Goal: Task Accomplishment & Management: Use online tool/utility

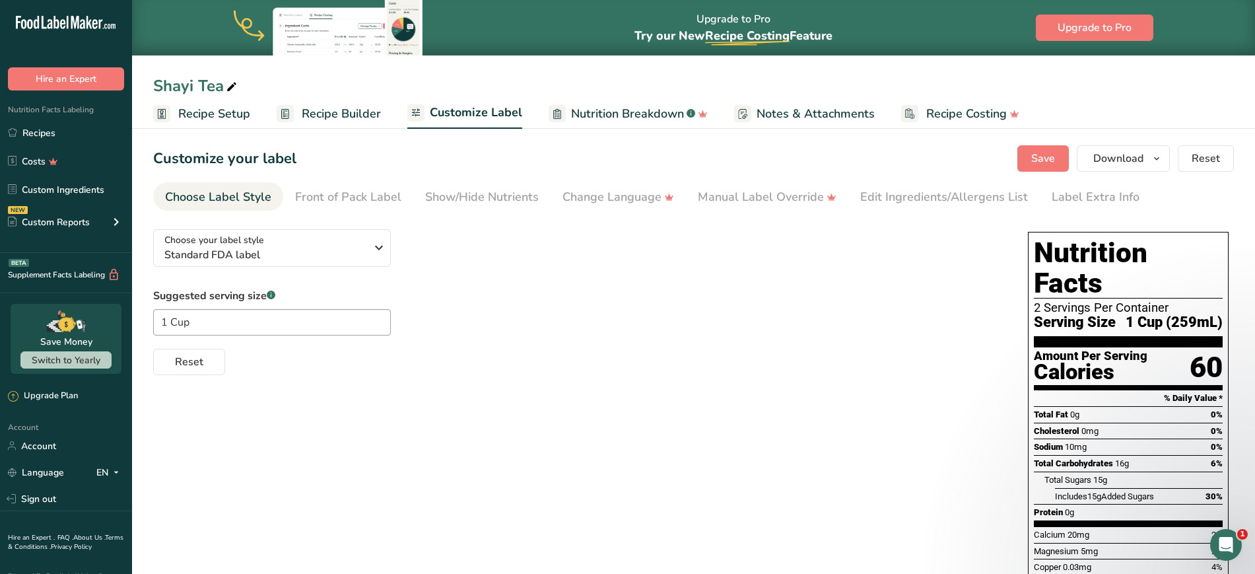
drag, startPoint x: 0, startPoint y: 0, endPoint x: 686, endPoint y: 459, distance: 825.5
click at [686, 463] on div "Choose your label style Standard FDA label USA (FDA) Standard FDA label Tabular…" at bounding box center [693, 464] width 1081 height 493
click at [1063, 169] on button "Save" at bounding box center [1042, 158] width 51 height 26
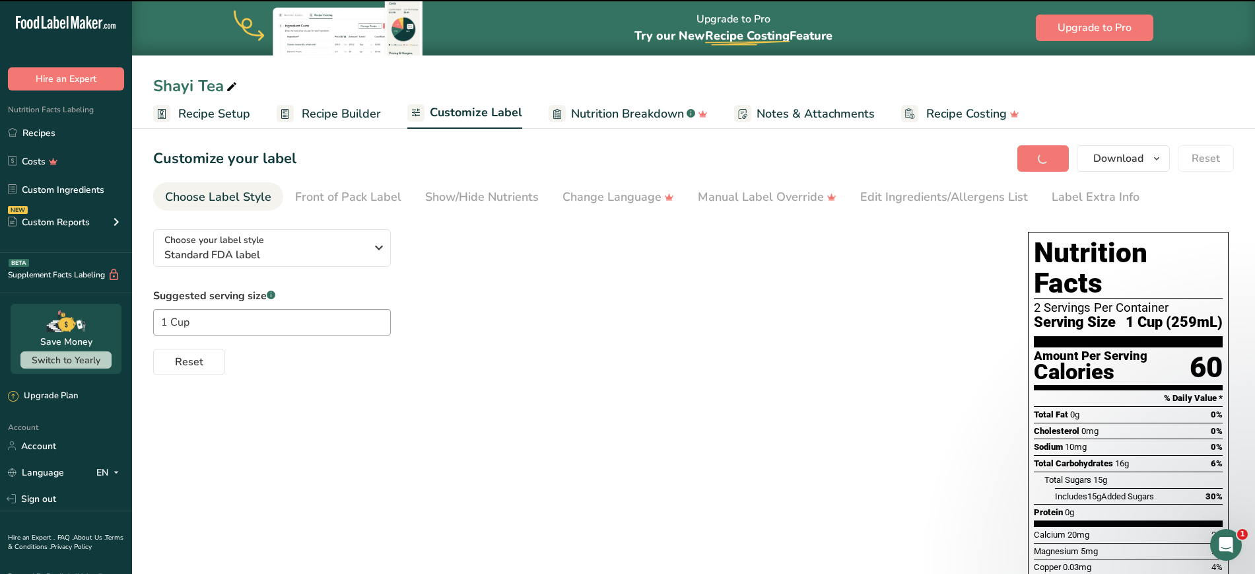
click at [232, 110] on span "Recipe Setup" at bounding box center [214, 114] width 72 height 18
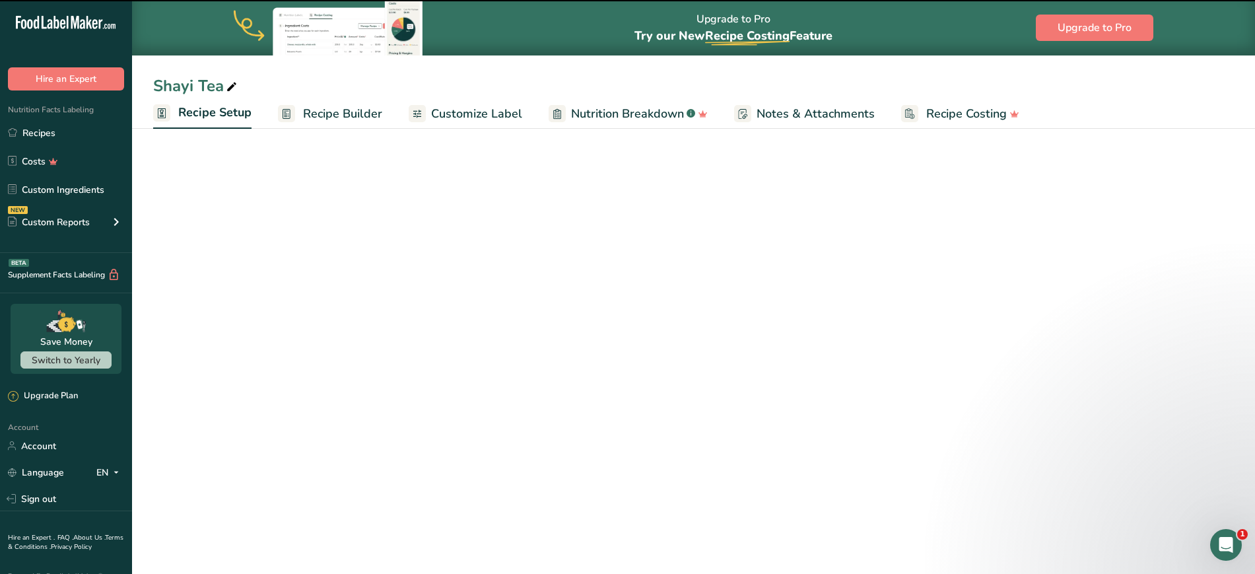
select select "22"
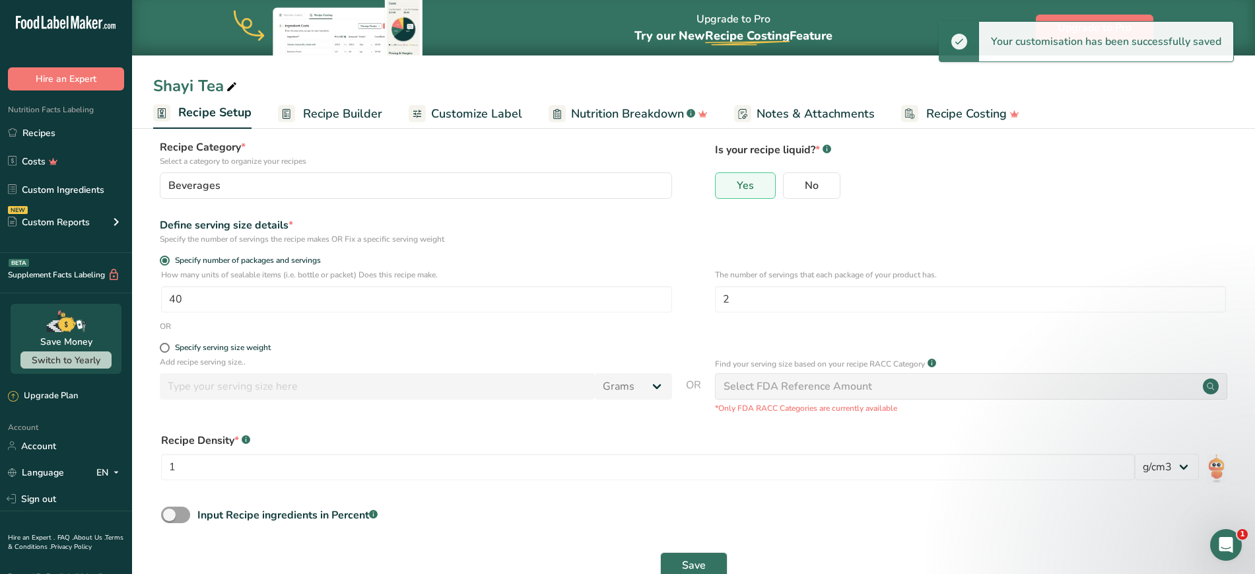
scroll to position [111, 0]
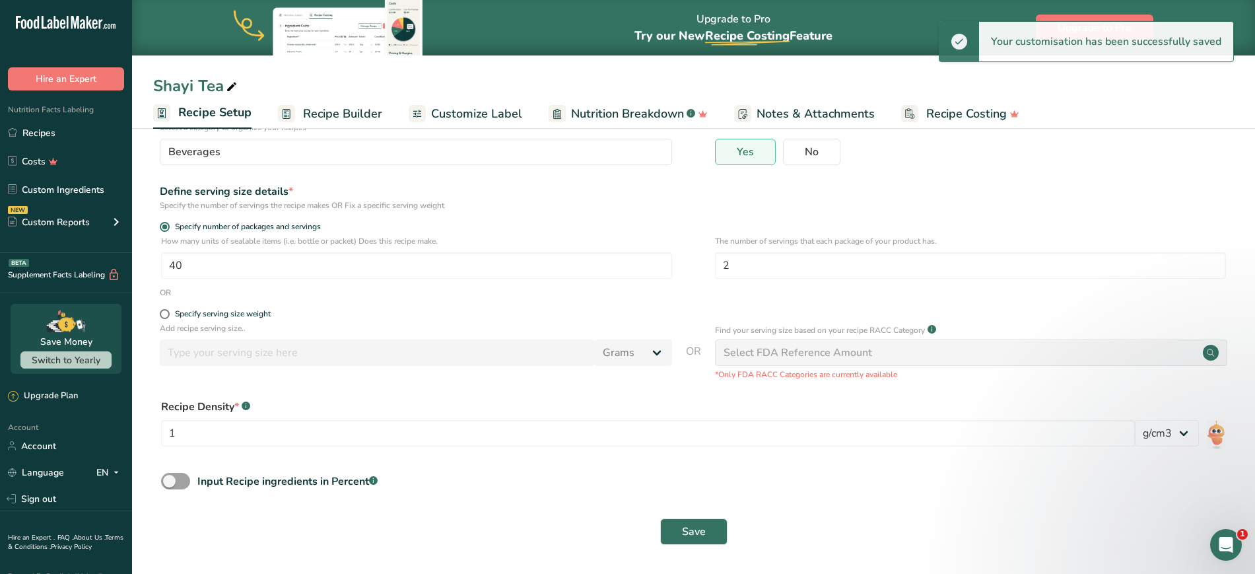
click at [330, 108] on span "Recipe Builder" at bounding box center [342, 114] width 79 height 18
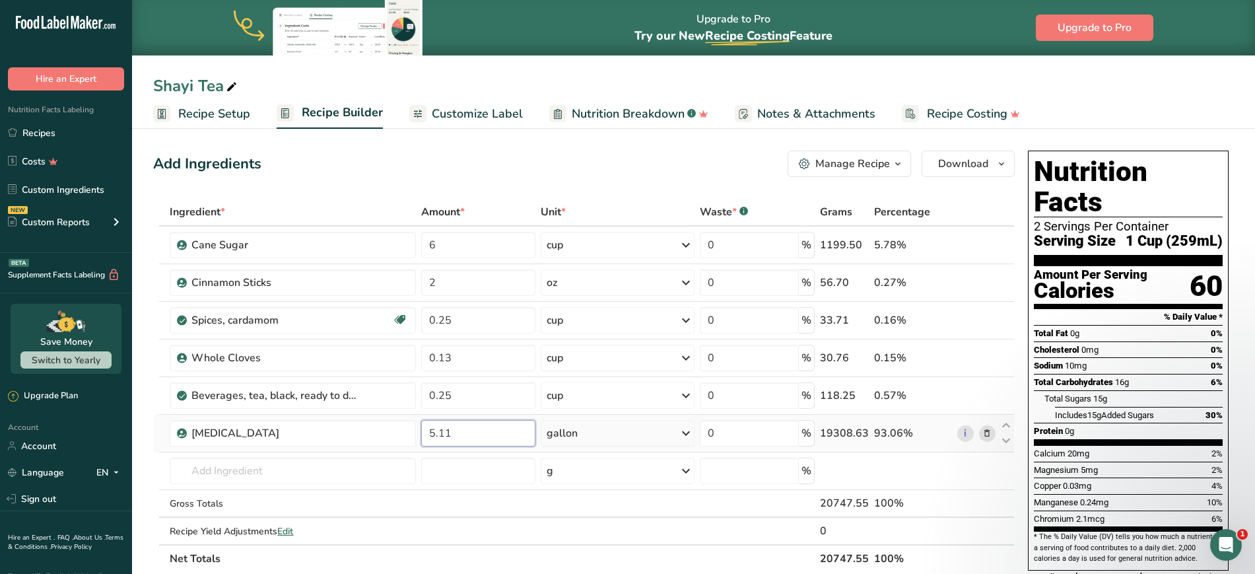
click at [463, 430] on input "5.11" at bounding box center [478, 433] width 114 height 26
click at [145, 457] on section "Add Ingredients Manage Recipe Delete Recipe Duplicate Recipe Scale Recipe Save …" at bounding box center [693, 574] width 1123 height 901
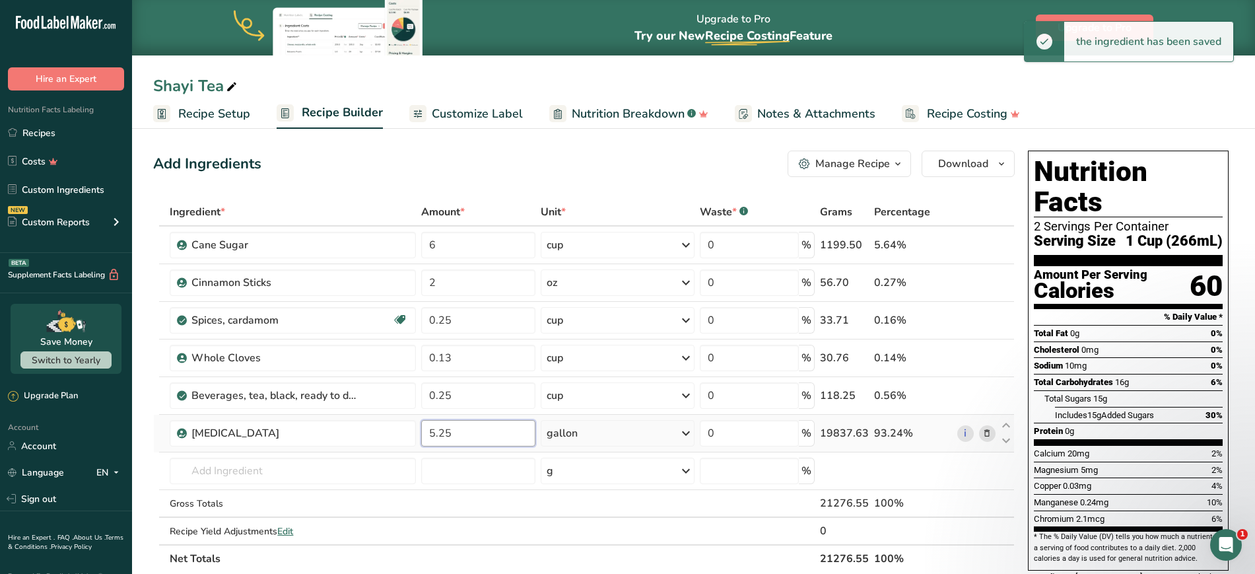
click at [467, 431] on input "5.25" at bounding box center [478, 433] width 114 height 26
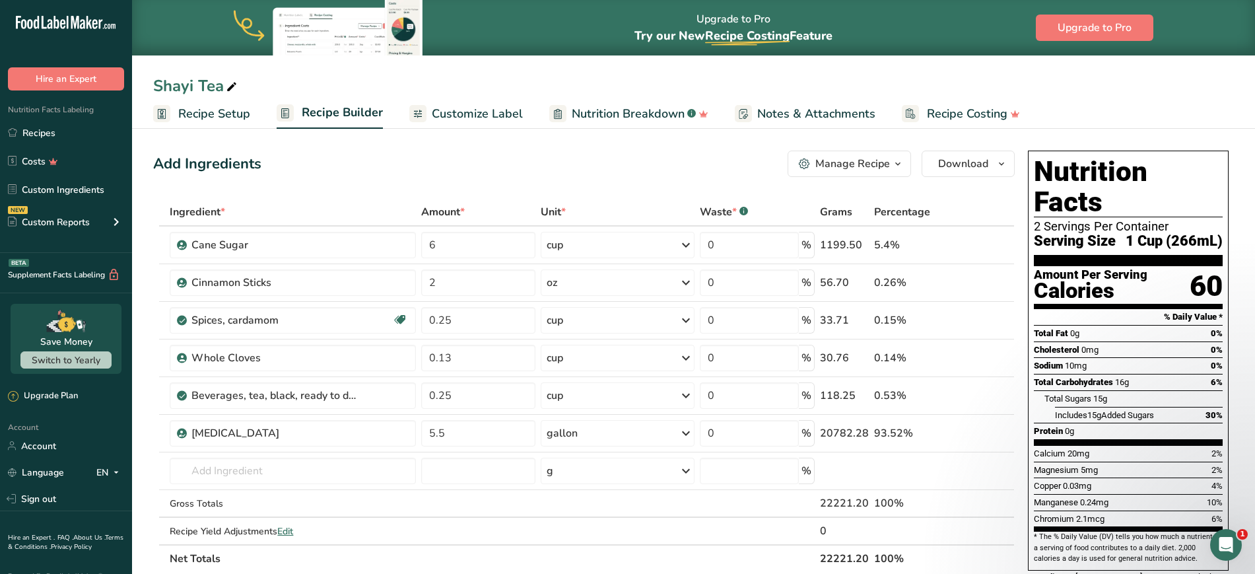
click at [145, 448] on section "Add Ingredients Manage Recipe Delete Recipe Duplicate Recipe Scale Recipe Save …" at bounding box center [693, 574] width 1123 height 901
click at [453, 431] on input "5.5" at bounding box center [478, 433] width 114 height 26
type input "5.4"
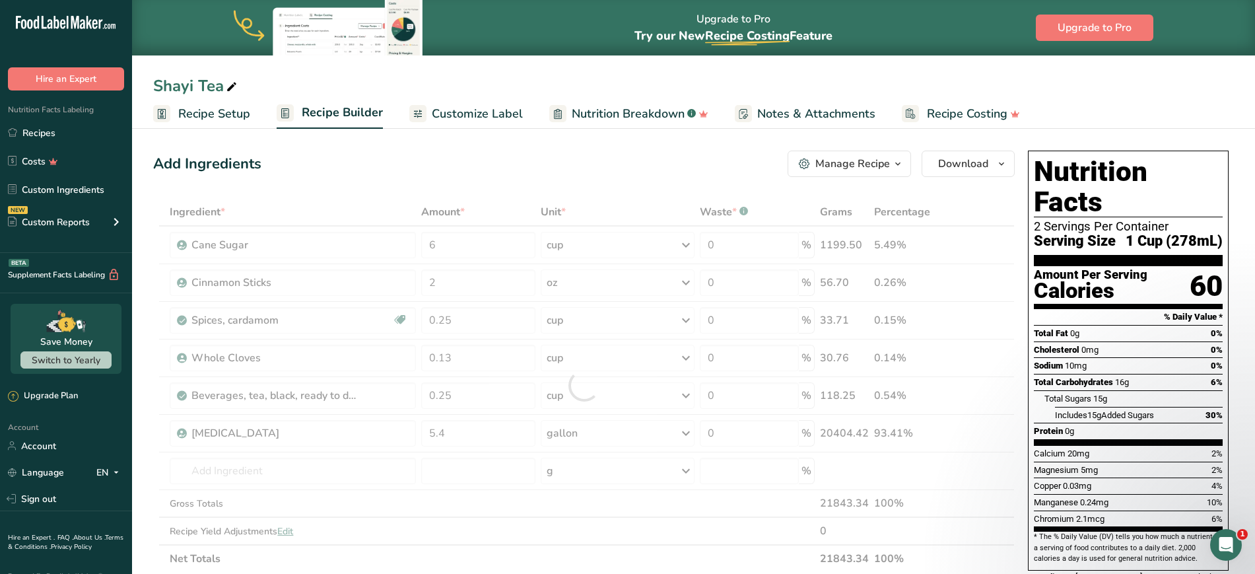
click at [152, 454] on section "Add Ingredients Manage Recipe Delete Recipe Duplicate Recipe Scale Recipe Save …" at bounding box center [693, 574] width 1123 height 901
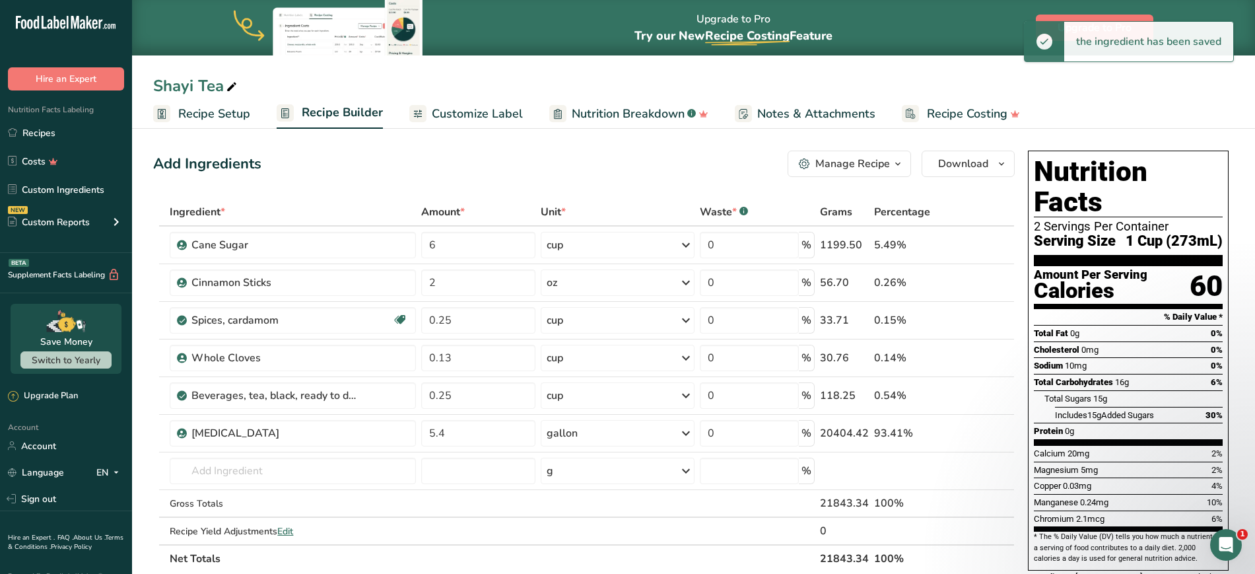
click at [143, 448] on section "Add Ingredients Manage Recipe Delete Recipe Duplicate Recipe Scale Recipe Save …" at bounding box center [693, 574] width 1123 height 901
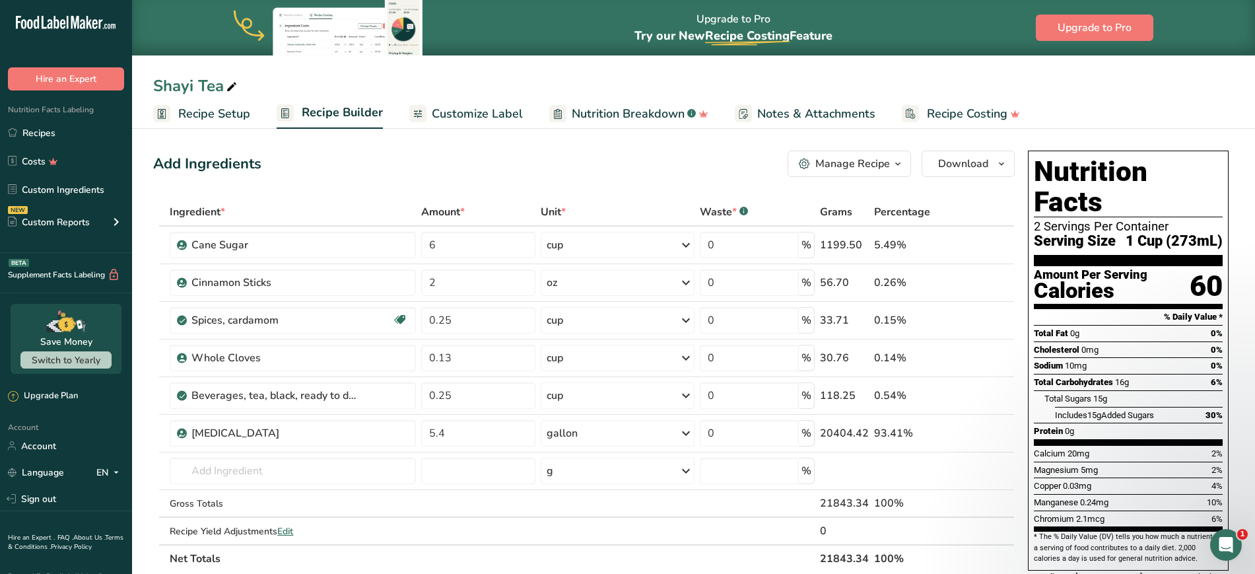
scroll to position [83, 0]
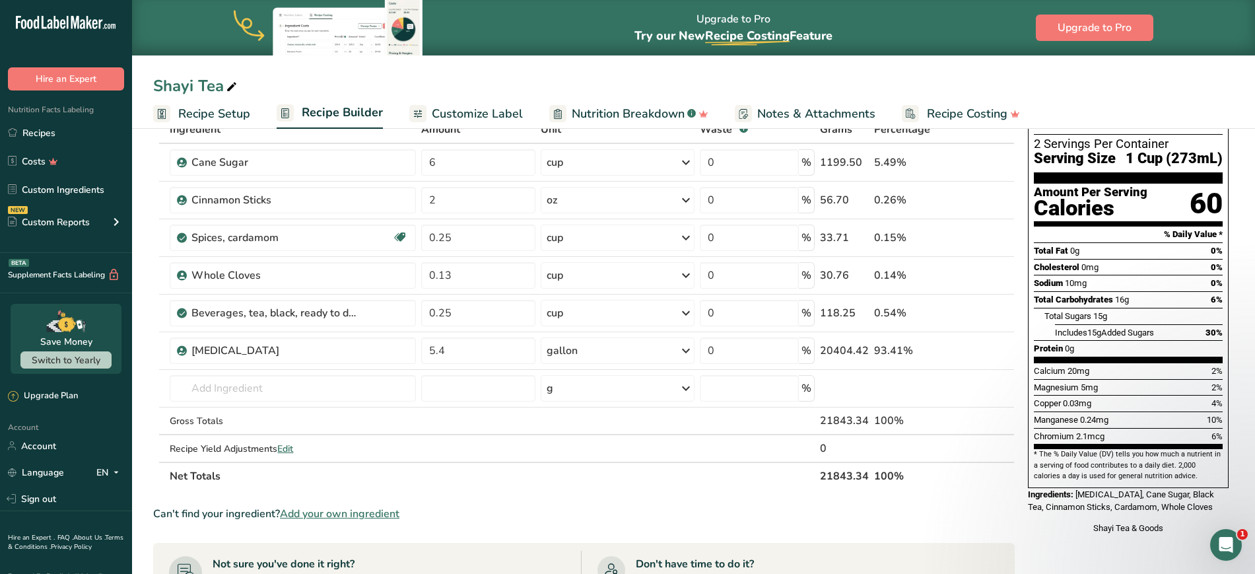
click at [778, 111] on span "Notes & Attachments" at bounding box center [816, 114] width 118 height 18
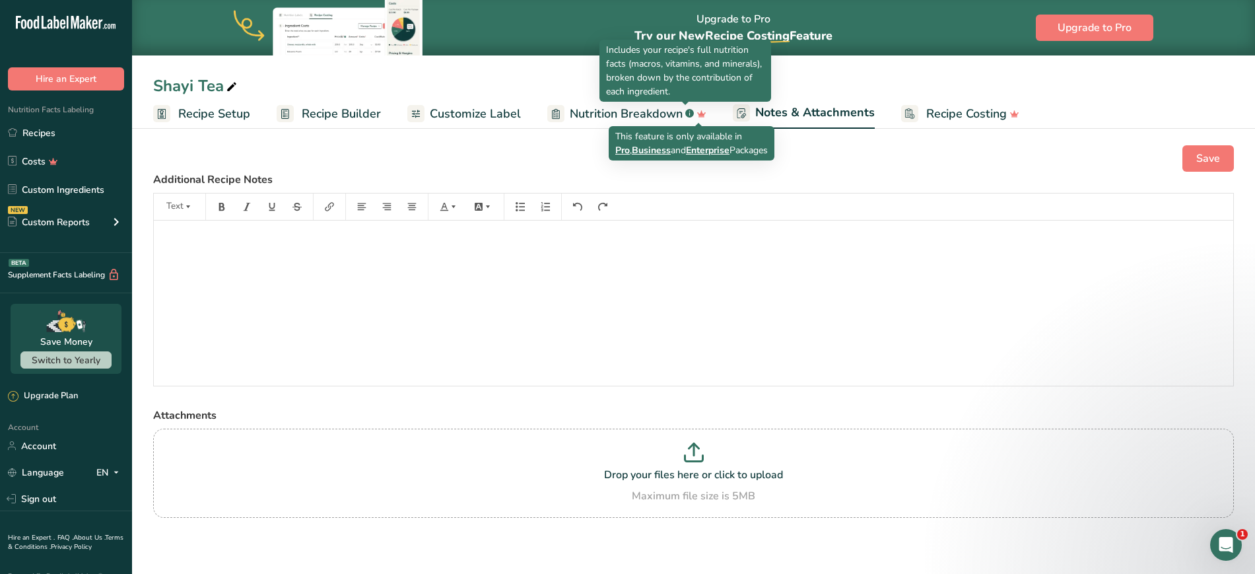
click at [636, 102] on link "Nutrition Breakdown .a-a{fill:#347362;}.b-a{fill:#fff;}" at bounding box center [626, 114] width 159 height 30
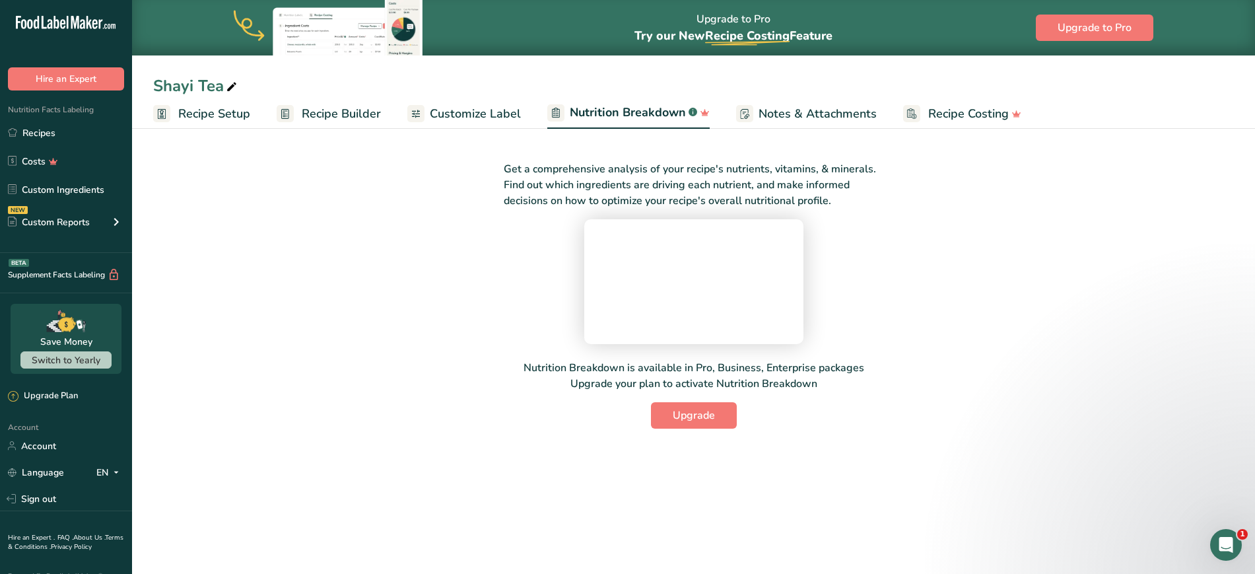
click at [820, 107] on span "Notes & Attachments" at bounding box center [817, 114] width 118 height 18
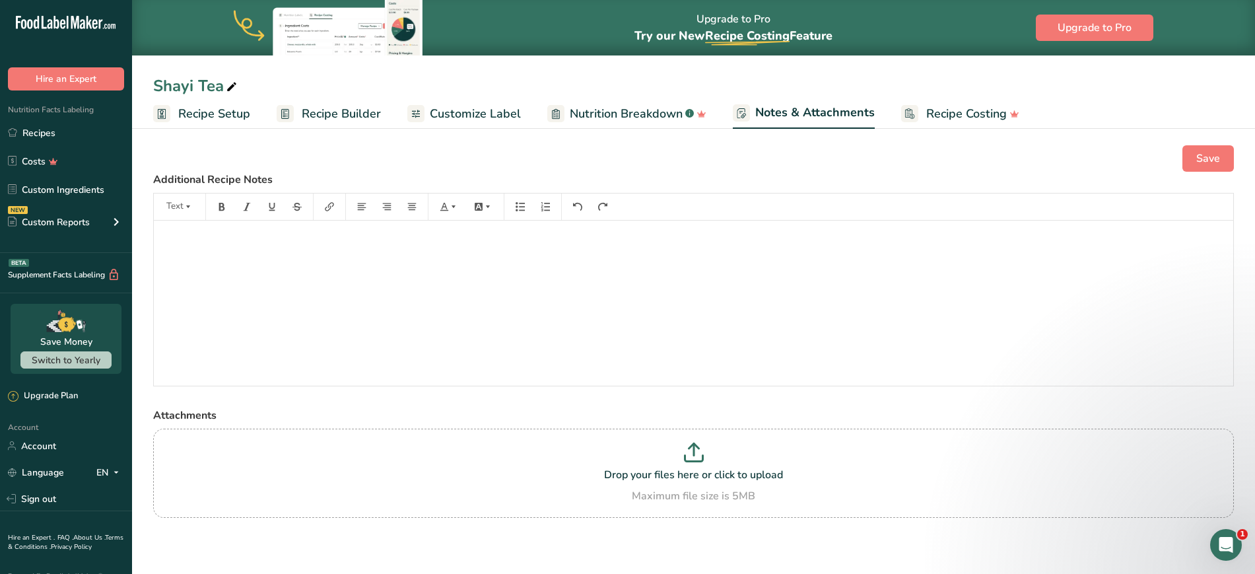
click at [969, 106] on span "Recipe Costing" at bounding box center [966, 114] width 81 height 18
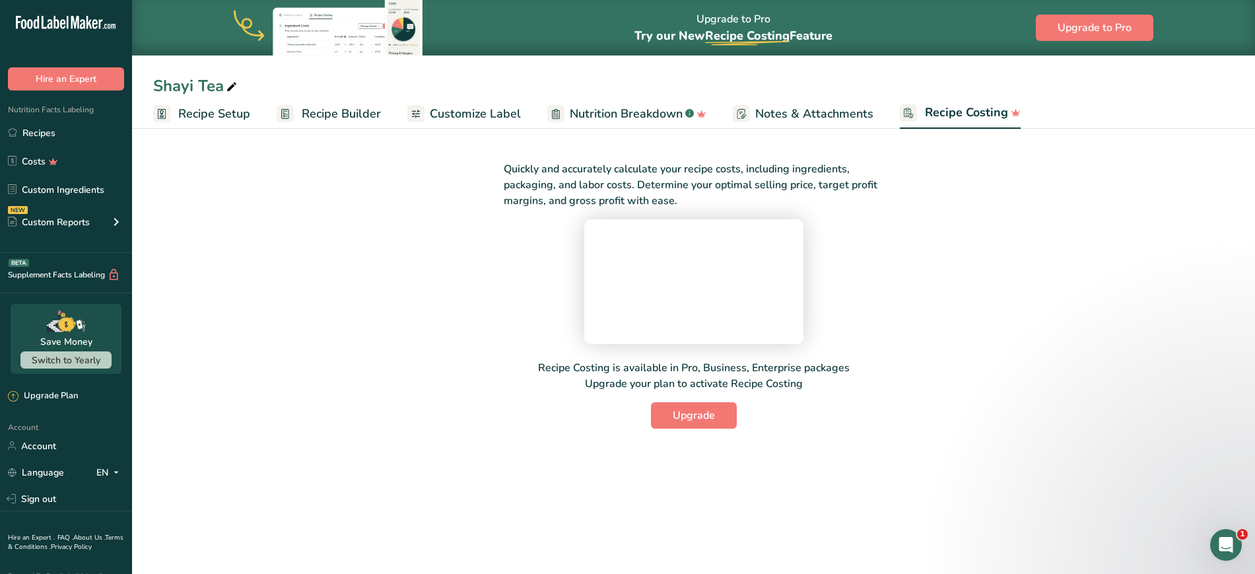
scroll to position [17, 0]
click at [481, 105] on span "Customize Label" at bounding box center [475, 114] width 91 height 18
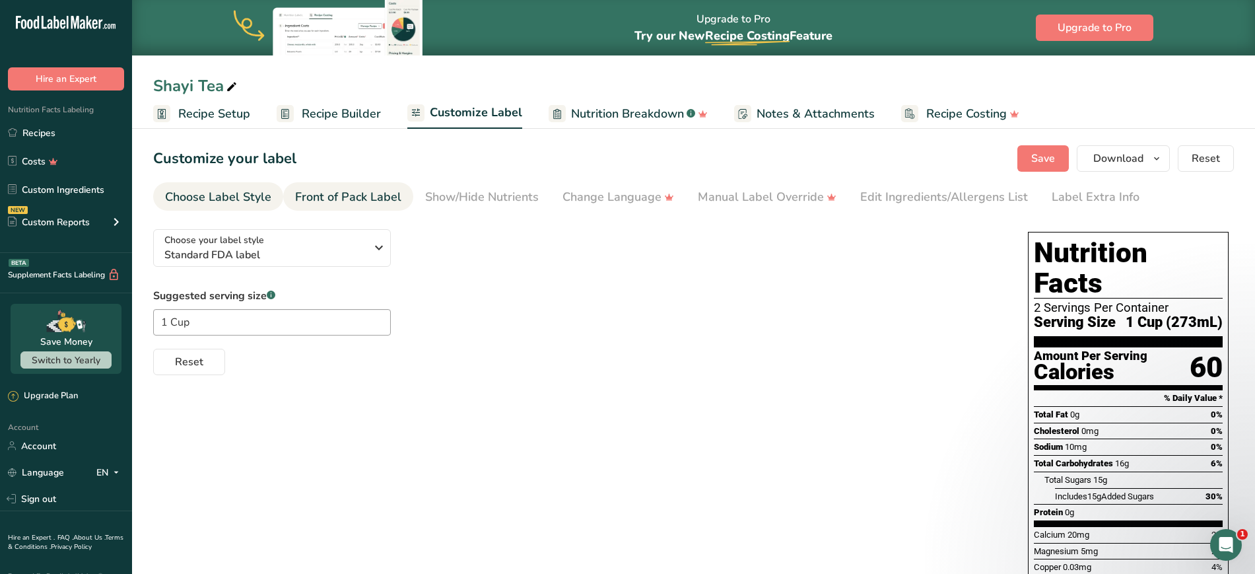
click at [341, 193] on div "Front of Pack Label" at bounding box center [348, 197] width 106 height 18
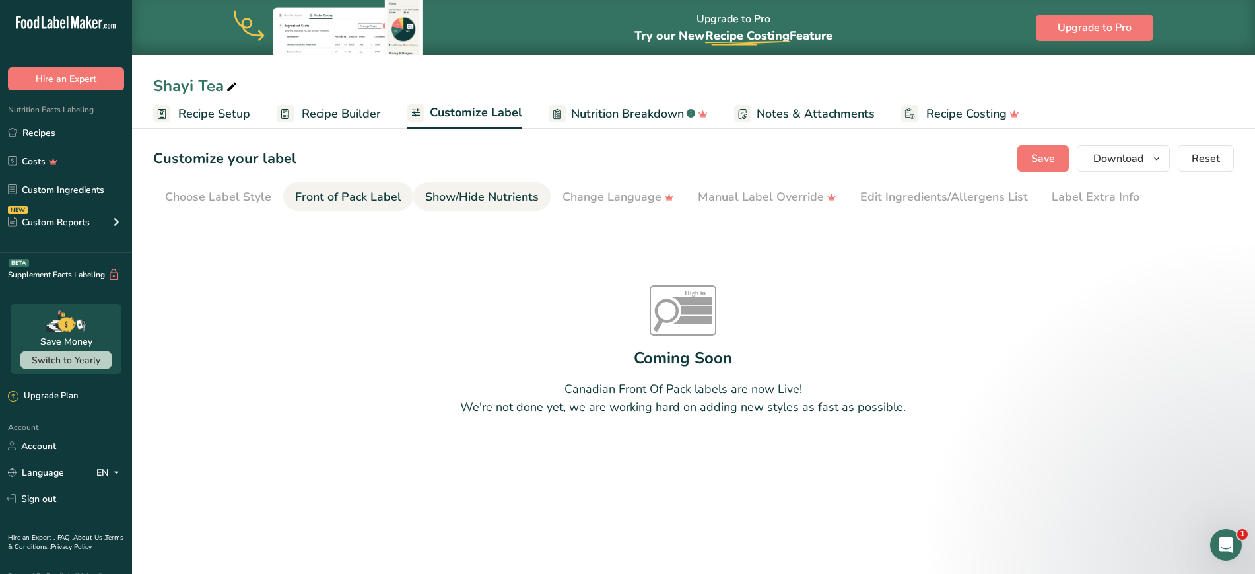
click at [494, 197] on div "Show/Hide Nutrients" at bounding box center [482, 197] width 114 height 18
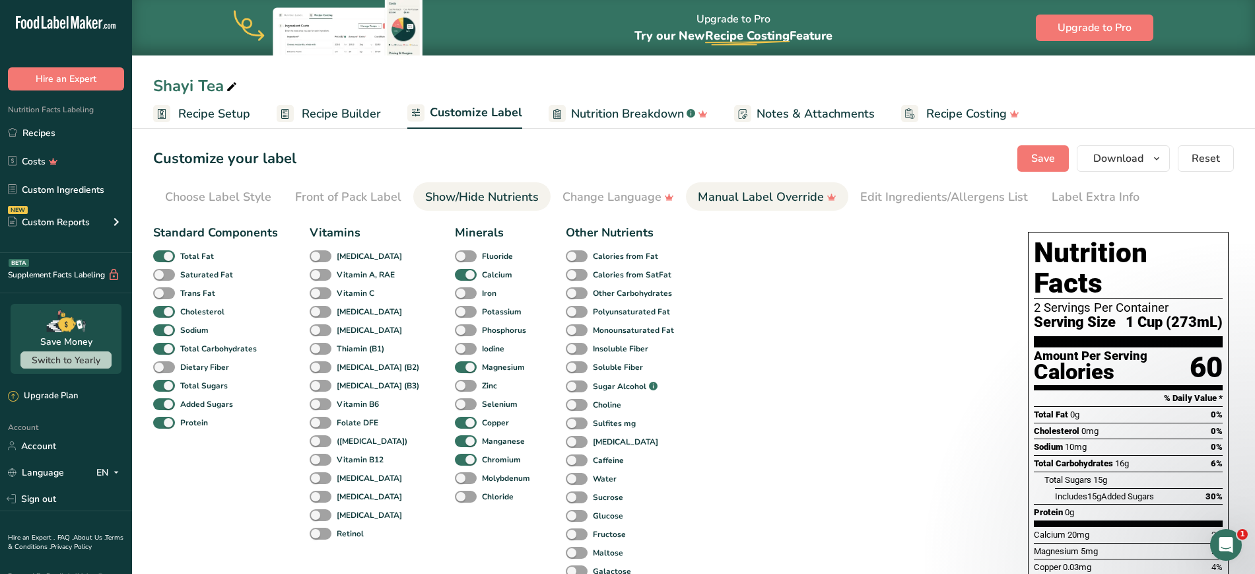
click at [794, 192] on div "Manual Label Override" at bounding box center [767, 197] width 139 height 18
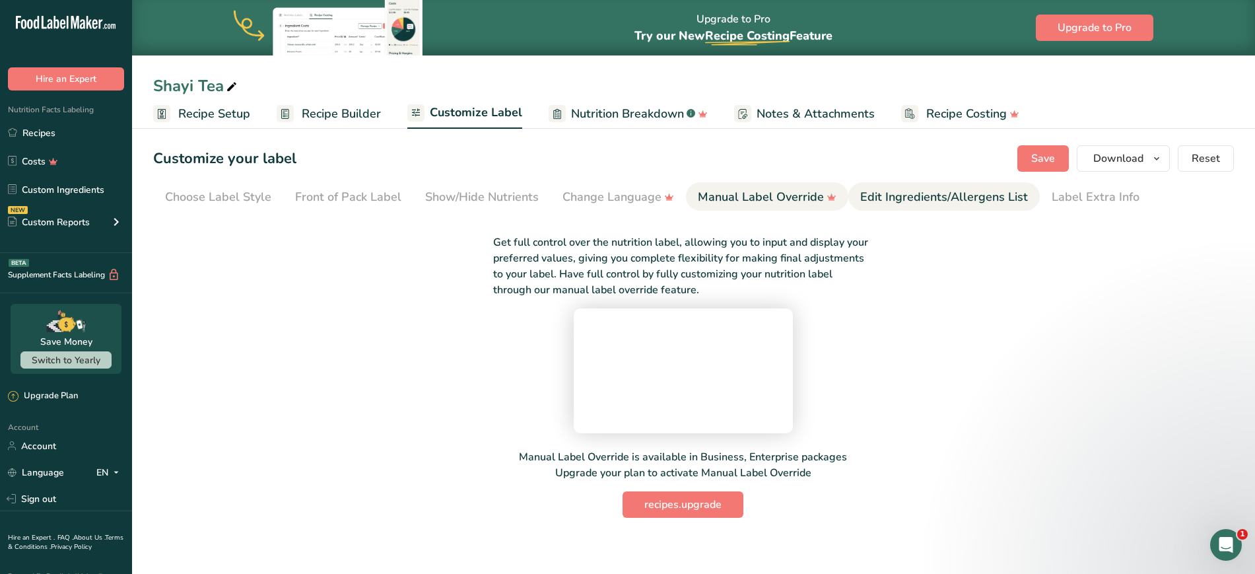
click at [887, 203] on div "Edit Ingredients/Allergens List" at bounding box center [944, 197] width 168 height 18
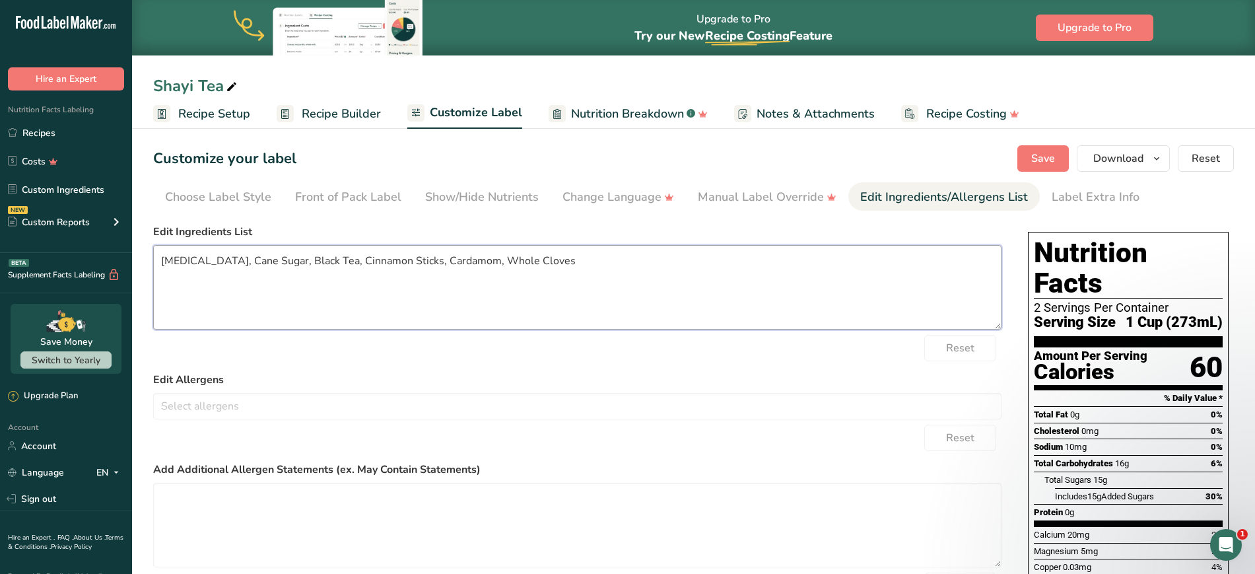
click at [405, 257] on textarea "[MEDICAL_DATA], Cane Sugar, Black Tea, Cinnamon Sticks, Cardamom, Whole Cloves" at bounding box center [577, 287] width 848 height 84
type textarea "[MEDICAL_DATA], Cane Sugar, Black Tea, Cinnamon, Cardamom, Whole Cloves"
click at [529, 352] on div "Reset" at bounding box center [577, 348] width 848 height 26
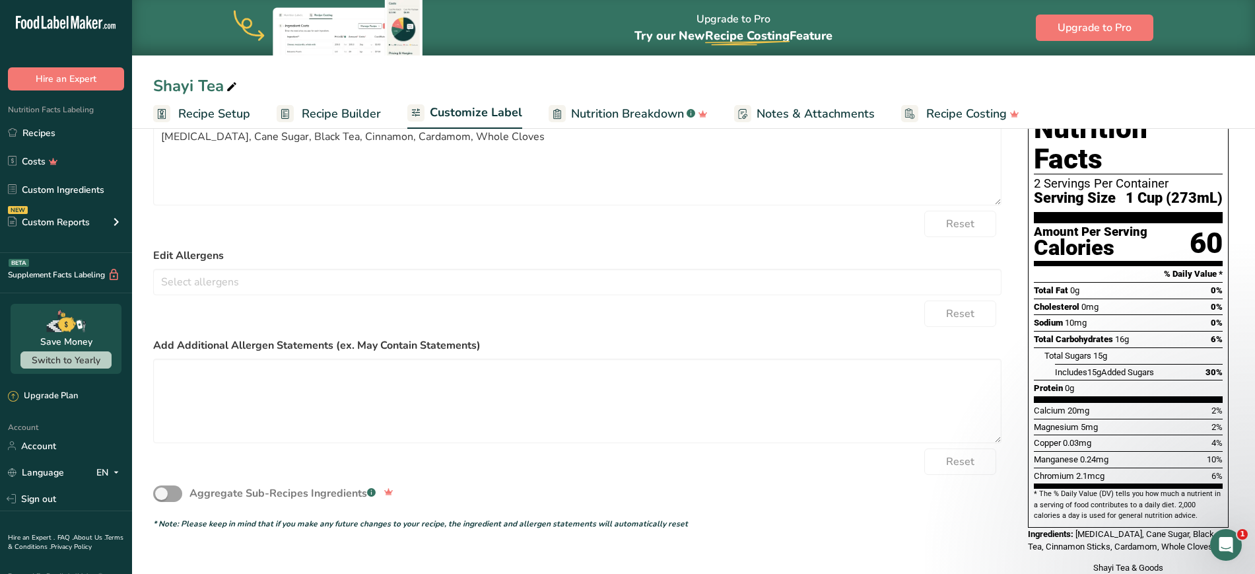
scroll to position [142, 0]
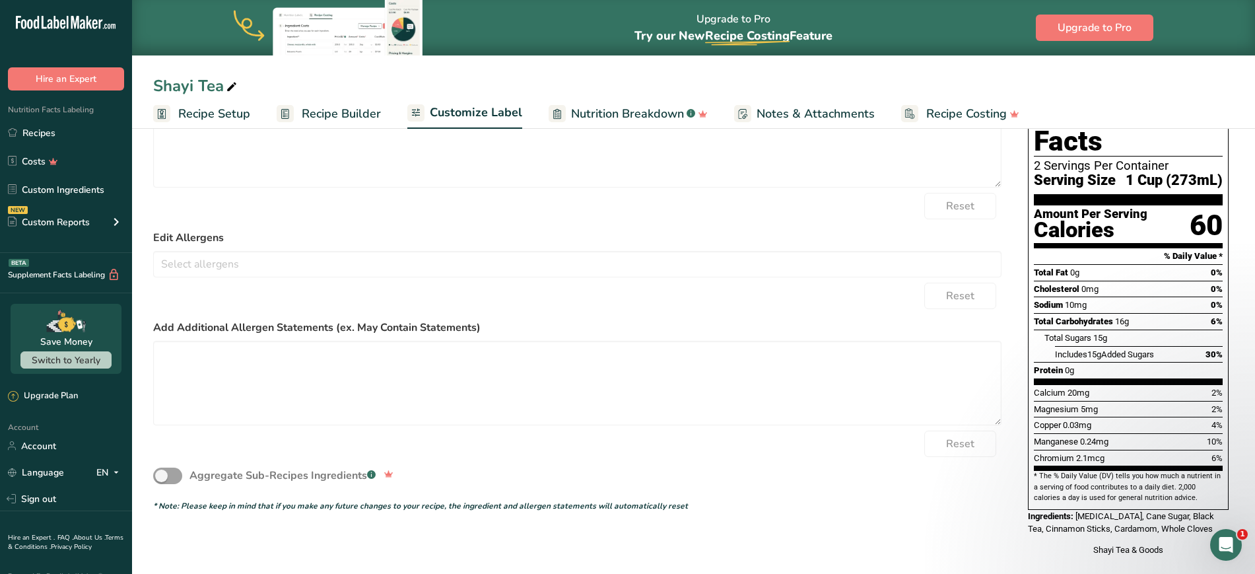
drag, startPoint x: 1050, startPoint y: 306, endPoint x: 1118, endPoint y: 306, distance: 67.3
click at [1118, 329] on div "Total Sugars 15g" at bounding box center [1133, 337] width 178 height 17
click at [1104, 348] on div "Includes 15g Added Sugars" at bounding box center [1104, 354] width 99 height 13
drag, startPoint x: 1096, startPoint y: 305, endPoint x: 1112, endPoint y: 305, distance: 15.8
click at [1112, 329] on div "Total Sugars 15g" at bounding box center [1133, 337] width 178 height 17
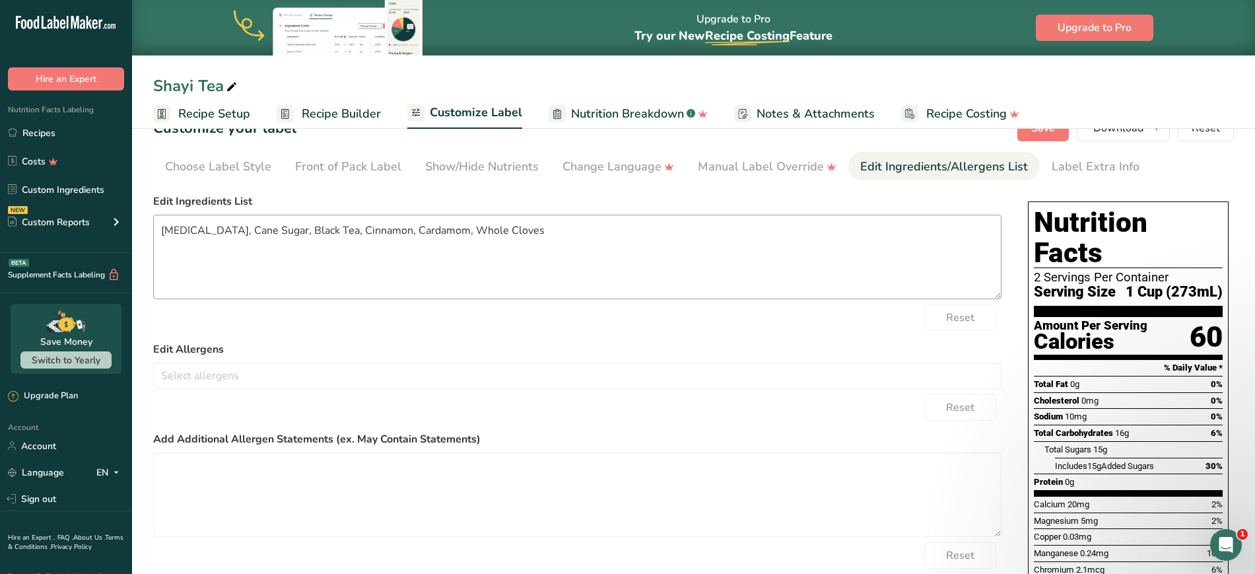
scroll to position [0, 0]
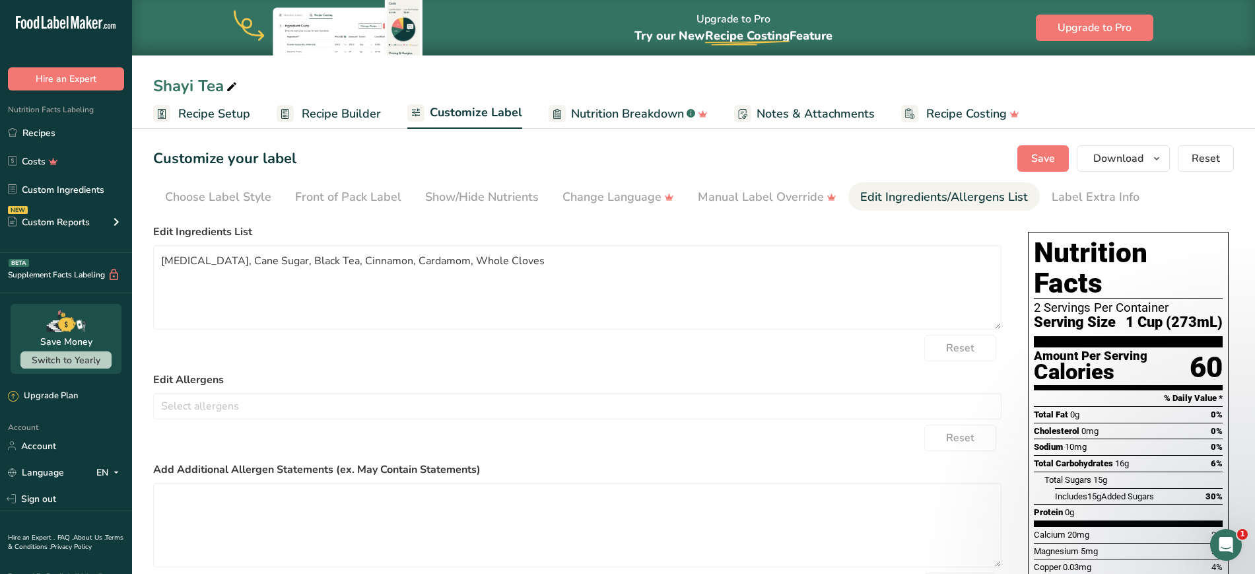
click at [1021, 228] on div "Choose your label style Standard FDA label USA (FDA) Standard FDA label Tabular…" at bounding box center [693, 464] width 1081 height 493
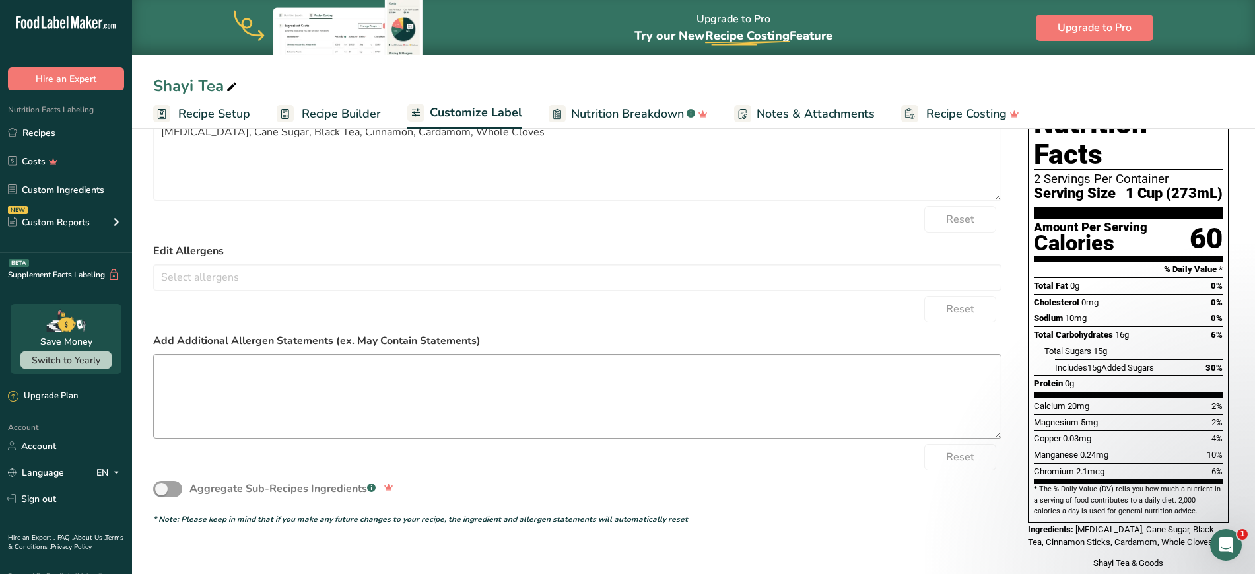
scroll to position [142, 0]
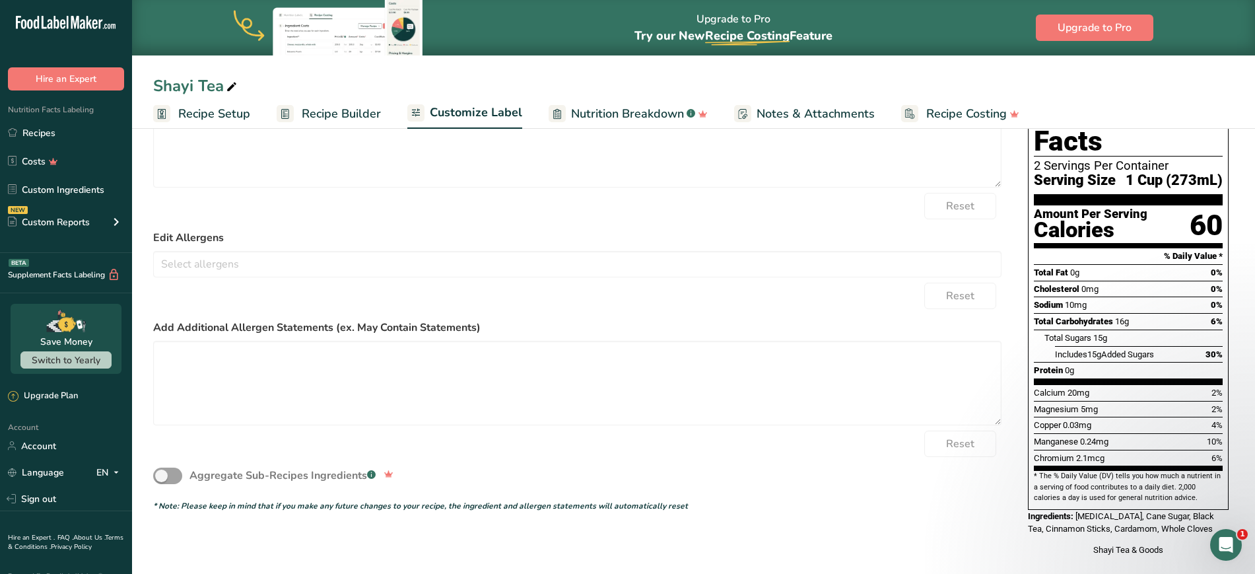
click at [596, 112] on span "Nutrition Breakdown" at bounding box center [627, 114] width 113 height 18
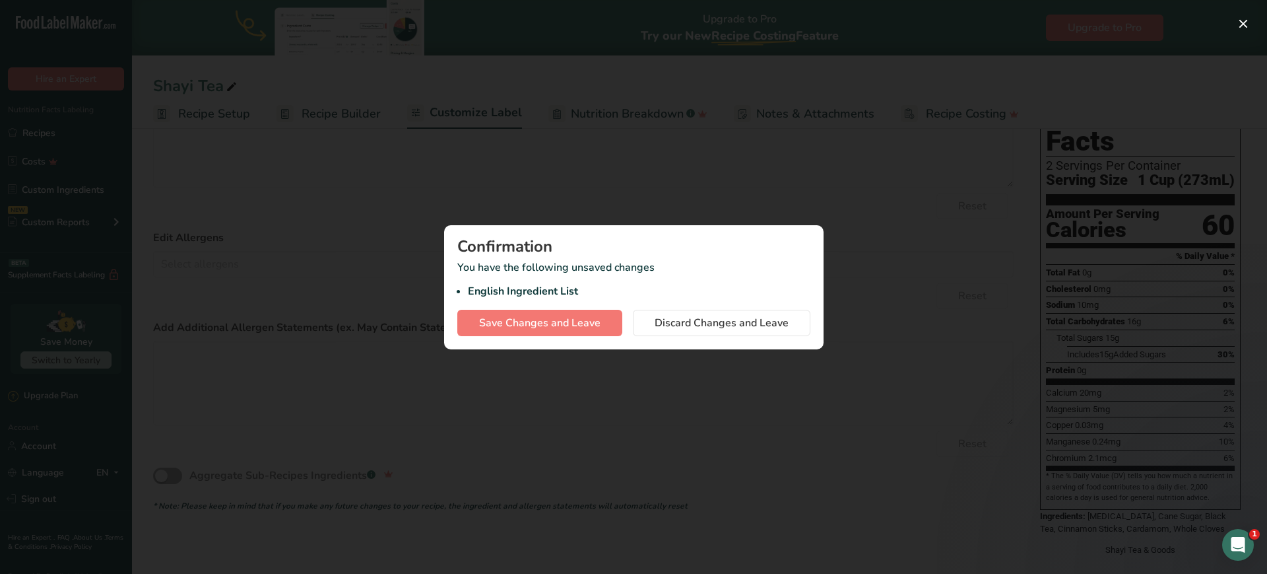
click at [562, 192] on div at bounding box center [633, 287] width 1267 height 574
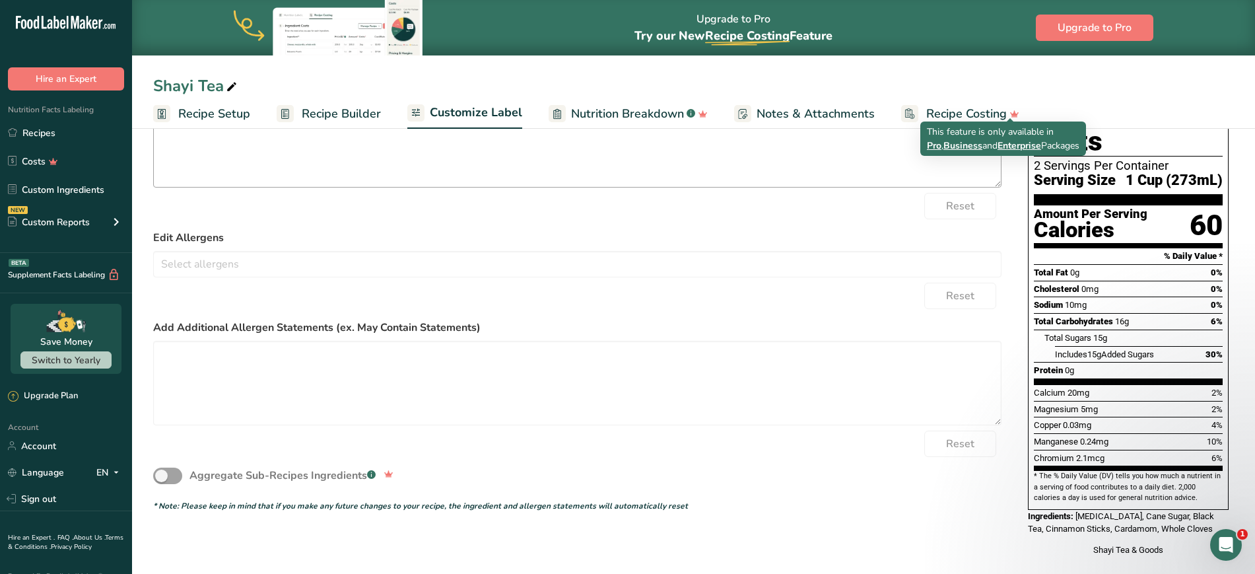
scroll to position [0, 0]
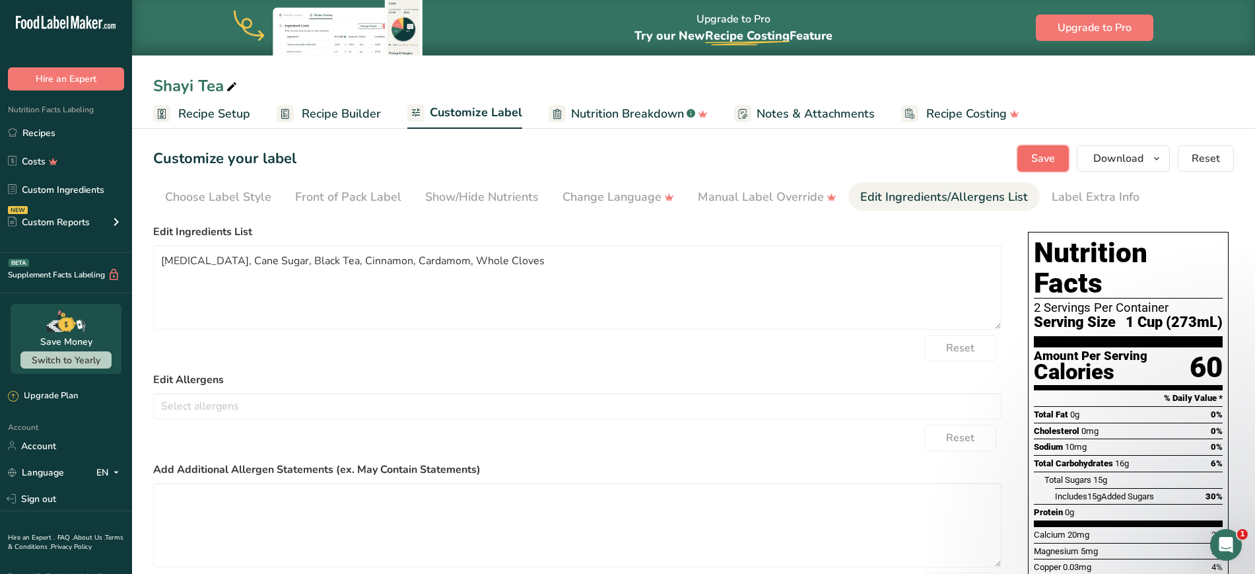
click at [1034, 154] on span "Save" at bounding box center [1043, 159] width 24 height 16
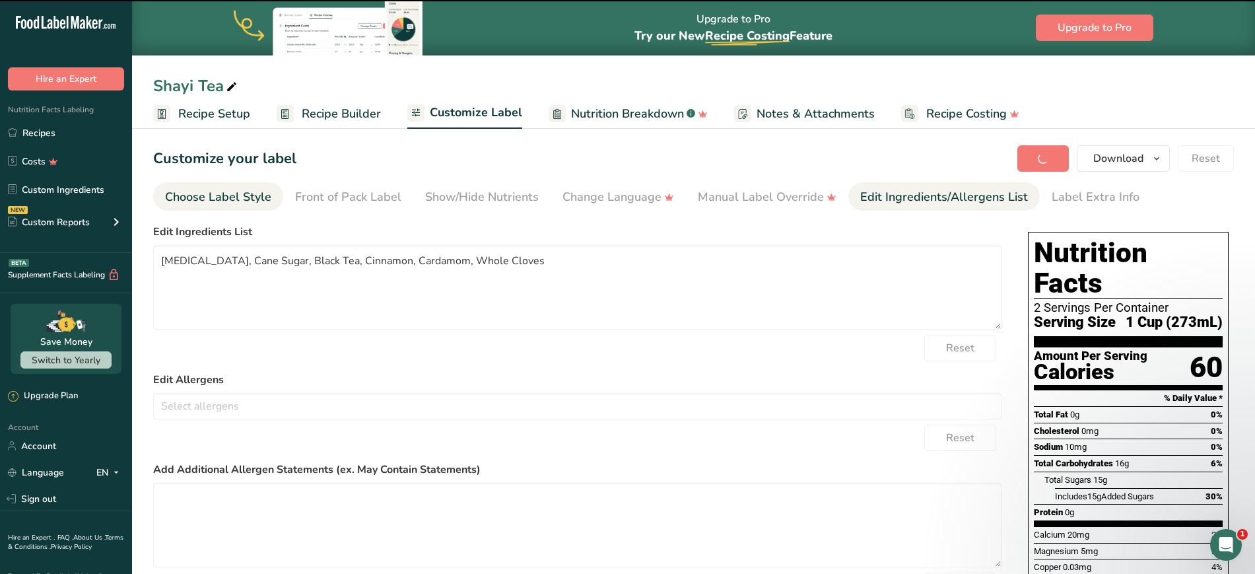
click at [232, 193] on div "Choose Label Style" at bounding box center [218, 197] width 106 height 18
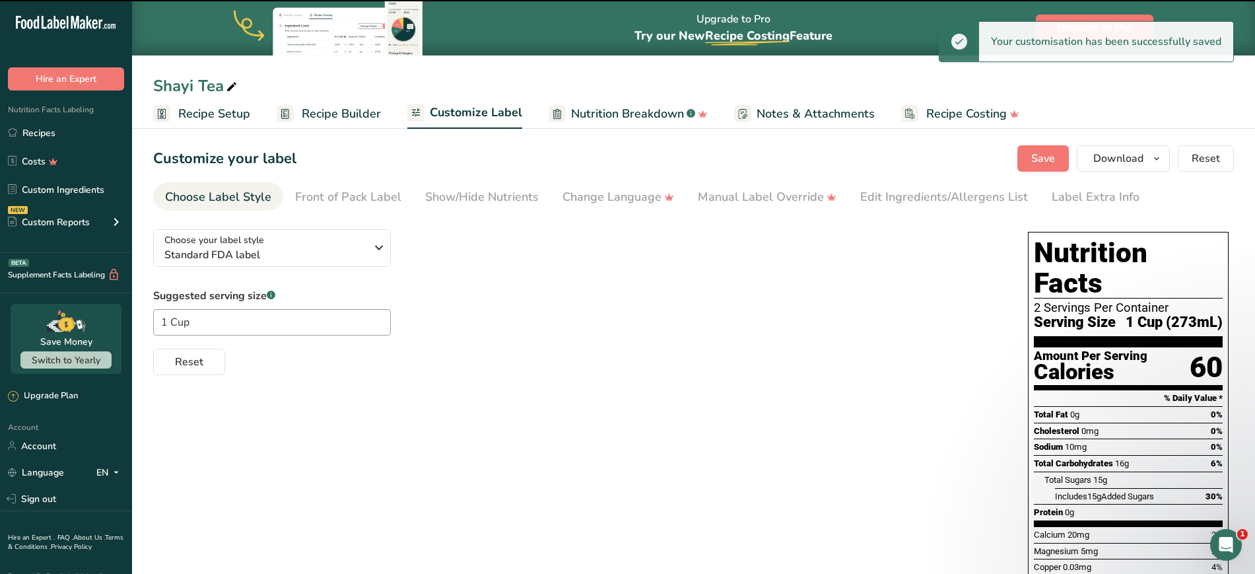
click at [509, 376] on div "Choose your label style Standard FDA label USA (FDA) Standard FDA label Tabular…" at bounding box center [693, 464] width 1081 height 493
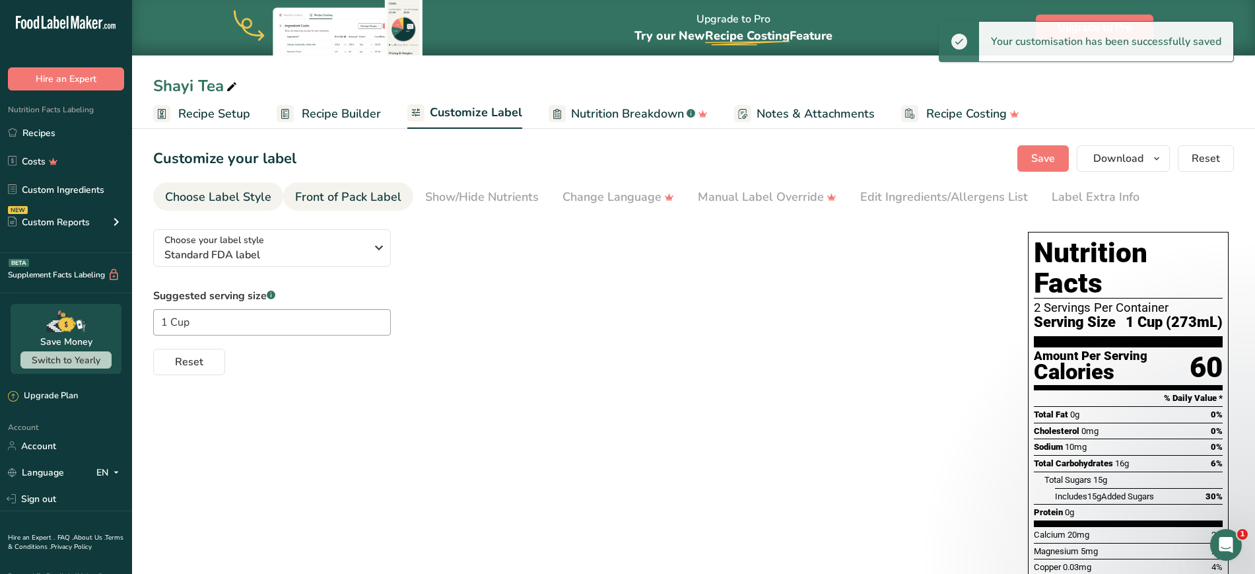
click at [339, 199] on div "Front of Pack Label" at bounding box center [348, 197] width 106 height 18
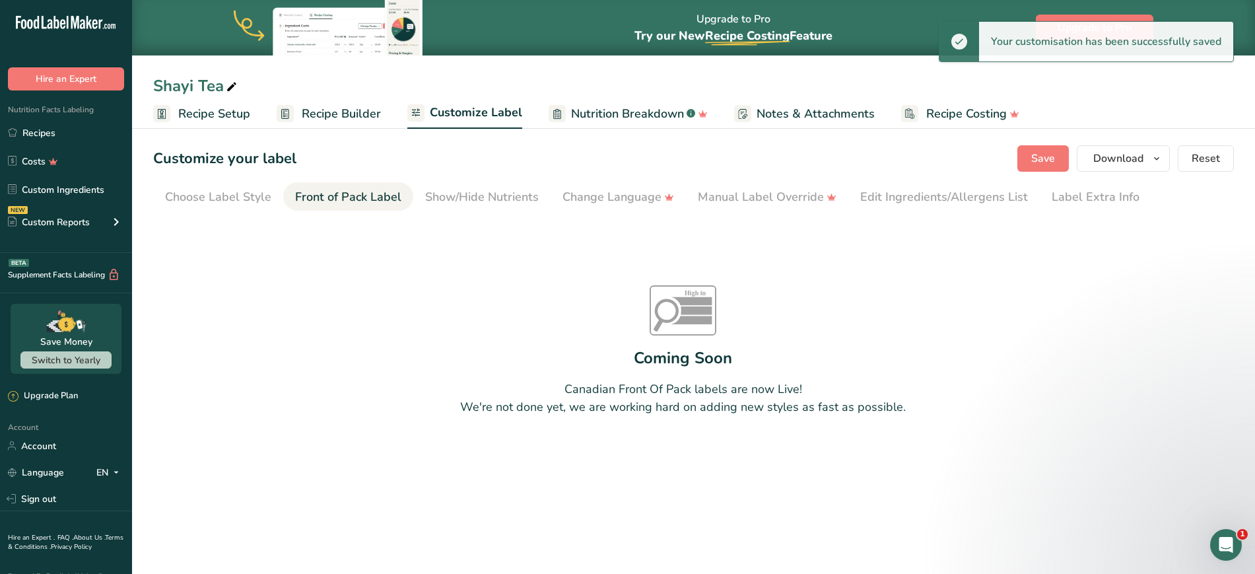
drag, startPoint x: 674, startPoint y: 380, endPoint x: 600, endPoint y: 411, distance: 80.4
click at [674, 380] on div "High in Sat fat Sugars Sodium Coming Soon Canadian Front Of Pack labels are now…" at bounding box center [682, 350] width 1059 height 264
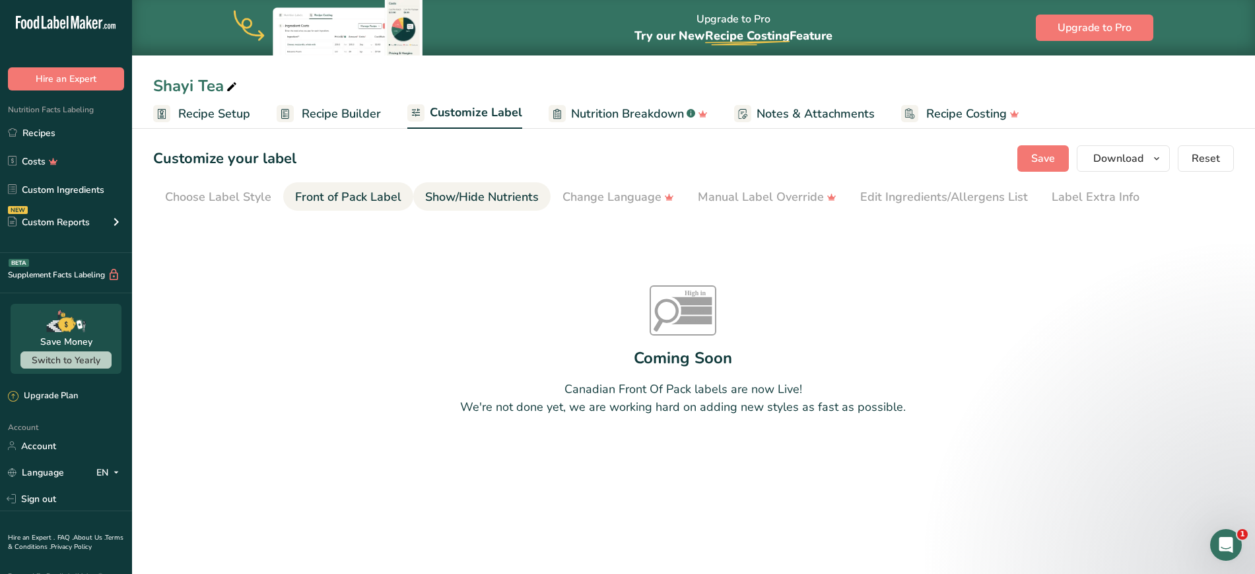
click at [489, 200] on div "Show/Hide Nutrients" at bounding box center [482, 197] width 114 height 18
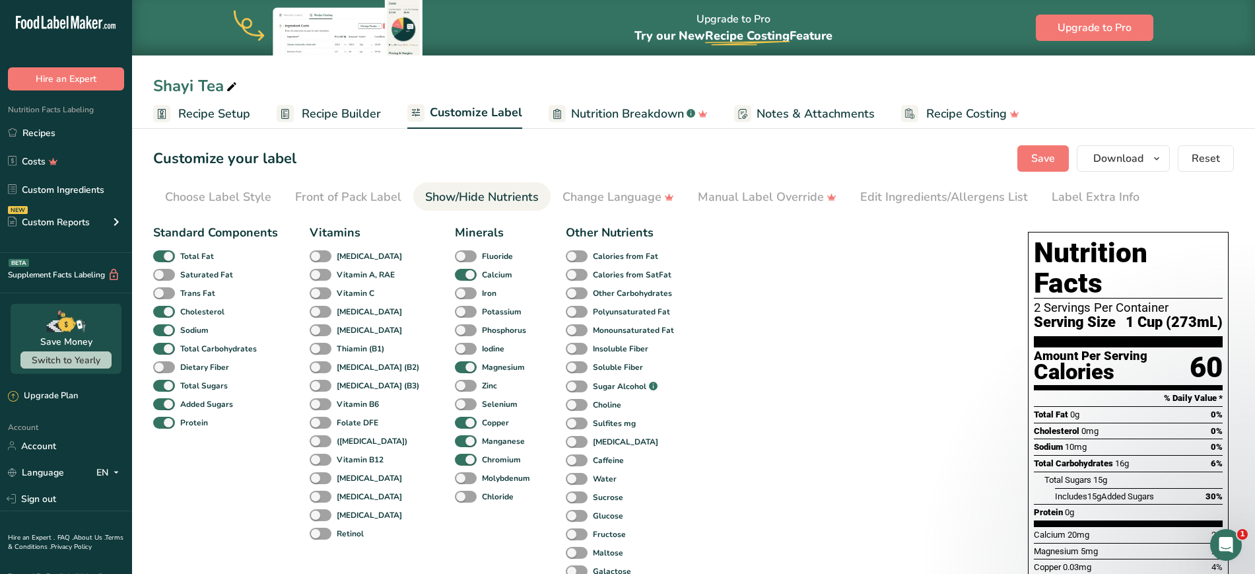
click at [797, 364] on div "Standard Components Total Fat Saturated Fat Trans Fat [MEDICAL_DATA] Sodium Tot…" at bounding box center [577, 504] width 848 height 572
click at [160, 275] on span at bounding box center [164, 275] width 22 height 13
click at [160, 275] on input "Saturated Fat" at bounding box center [157, 274] width 9 height 9
checkbox input "true"
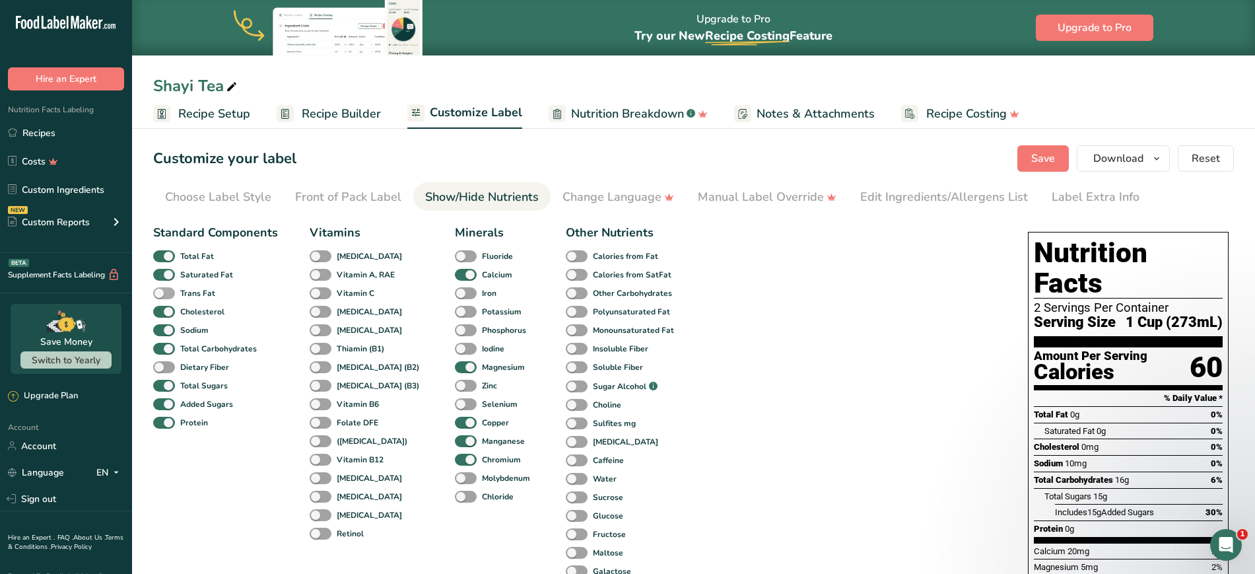
click at [161, 292] on span at bounding box center [164, 293] width 22 height 13
click at [161, 292] on input "Trans Fat" at bounding box center [157, 292] width 9 height 9
checkbox input "true"
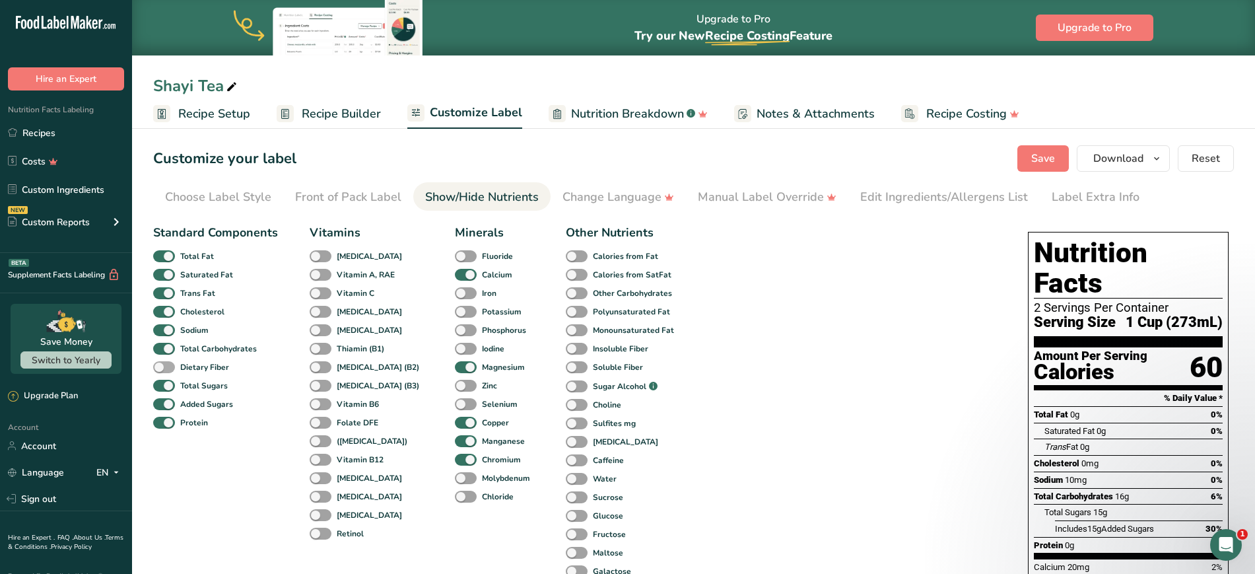
click at [164, 366] on span at bounding box center [164, 367] width 22 height 13
click at [162, 366] on input "Dietary Fiber" at bounding box center [157, 366] width 9 height 9
checkbox input "true"
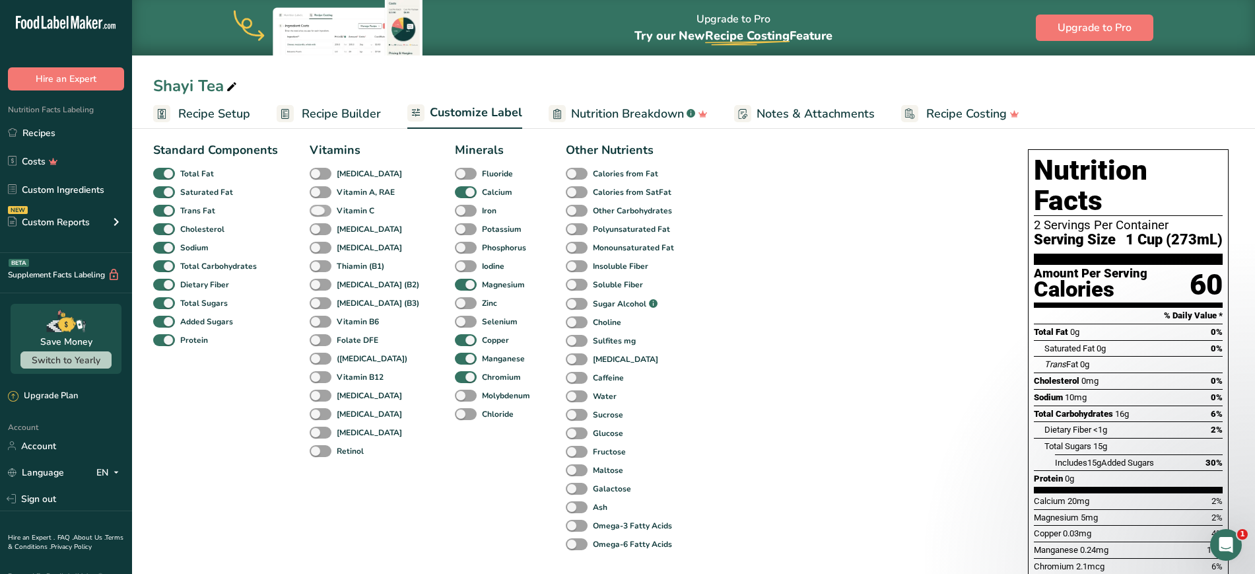
click at [318, 208] on span at bounding box center [321, 211] width 22 height 13
click at [318, 208] on input "Vitamin C" at bounding box center [314, 210] width 9 height 9
click at [318, 208] on span at bounding box center [321, 211] width 22 height 13
click at [318, 208] on input "Vitamin C" at bounding box center [314, 210] width 9 height 9
checkbox input "false"
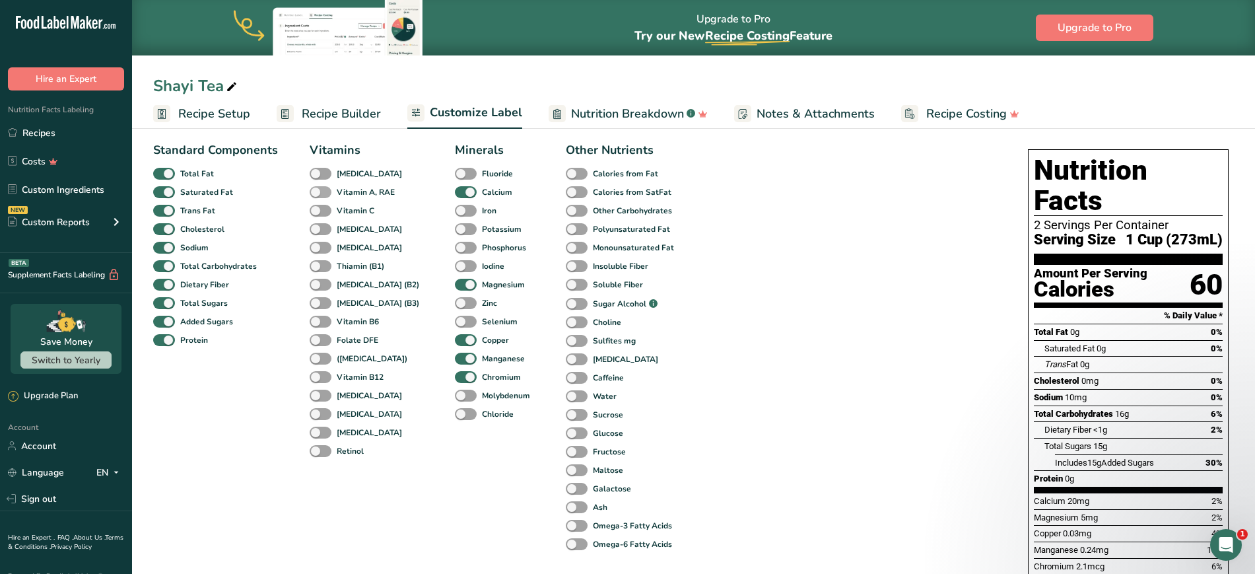
click at [318, 190] on span at bounding box center [321, 192] width 22 height 13
click at [318, 190] on input "Vitamin A, RAE" at bounding box center [314, 191] width 9 height 9
click at [318, 190] on span at bounding box center [321, 192] width 22 height 13
click at [318, 190] on input "Vitamin A, RAE" at bounding box center [314, 191] width 9 height 9
checkbox input "false"
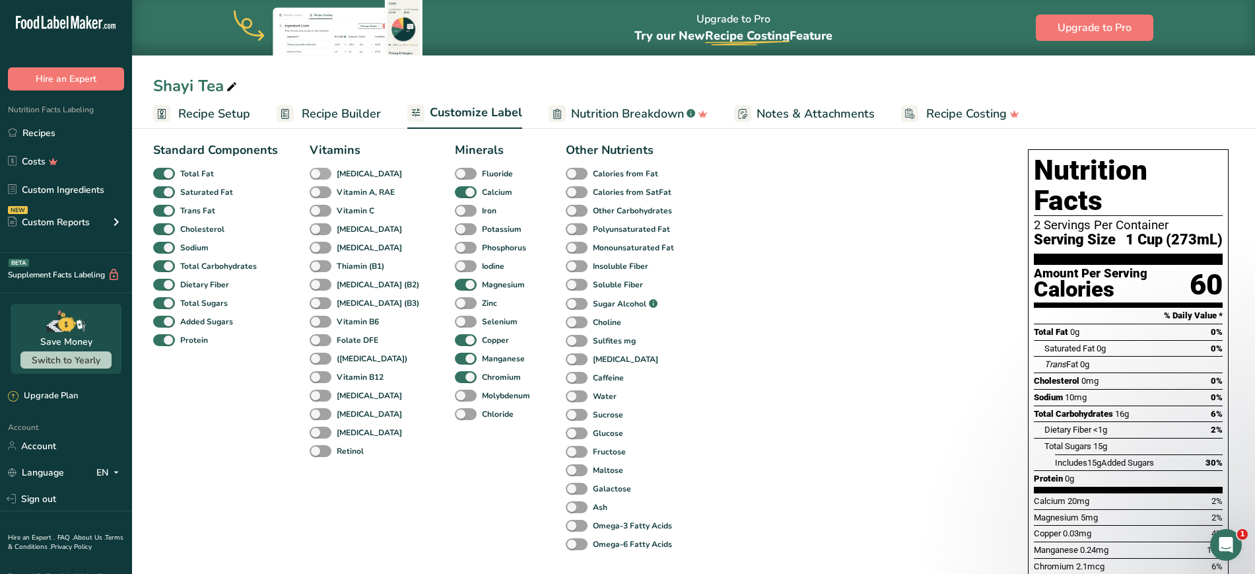
click at [319, 173] on span at bounding box center [321, 174] width 22 height 13
click at [318, 173] on input "[MEDICAL_DATA]" at bounding box center [314, 173] width 9 height 9
click at [319, 173] on span at bounding box center [321, 174] width 22 height 13
click at [318, 173] on input "[MEDICAL_DATA]" at bounding box center [314, 173] width 9 height 9
checkbox input "false"
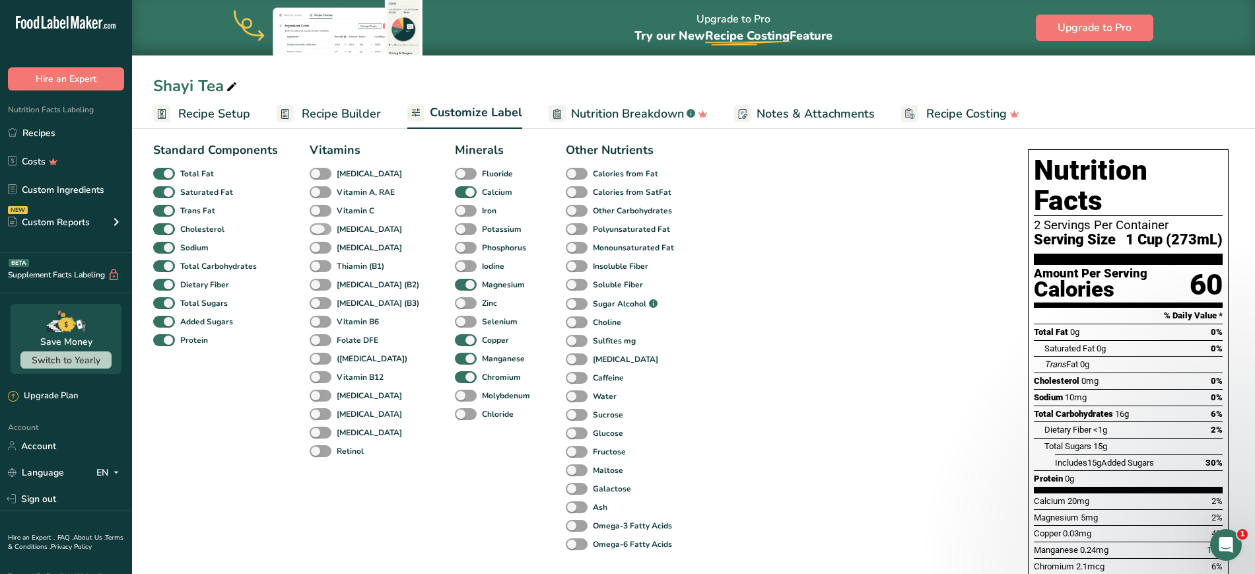
click at [316, 226] on span at bounding box center [321, 229] width 22 height 13
click at [316, 226] on input "[MEDICAL_DATA]" at bounding box center [314, 228] width 9 height 9
click at [316, 226] on span at bounding box center [321, 229] width 22 height 13
click at [316, 226] on input "[MEDICAL_DATA]" at bounding box center [314, 228] width 9 height 9
checkbox input "false"
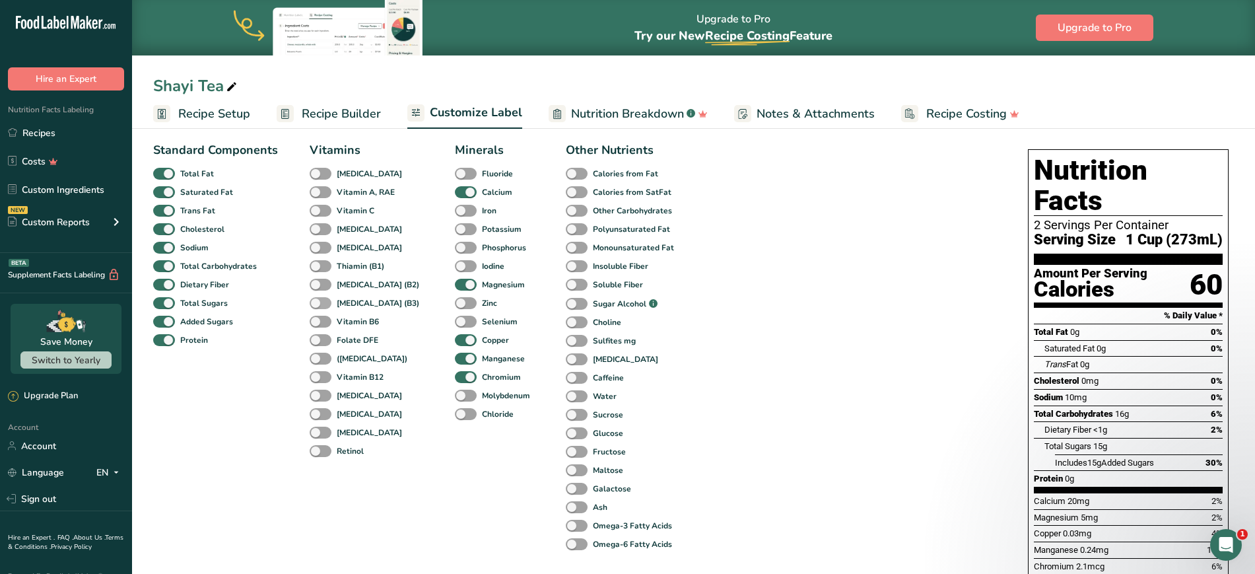
click at [316, 300] on span at bounding box center [321, 303] width 22 height 13
click at [316, 300] on input "[MEDICAL_DATA] (B3)" at bounding box center [314, 302] width 9 height 9
click at [316, 300] on span at bounding box center [321, 303] width 22 height 13
click at [316, 300] on input "[MEDICAL_DATA] (B3)" at bounding box center [314, 302] width 9 height 9
checkbox input "false"
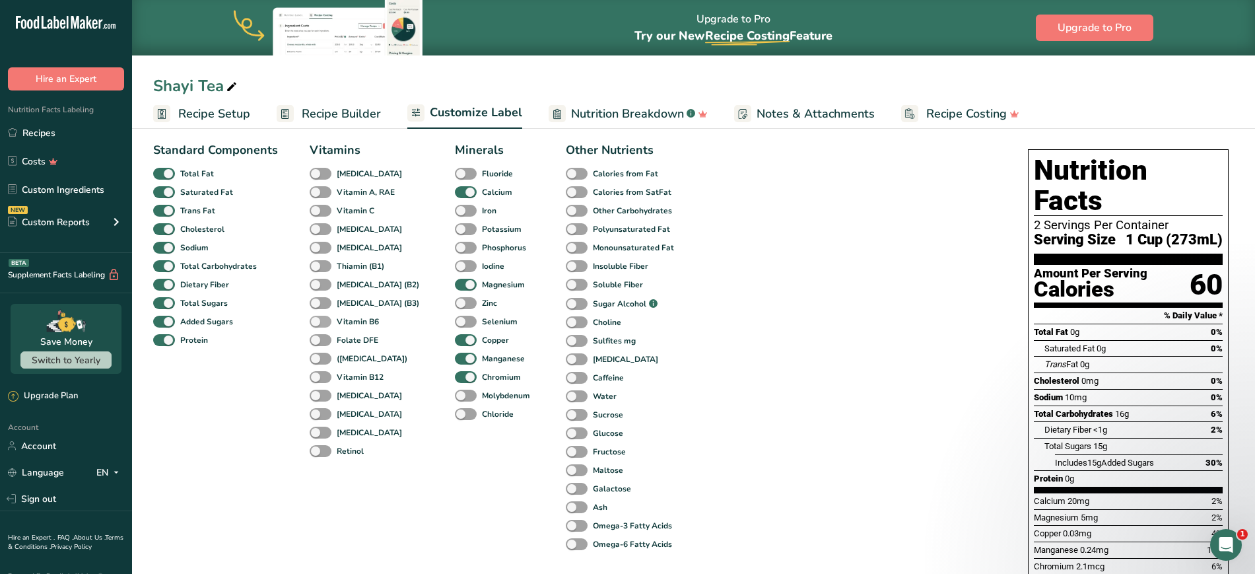
click at [319, 321] on span at bounding box center [321, 322] width 22 height 13
click at [318, 321] on input "Vitamin B6" at bounding box center [314, 321] width 9 height 9
click at [319, 321] on span at bounding box center [321, 322] width 22 height 13
click at [318, 321] on input "Vitamin B6" at bounding box center [314, 321] width 9 height 9
checkbox input "false"
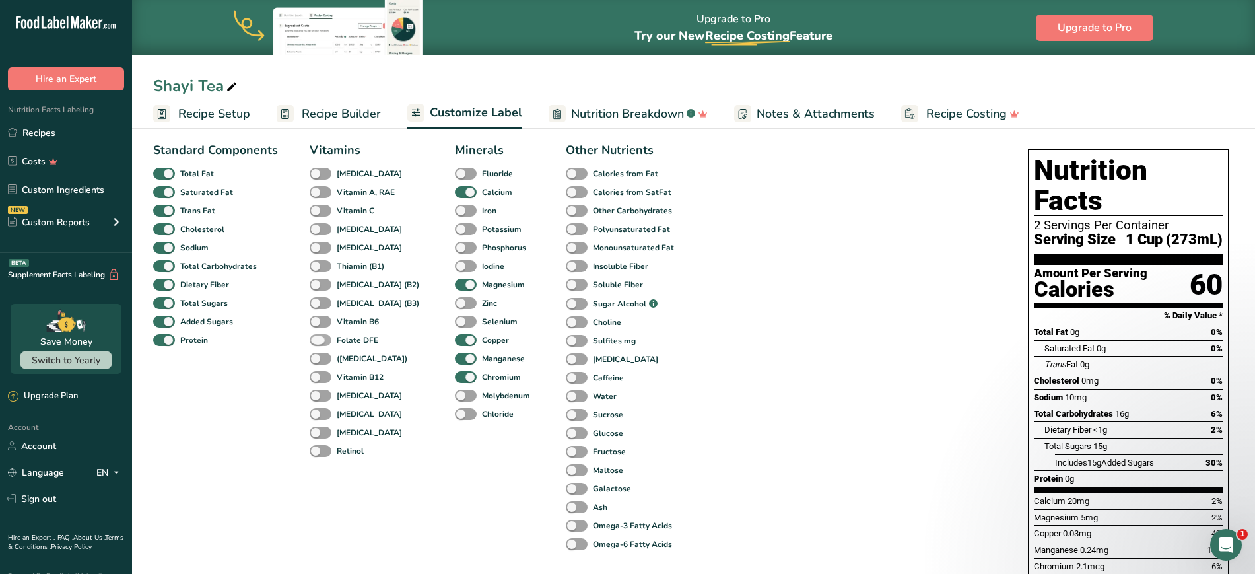
click at [319, 339] on span at bounding box center [321, 340] width 22 height 13
click at [318, 339] on input "Folate DFE" at bounding box center [314, 339] width 9 height 9
click at [319, 339] on span at bounding box center [321, 340] width 22 height 13
click at [318, 339] on input "Folate DFE" at bounding box center [314, 339] width 9 height 9
checkbox input "false"
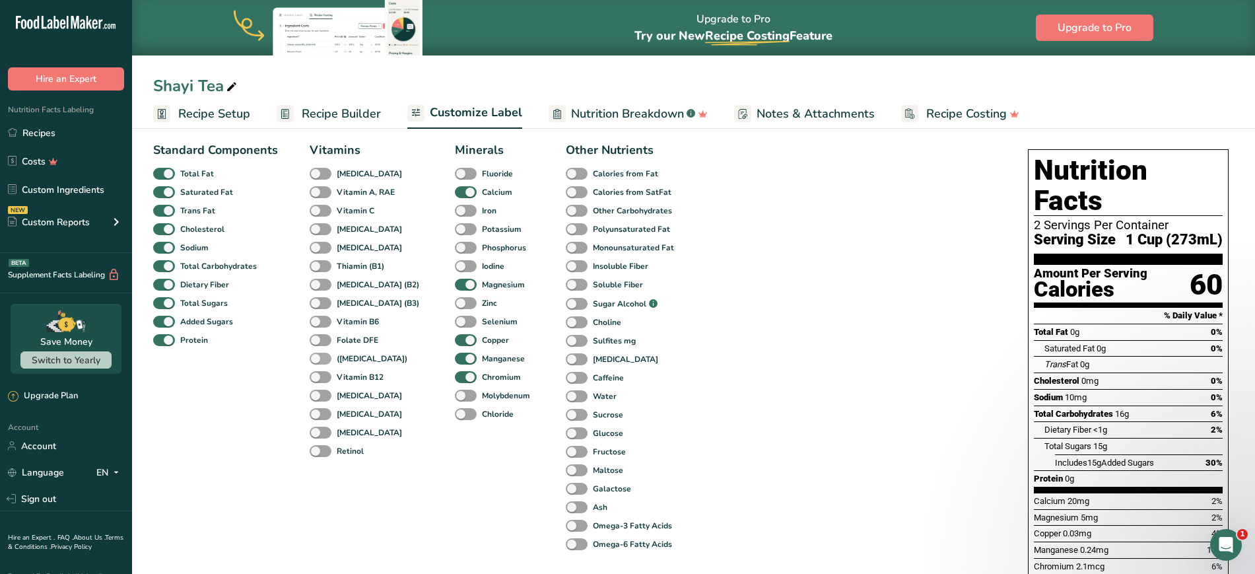
click at [319, 359] on span at bounding box center [321, 358] width 22 height 13
click at [318, 359] on input "([MEDICAL_DATA])" at bounding box center [314, 358] width 9 height 9
click at [319, 359] on span at bounding box center [321, 358] width 22 height 13
click at [318, 359] on input "([MEDICAL_DATA])" at bounding box center [314, 358] width 9 height 9
checkbox input "false"
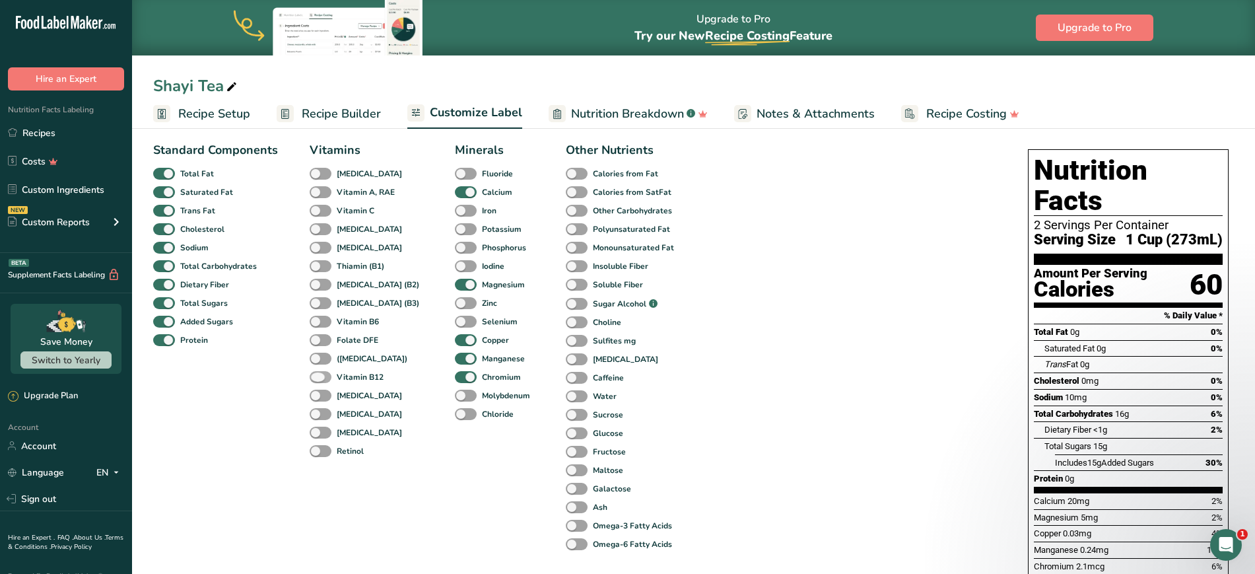
click at [322, 375] on span at bounding box center [321, 377] width 22 height 13
click at [318, 375] on input "Vitamin B12" at bounding box center [314, 376] width 9 height 9
click at [322, 375] on span at bounding box center [321, 377] width 22 height 13
click at [318, 375] on input "Vitamin B12" at bounding box center [314, 376] width 9 height 9
checkbox input "false"
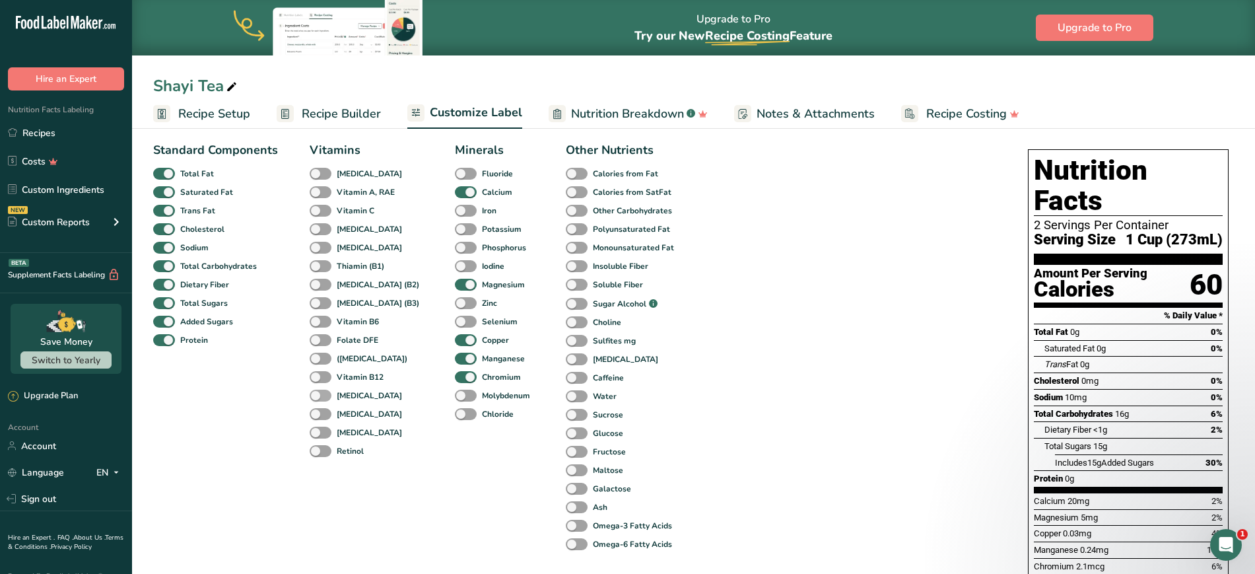
click at [322, 397] on span at bounding box center [321, 395] width 22 height 13
click at [318, 397] on input "[MEDICAL_DATA]" at bounding box center [314, 395] width 9 height 9
click at [322, 397] on span at bounding box center [321, 395] width 22 height 13
click at [318, 397] on input "[MEDICAL_DATA]" at bounding box center [314, 395] width 9 height 9
checkbox input "false"
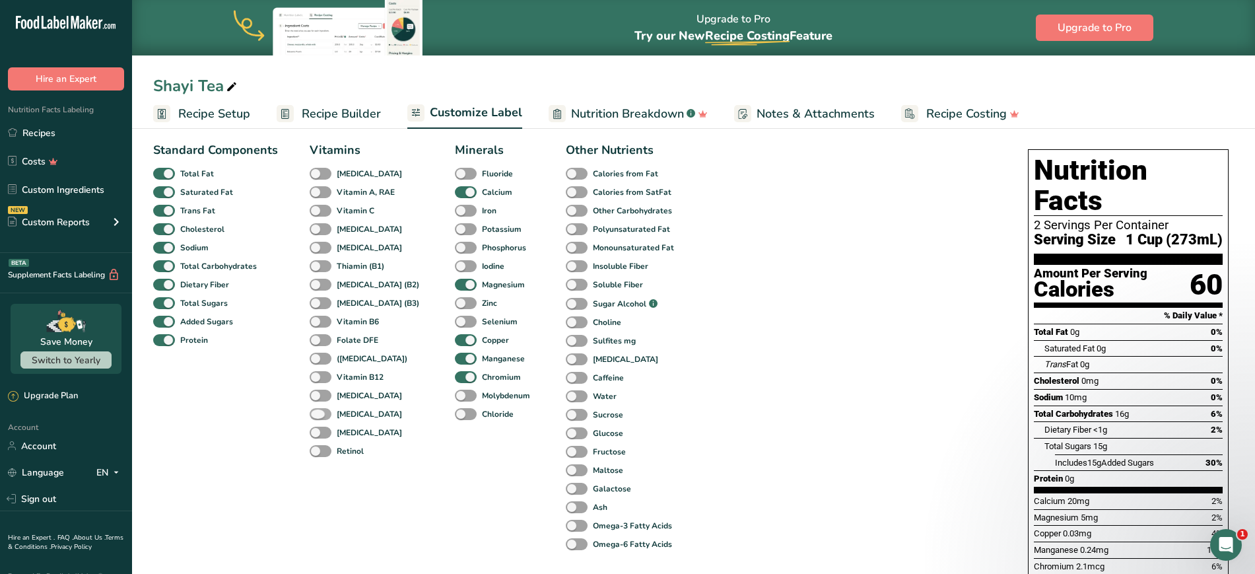
click at [323, 412] on span at bounding box center [321, 414] width 22 height 13
click at [318, 412] on input "[MEDICAL_DATA]" at bounding box center [314, 413] width 9 height 9
click at [323, 412] on span at bounding box center [321, 414] width 22 height 13
click at [318, 412] on input "[MEDICAL_DATA]" at bounding box center [314, 413] width 9 height 9
checkbox input "false"
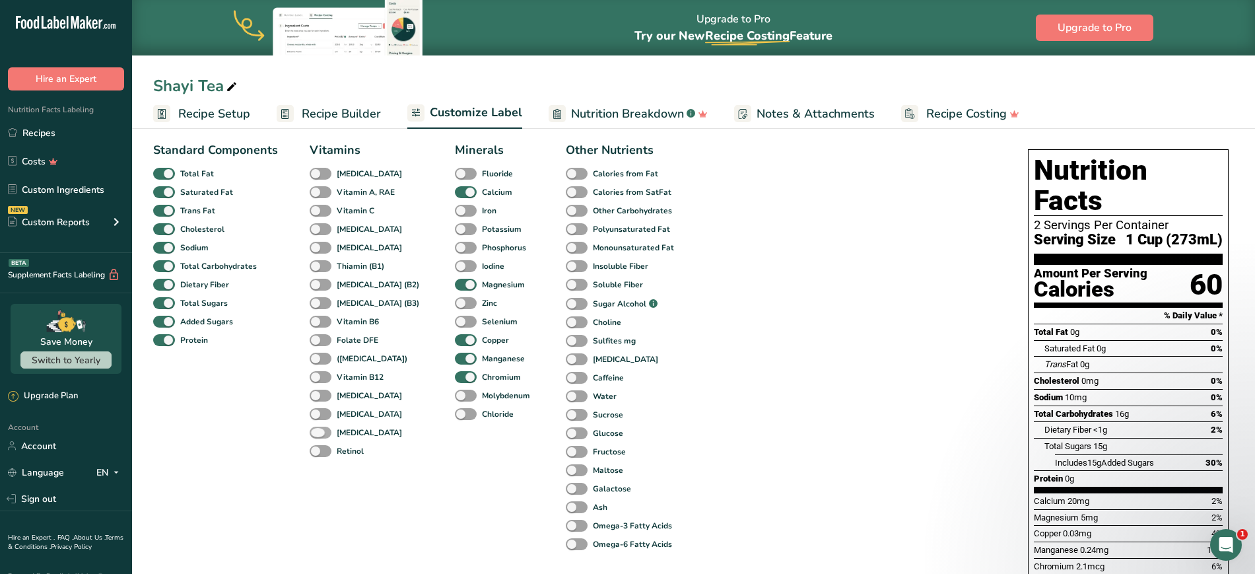
click at [322, 429] on span at bounding box center [321, 432] width 22 height 13
click at [318, 429] on input "[MEDICAL_DATA]" at bounding box center [314, 432] width 9 height 9
click at [322, 429] on span at bounding box center [321, 432] width 22 height 13
click at [318, 429] on input "[MEDICAL_DATA]" at bounding box center [314, 432] width 9 height 9
click at [322, 429] on span at bounding box center [321, 432] width 22 height 13
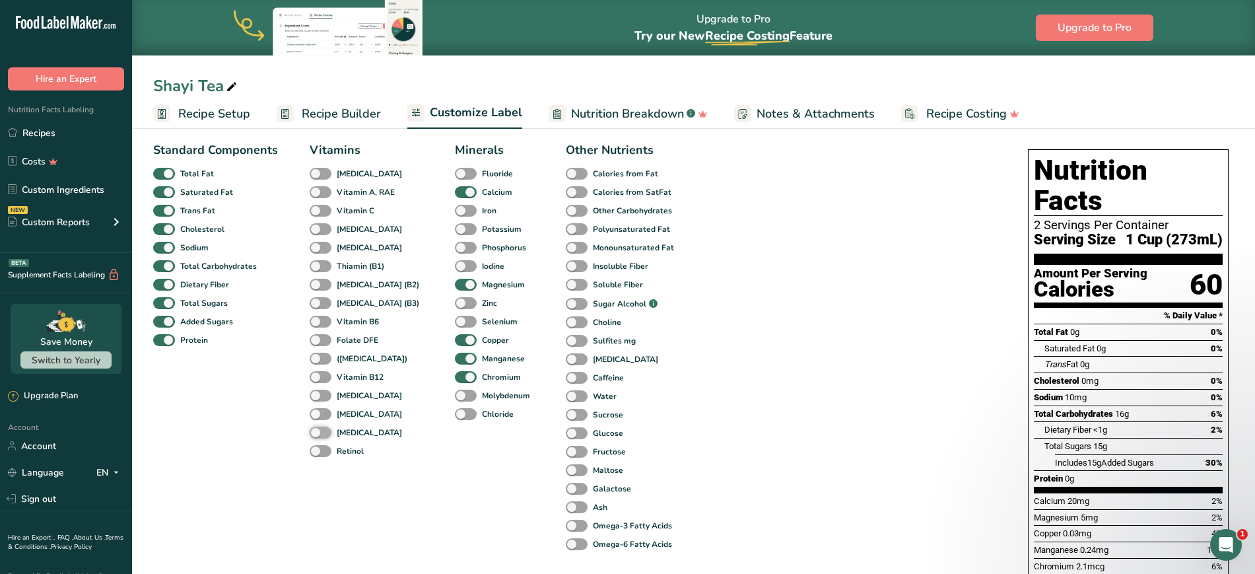
click at [318, 429] on input "[MEDICAL_DATA]" at bounding box center [314, 432] width 9 height 9
click at [322, 429] on span at bounding box center [321, 432] width 22 height 13
click at [318, 429] on input "[MEDICAL_DATA]" at bounding box center [314, 432] width 9 height 9
checkbox input "false"
click at [321, 450] on span at bounding box center [321, 451] width 22 height 13
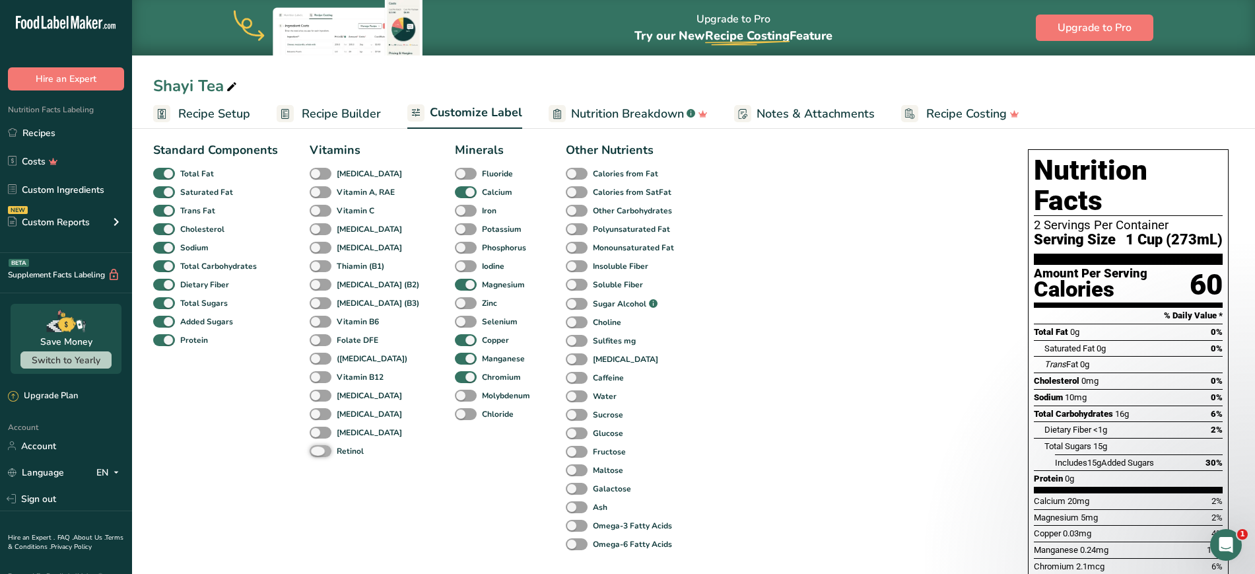
click at [318, 450] on input "Retinol" at bounding box center [314, 450] width 9 height 9
click at [321, 450] on span at bounding box center [321, 451] width 22 height 13
click at [318, 450] on input "Retinol" at bounding box center [314, 450] width 9 height 9
checkbox input "false"
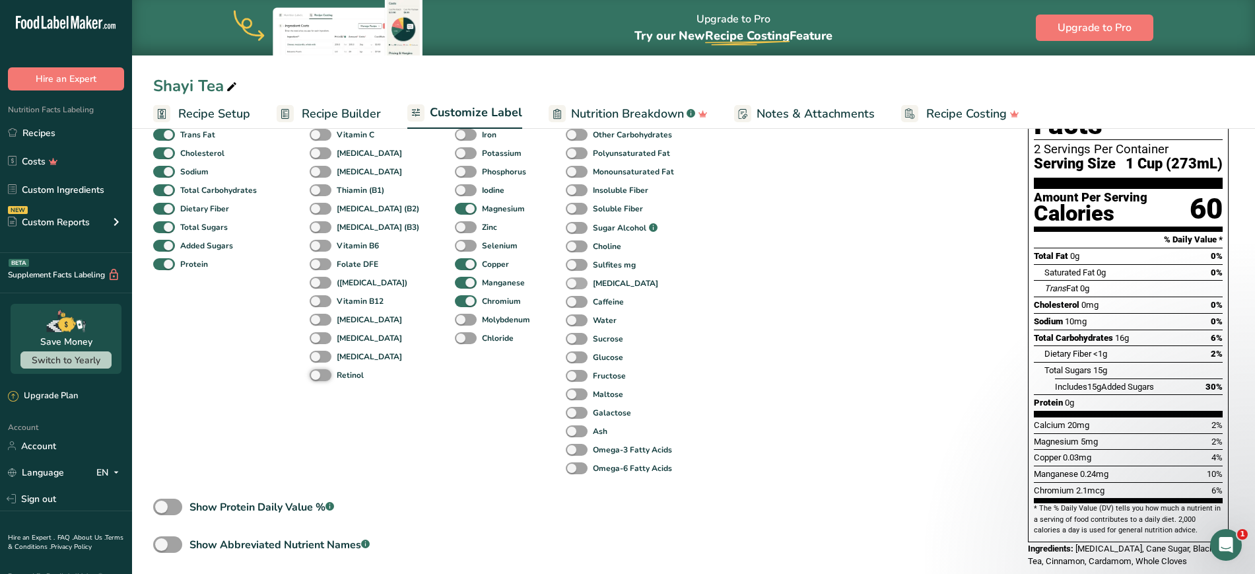
scroll to position [238, 0]
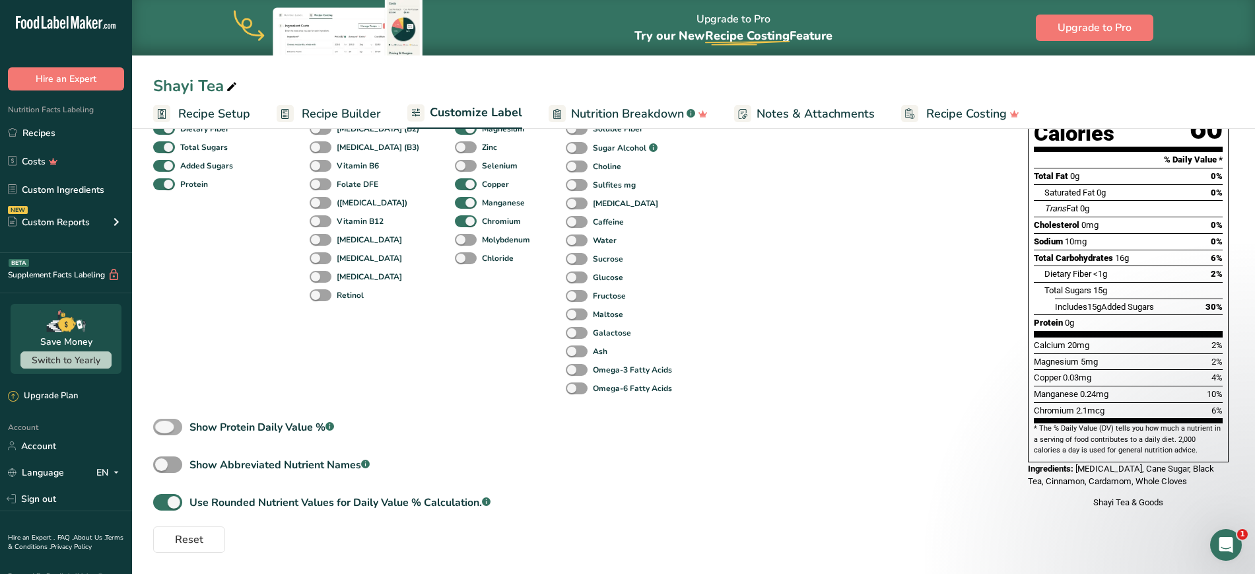
click at [169, 424] on span at bounding box center [167, 427] width 29 height 17
click at [162, 424] on input "Show Protein Daily Value % .a-a{fill:#347362;}.b-a{fill:#fff;}" at bounding box center [157, 426] width 9 height 9
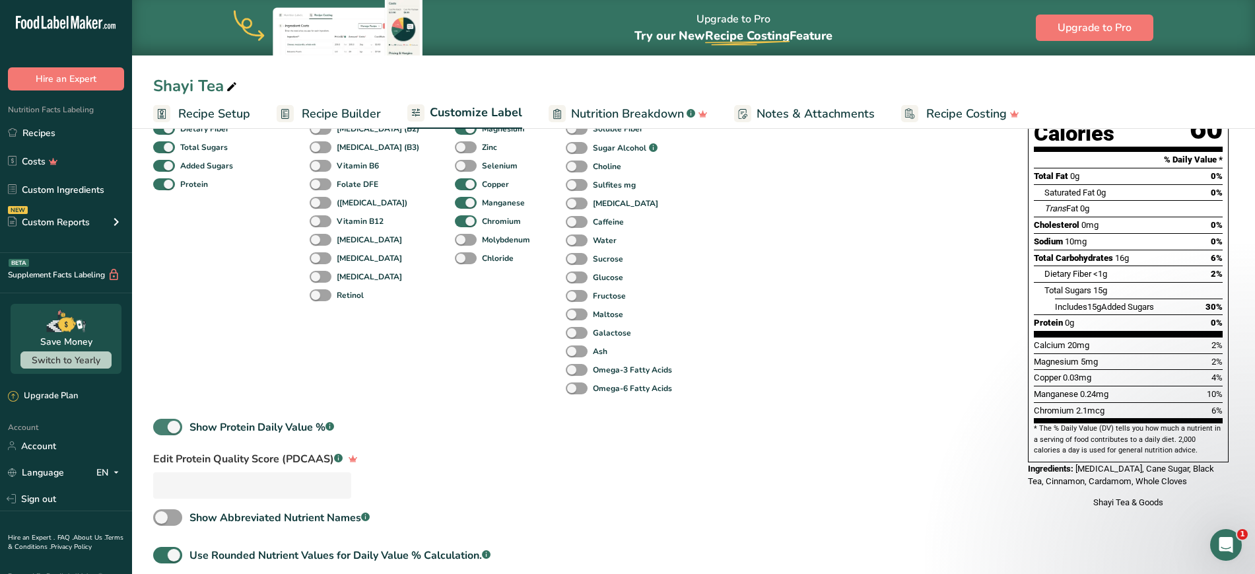
click at [169, 424] on span at bounding box center [167, 427] width 29 height 17
click at [162, 424] on input "Show Protein Daily Value % .a-a{fill:#347362;}.b-a{fill:#fff;}" at bounding box center [157, 426] width 9 height 9
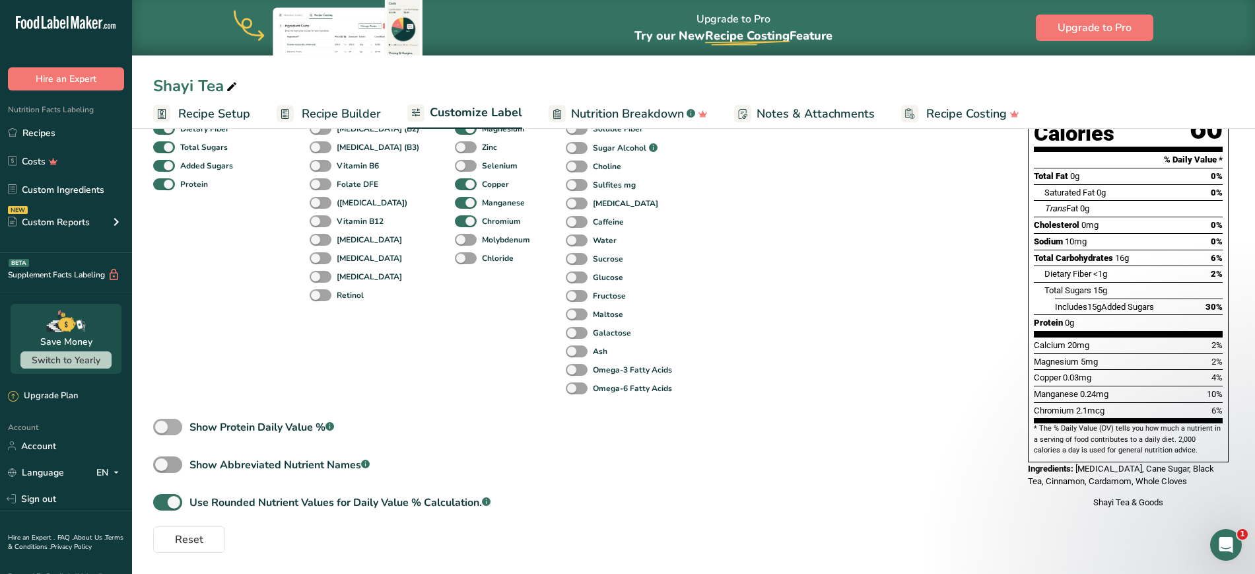
click at [169, 424] on span at bounding box center [167, 427] width 29 height 17
click at [162, 424] on input "Show Protein Daily Value % .a-a{fill:#347362;}.b-a{fill:#fff;}" at bounding box center [157, 426] width 9 height 9
checkbox input "true"
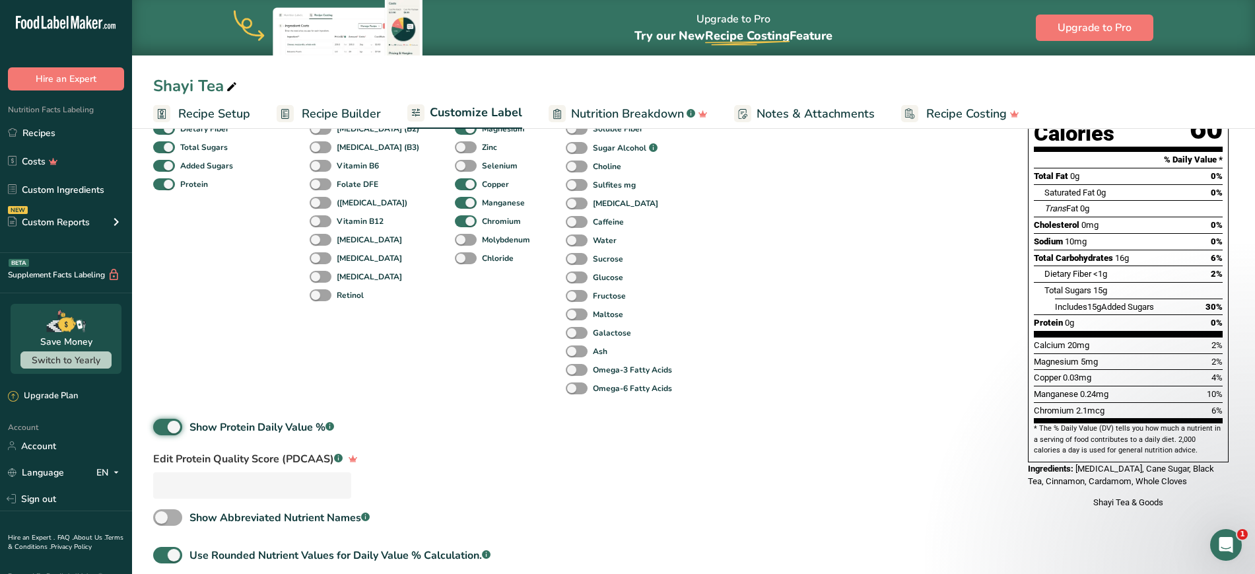
scroll to position [291, 0]
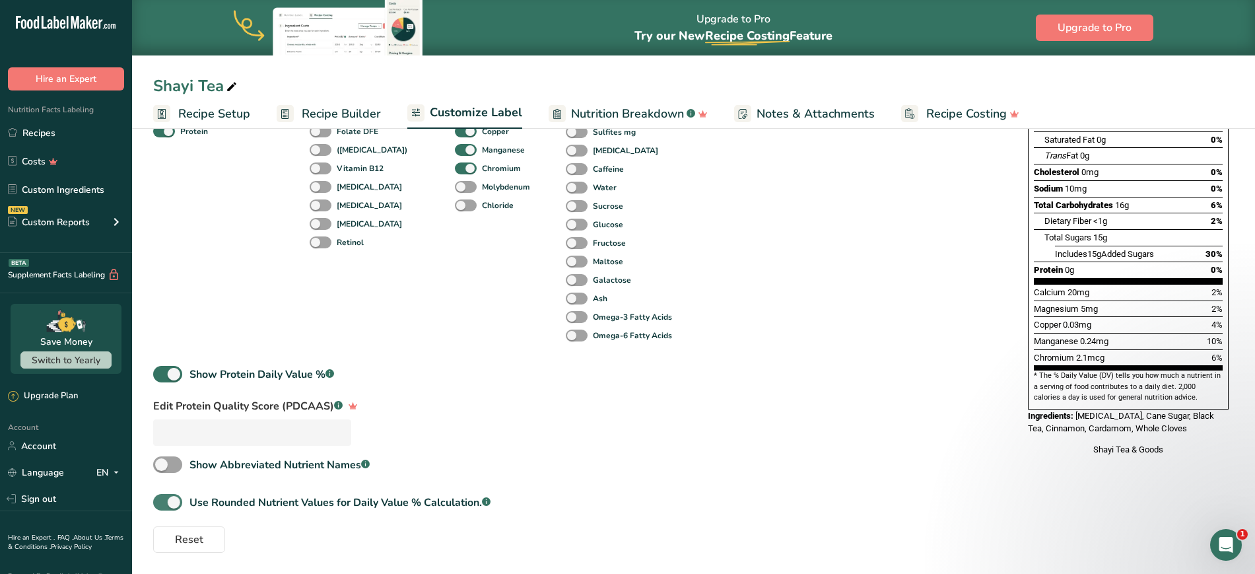
click at [174, 501] on span at bounding box center [167, 502] width 29 height 17
click at [162, 501] on input "Use Rounded Nutrient Values for Daily Value % Calculation. .a-a{fill:#347362;}.…" at bounding box center [157, 502] width 9 height 9
click at [174, 501] on span at bounding box center [167, 502] width 29 height 17
click at [162, 501] on input "Use Rounded Nutrient Values for Daily Value % Calculation. .a-a{fill:#347362;}.…" at bounding box center [157, 502] width 9 height 9
click at [174, 501] on span at bounding box center [167, 502] width 29 height 17
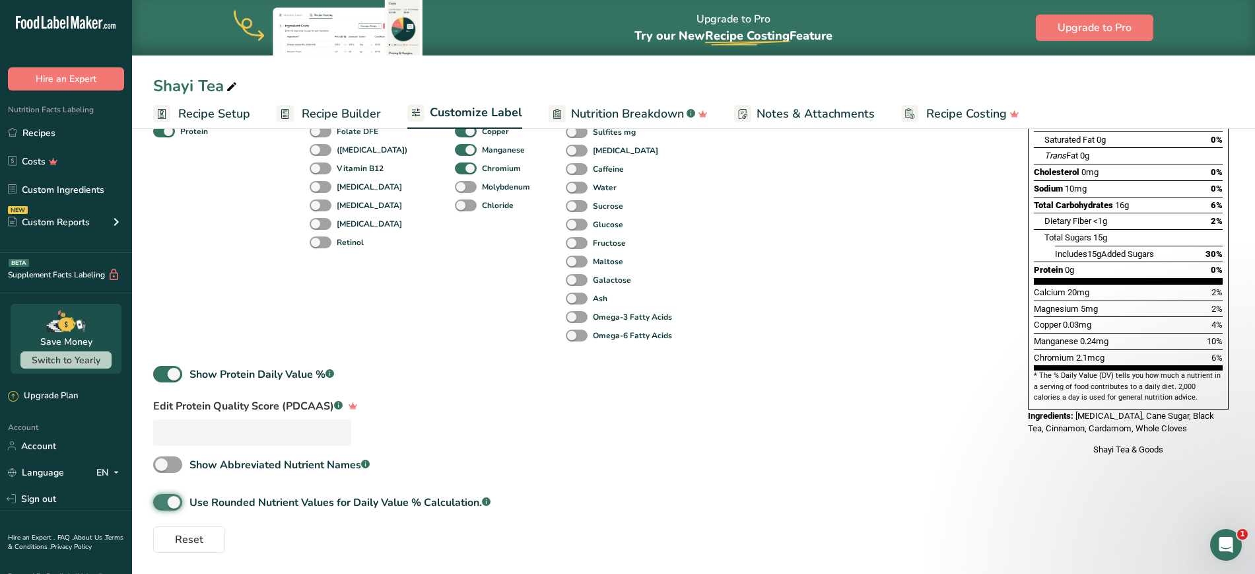
click at [162, 501] on input "Use Rounded Nutrient Values for Daily Value % Calculation. .a-a{fill:#347362;}.…" at bounding box center [157, 502] width 9 height 9
click at [174, 501] on span at bounding box center [167, 502] width 29 height 17
click at [162, 501] on input "Use Rounded Nutrient Values for Daily Value % Calculation. .a-a{fill:#347362;}.…" at bounding box center [157, 502] width 9 height 9
click at [174, 501] on span at bounding box center [167, 502] width 29 height 17
click at [162, 501] on input "Use Rounded Nutrient Values for Daily Value % Calculation. .a-a{fill:#347362;}.…" at bounding box center [157, 502] width 9 height 9
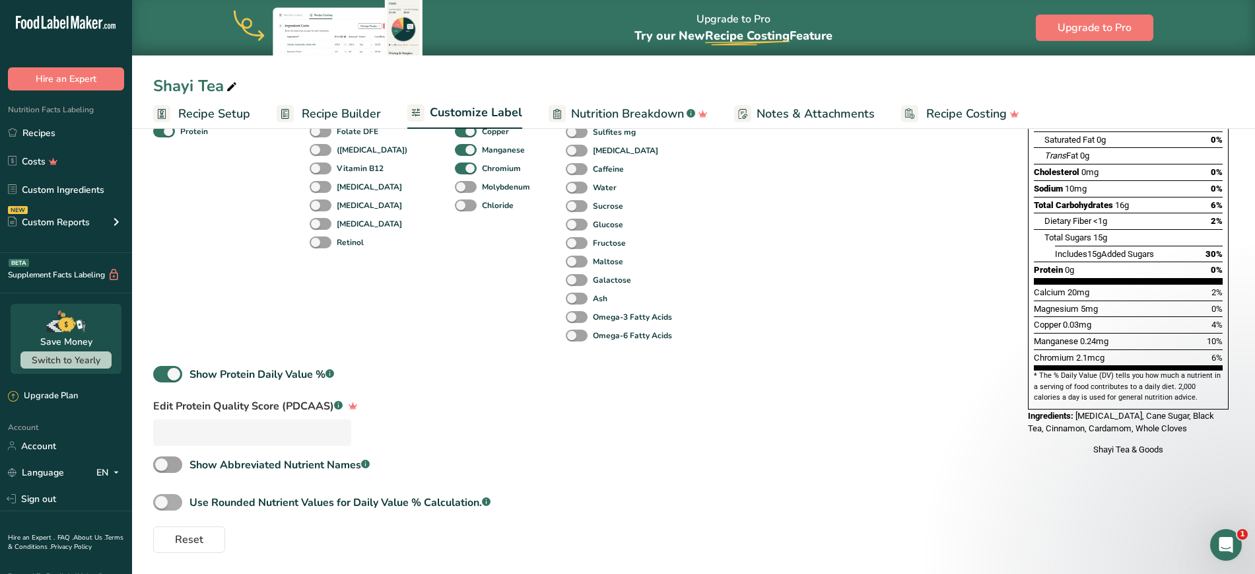
click at [174, 501] on span at bounding box center [167, 502] width 29 height 17
click at [162, 501] on input "Use Rounded Nutrient Values for Daily Value % Calculation. .a-a{fill:#347362;}.…" at bounding box center [157, 502] width 9 height 9
checkbox input "true"
click at [686, 463] on div "Standard Components Total Fat Saturated Fat Trans Fat [MEDICAL_DATA] Sodium Tot…" at bounding box center [577, 239] width 848 height 625
click at [755, 467] on div "Standard Components Total Fat Saturated Fat Trans Fat [MEDICAL_DATA] Sodium Tot…" at bounding box center [577, 239] width 848 height 625
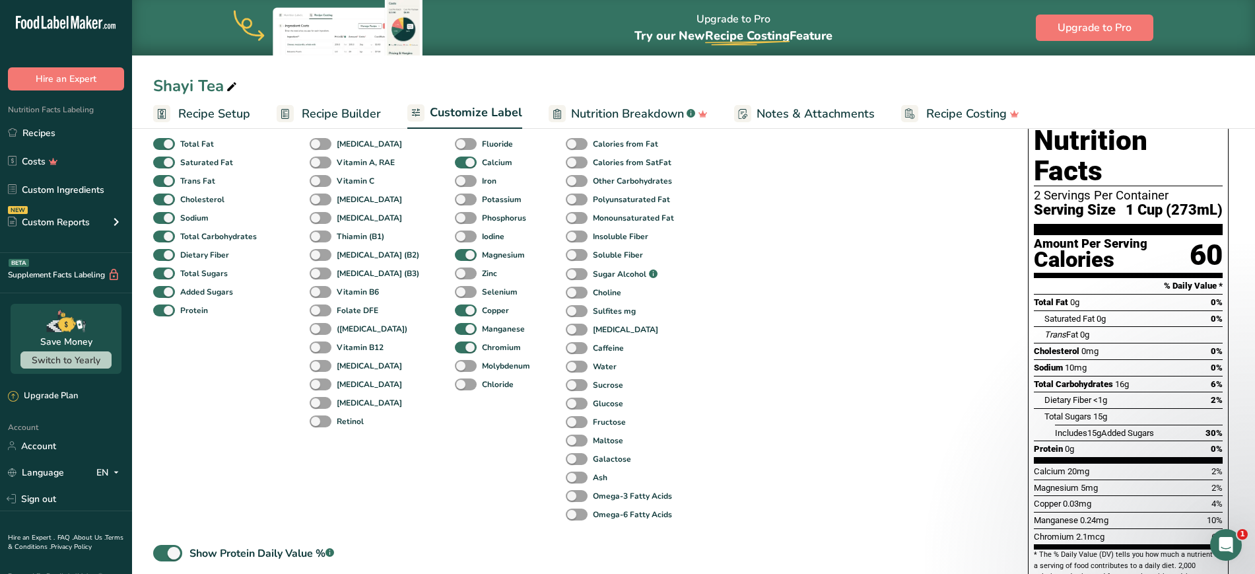
scroll to position [0, 0]
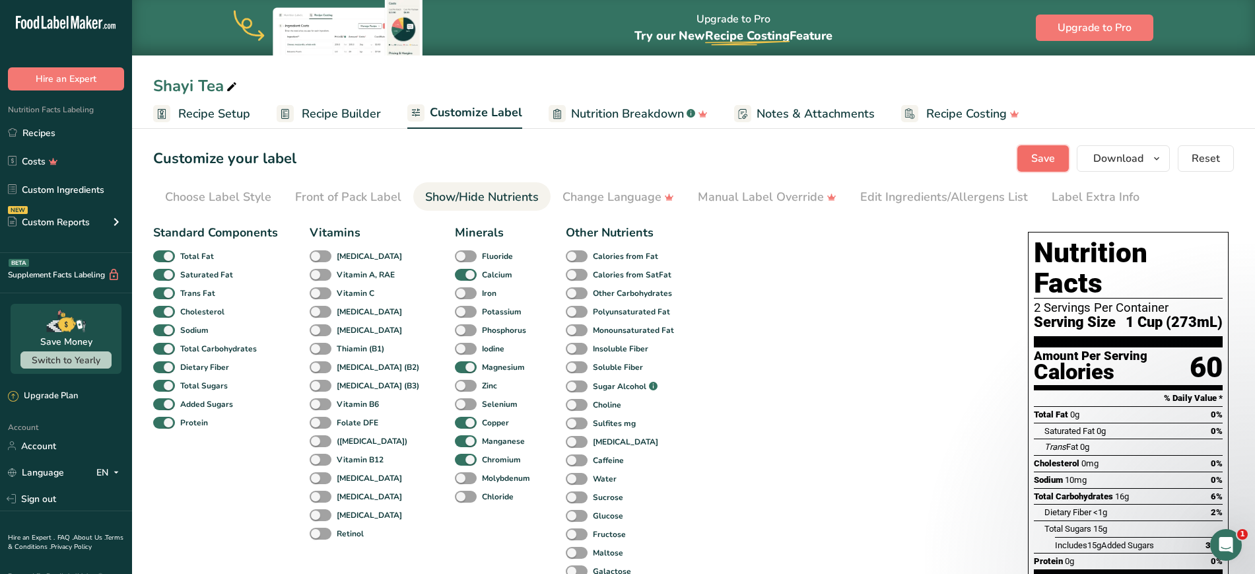
click at [1047, 160] on span "Save" at bounding box center [1043, 159] width 24 height 16
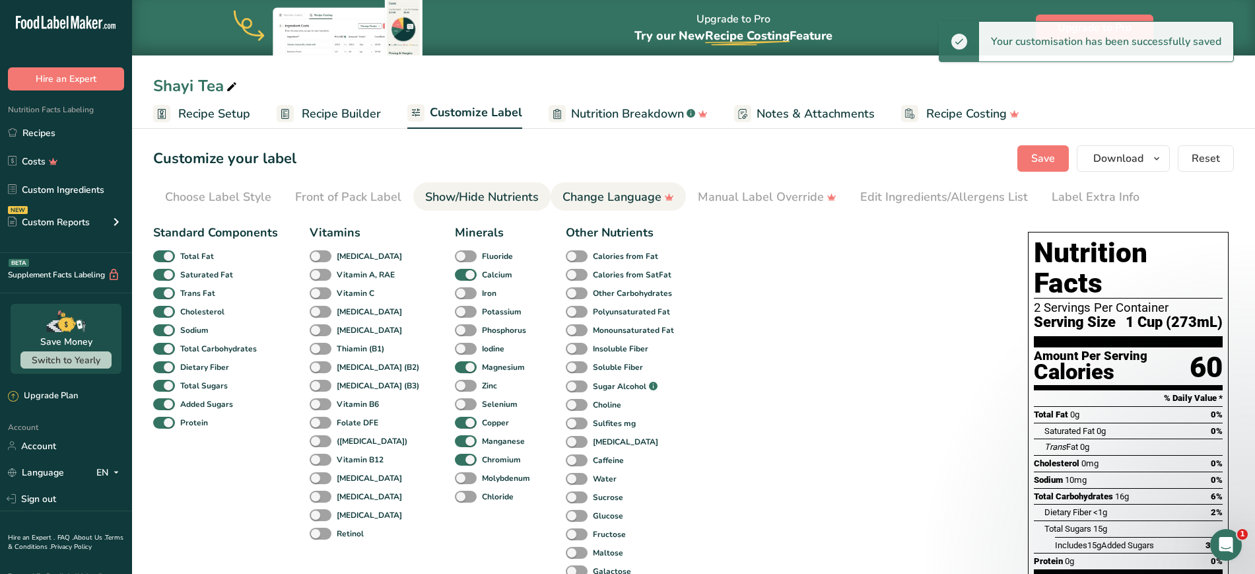
click at [599, 197] on div "Change Language" at bounding box center [618, 197] width 112 height 18
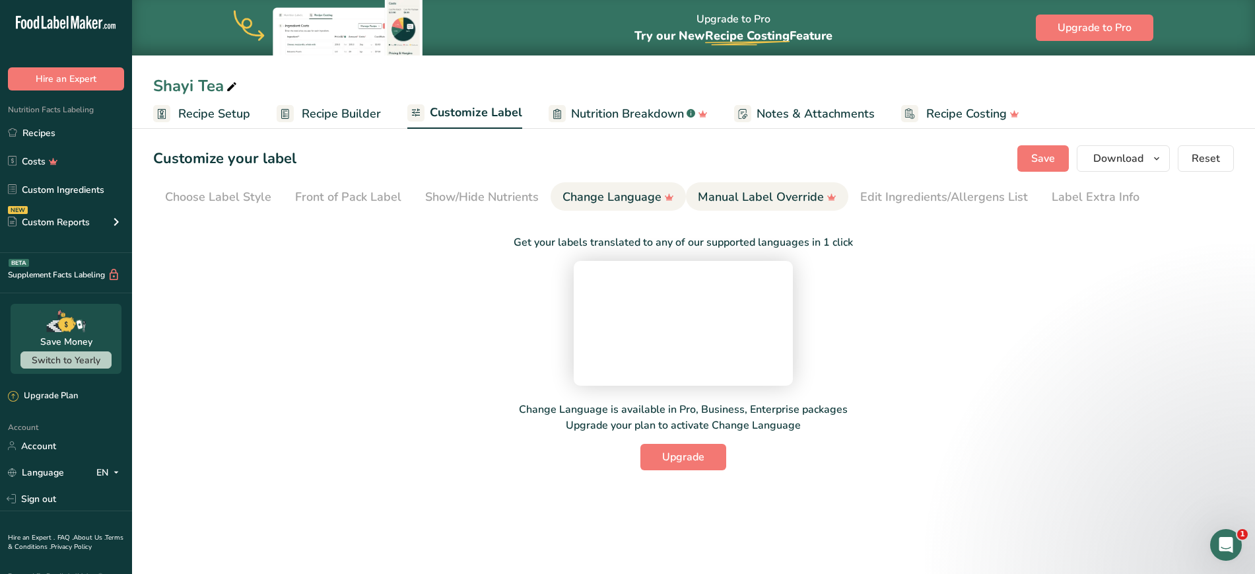
click at [764, 200] on div "Manual Label Override" at bounding box center [767, 197] width 139 height 18
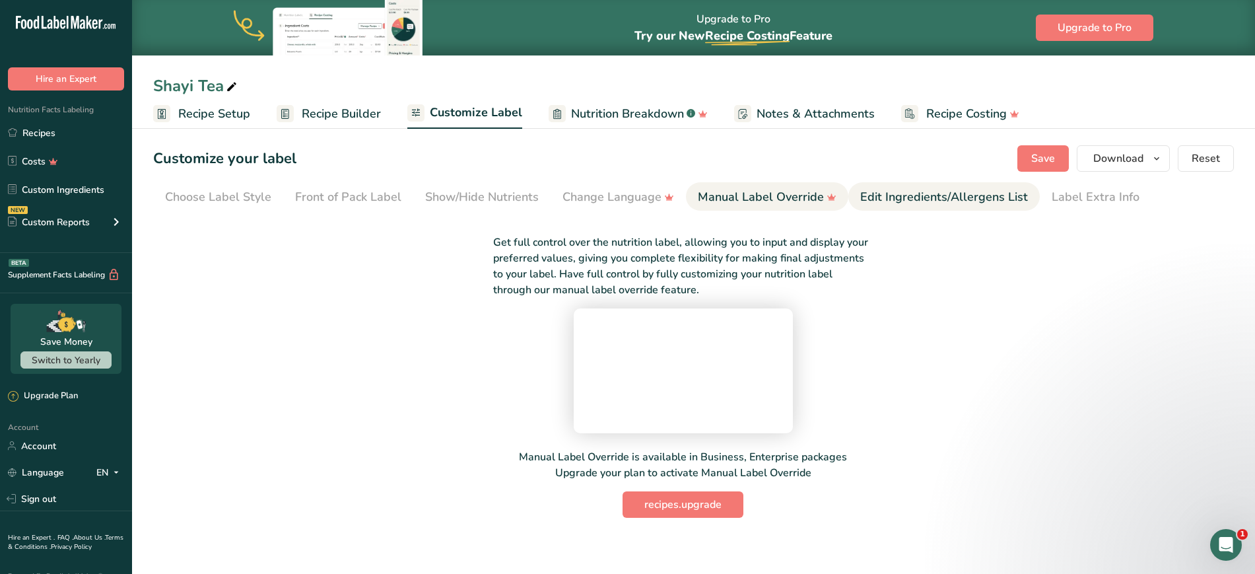
click at [875, 202] on div "Edit Ingredients/Allergens List" at bounding box center [944, 197] width 168 height 18
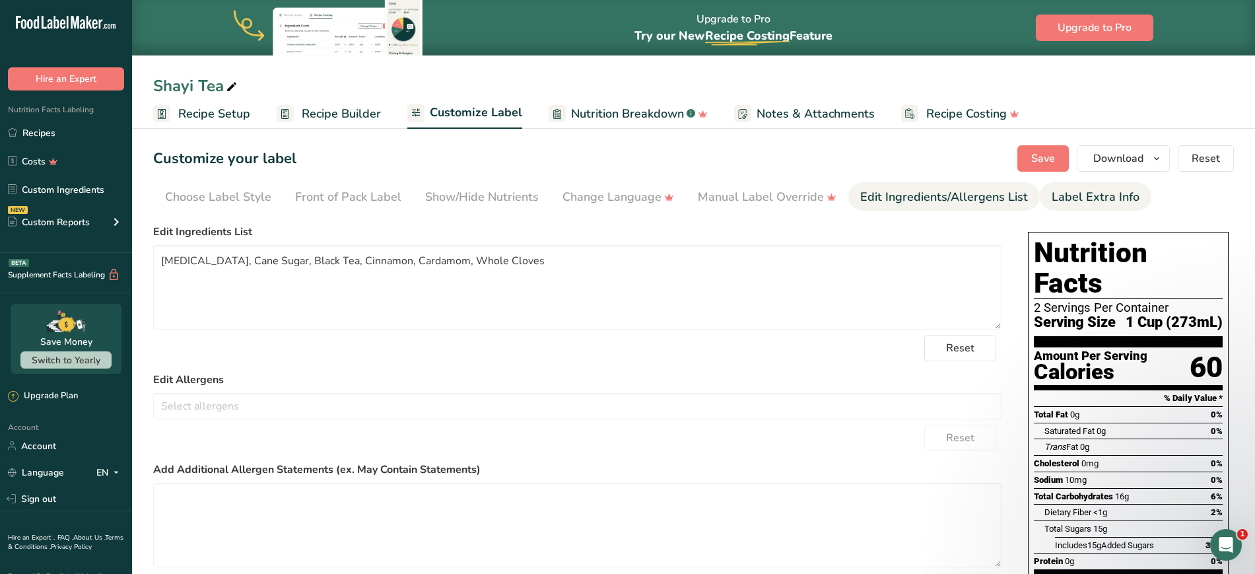
click at [1052, 201] on div "Label Extra Info" at bounding box center [1096, 197] width 88 height 18
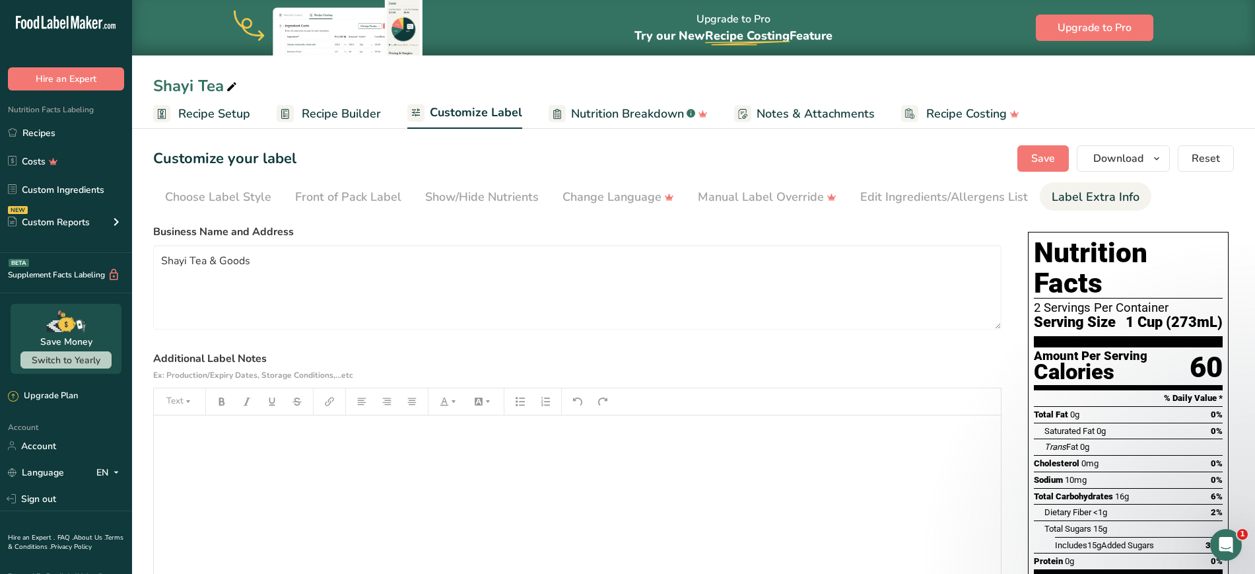
click at [260, 457] on div "﻿" at bounding box center [577, 497] width 847 height 165
click at [186, 433] on span "Keep Refrigerated." at bounding box center [202, 433] width 85 height 13
click at [259, 434] on p "Keep Refrigerated." at bounding box center [577, 434] width 834 height 16
click at [272, 436] on p "Keep Refrigerated." at bounding box center [577, 434] width 834 height 16
click at [1052, 164] on span "Save" at bounding box center [1043, 159] width 24 height 16
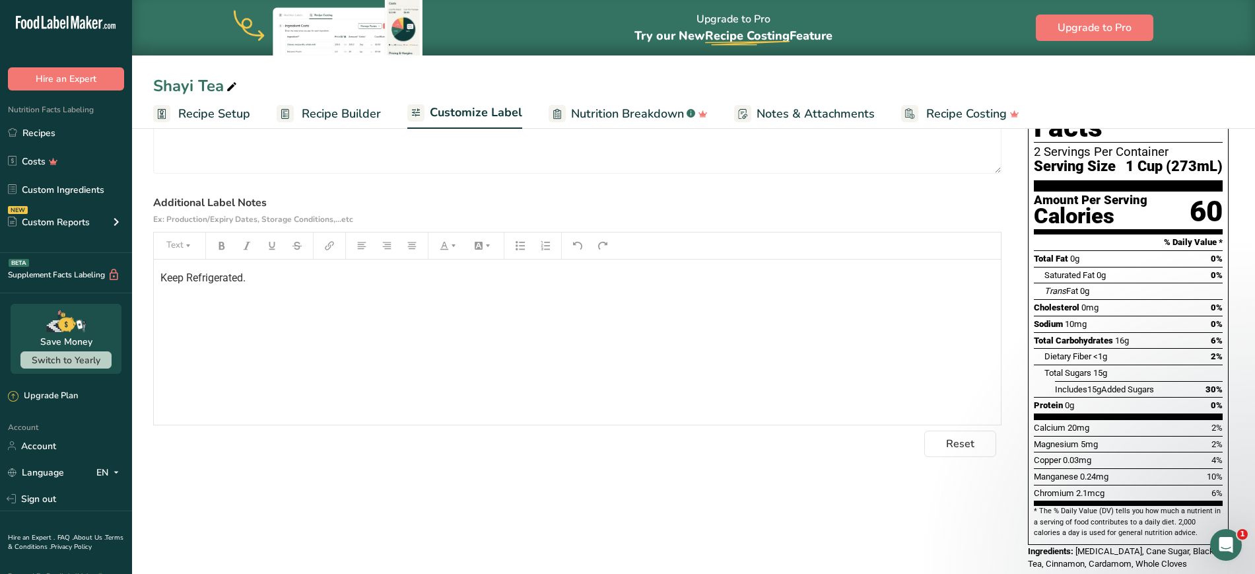
scroll to position [50, 0]
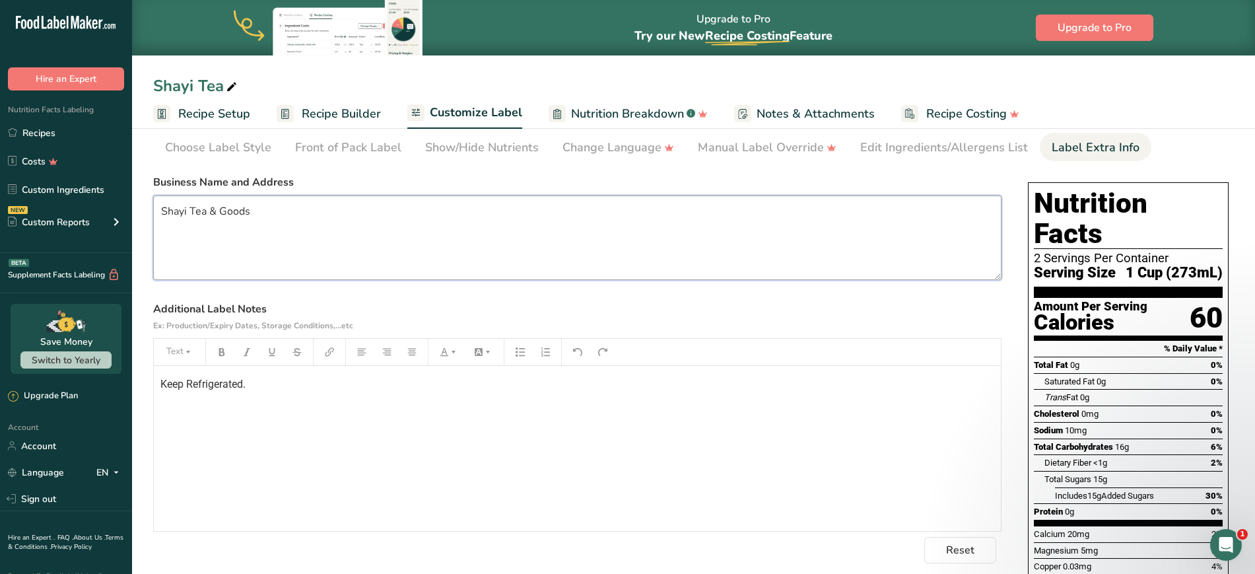
click at [209, 226] on textarea "Shayi Tea & Goods" at bounding box center [577, 237] width 848 height 84
click at [265, 207] on textarea "Shayi Tea & Goods" at bounding box center [577, 237] width 848 height 84
type textarea "Shayi Tea & Goods Livermore, [GEOGRAPHIC_DATA]"
click at [551, 310] on label "Additional Label Notes Ex: Production/Expiry Dates, Storage Conditions,...etc" at bounding box center [577, 317] width 848 height 32
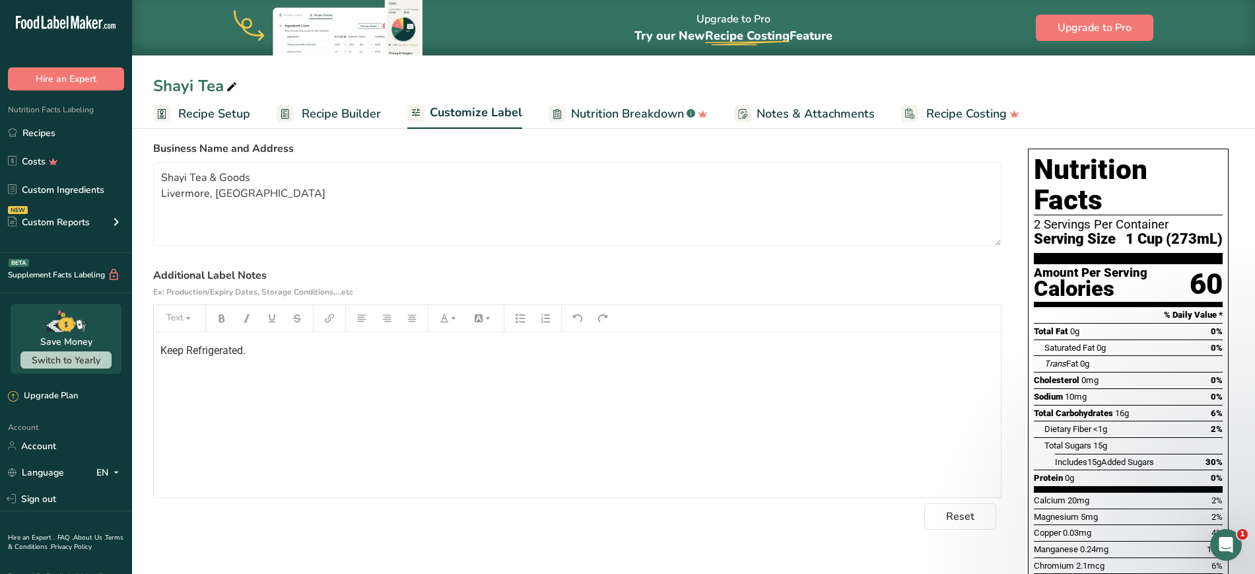
scroll to position [0, 0]
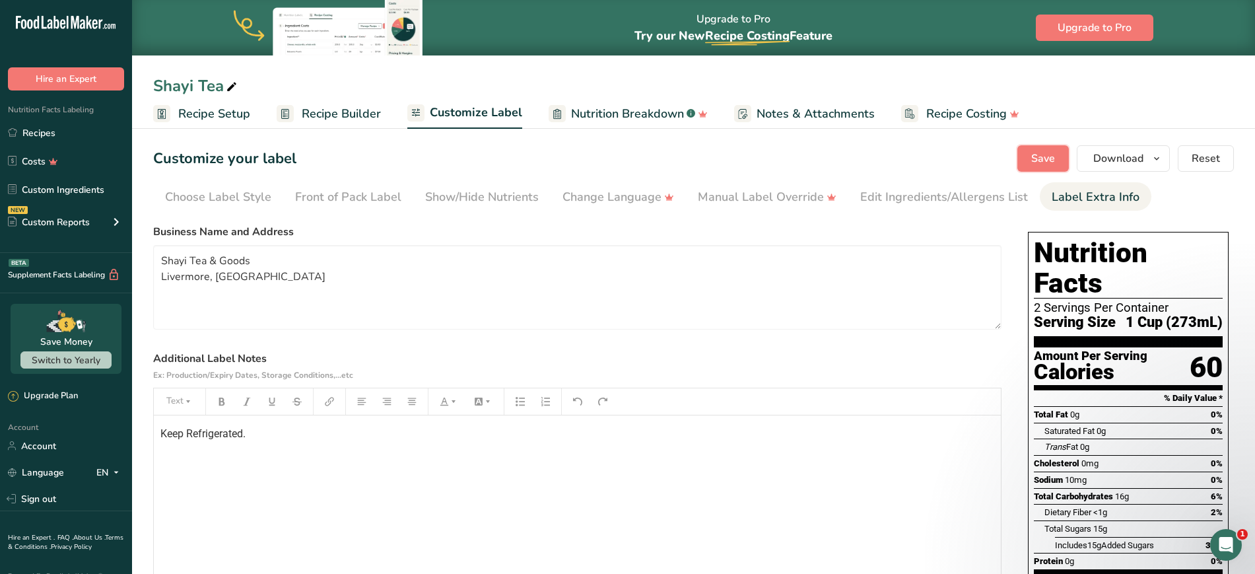
click at [1042, 162] on span "Save" at bounding box center [1043, 159] width 24 height 16
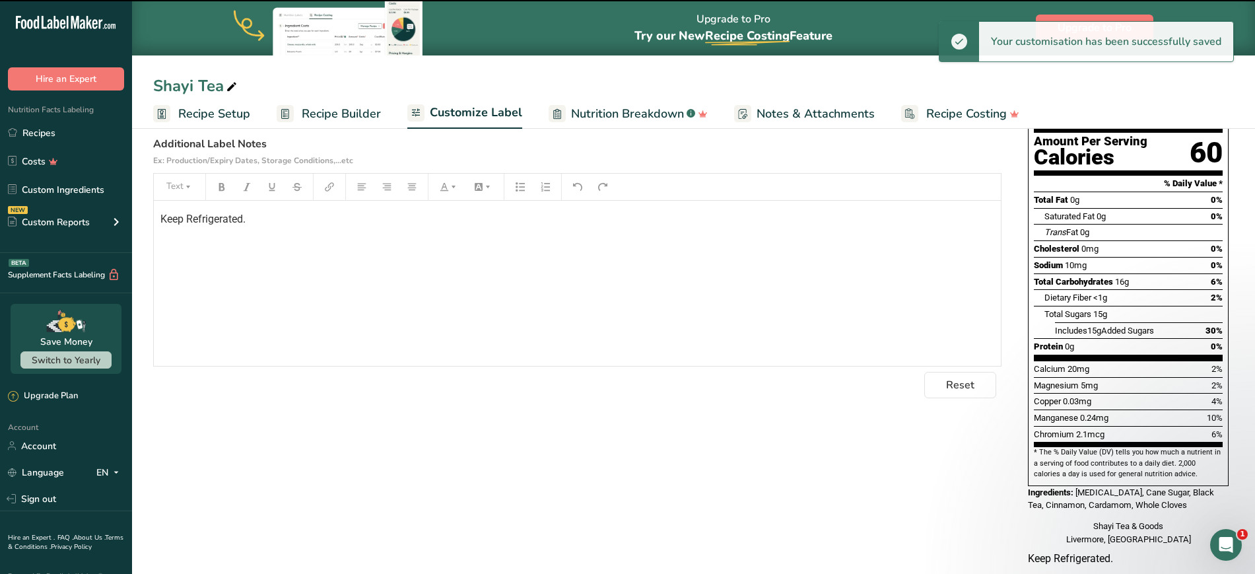
scroll to position [227, 0]
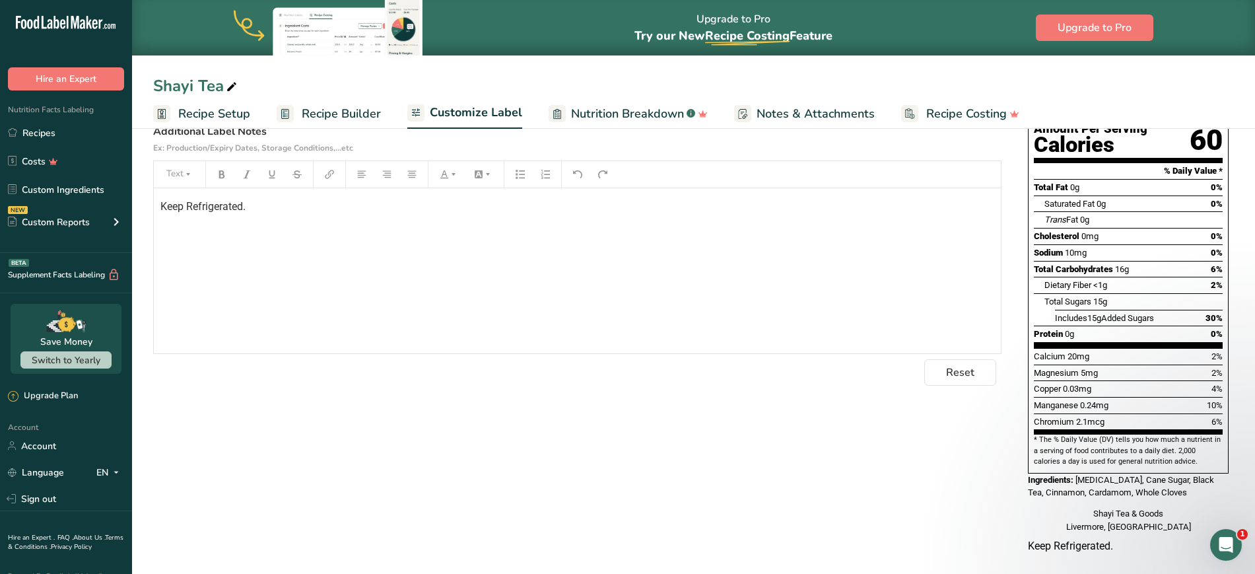
click at [156, 209] on div "Keep Refrigerated." at bounding box center [577, 270] width 847 height 165
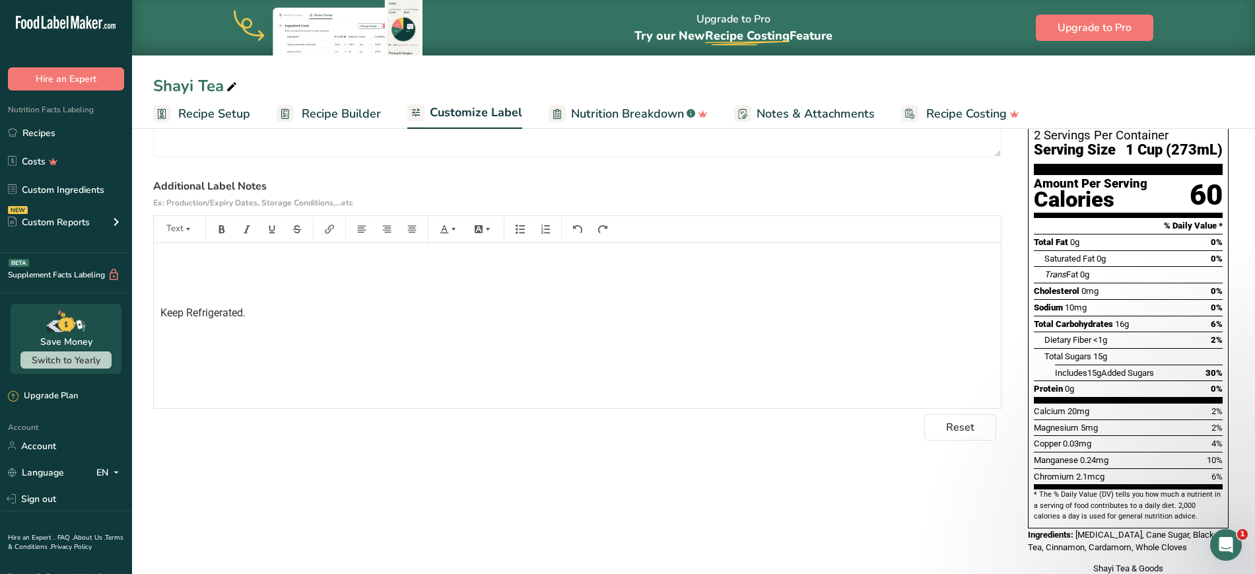
scroll to position [0, 0]
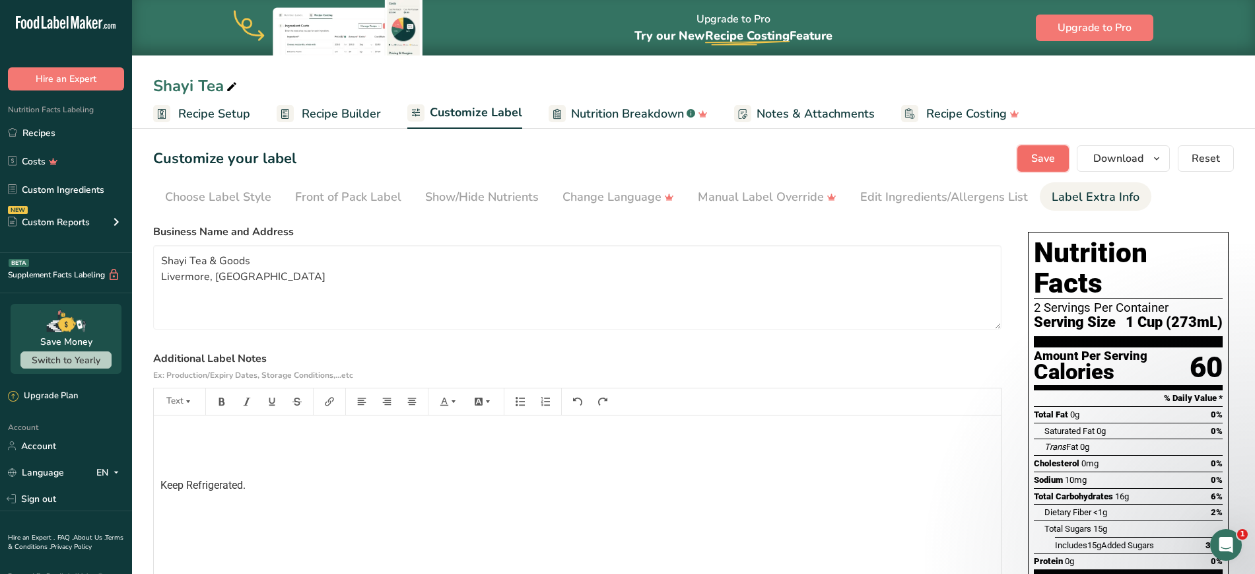
click at [1045, 156] on span "Save" at bounding box center [1043, 159] width 24 height 16
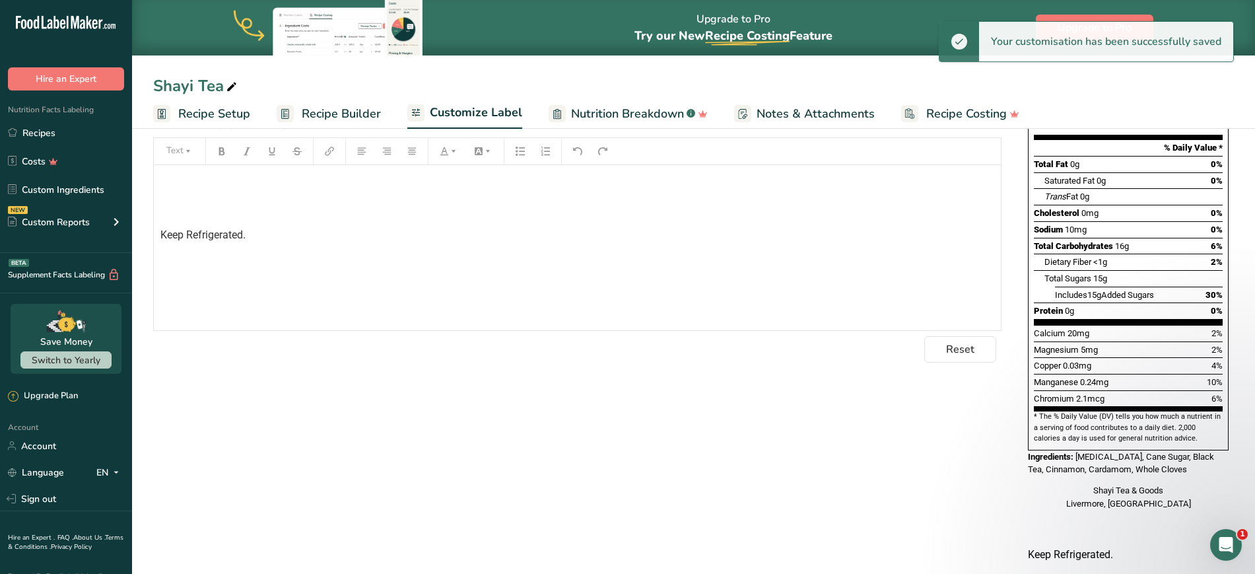
scroll to position [259, 0]
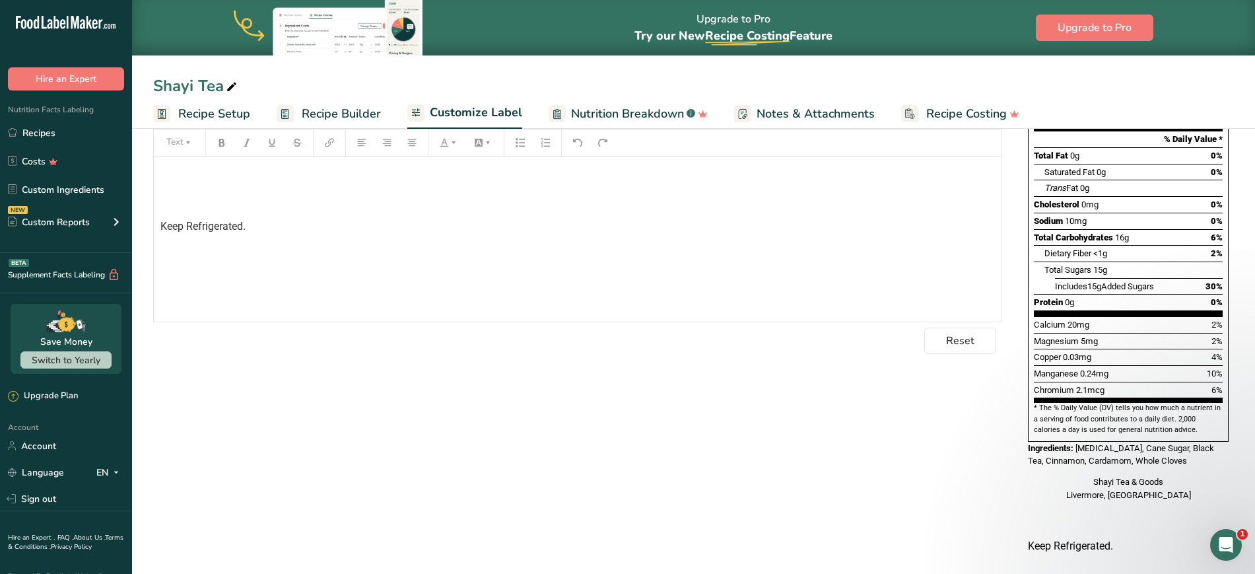
click at [182, 224] on span "Keep Refrigerated." at bounding box center [202, 226] width 85 height 13
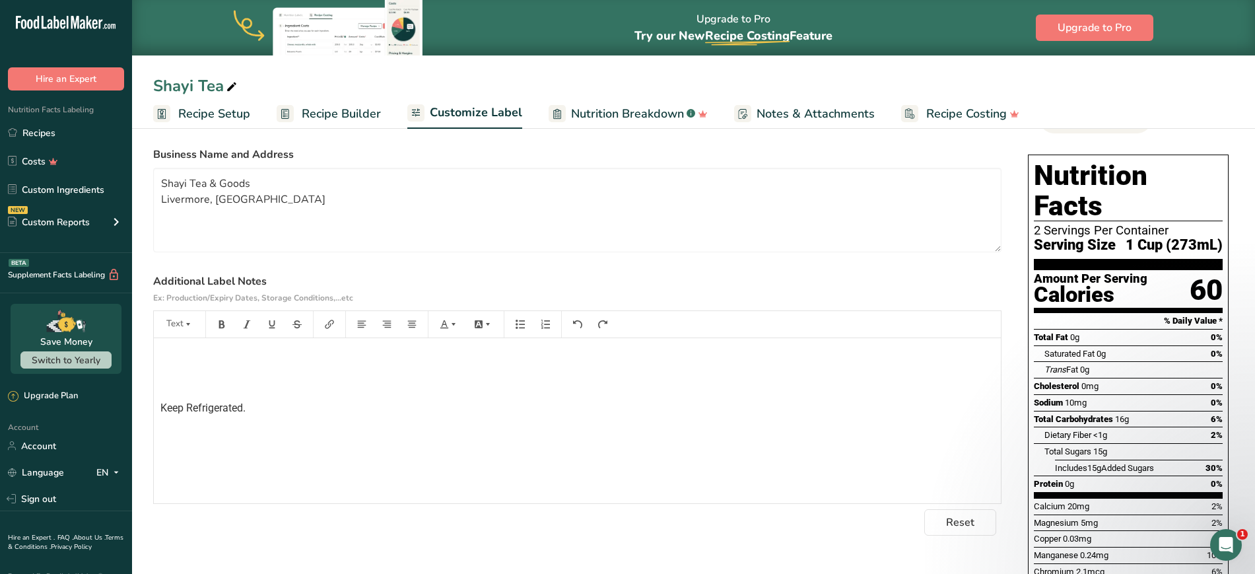
scroll to position [0, 0]
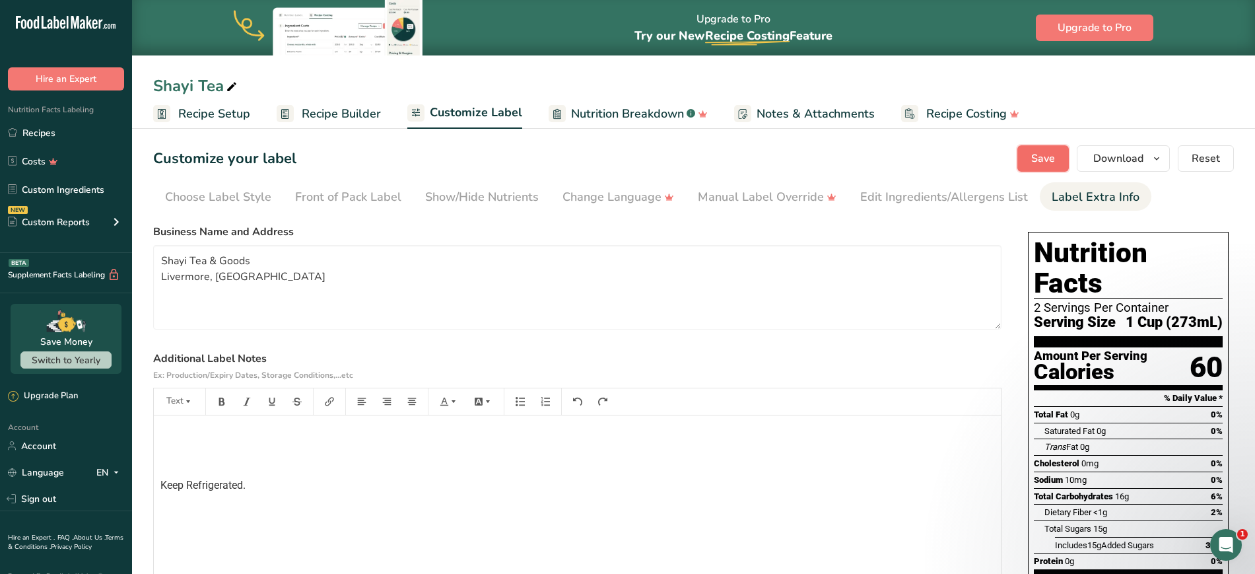
click at [1048, 162] on span "Save" at bounding box center [1043, 159] width 24 height 16
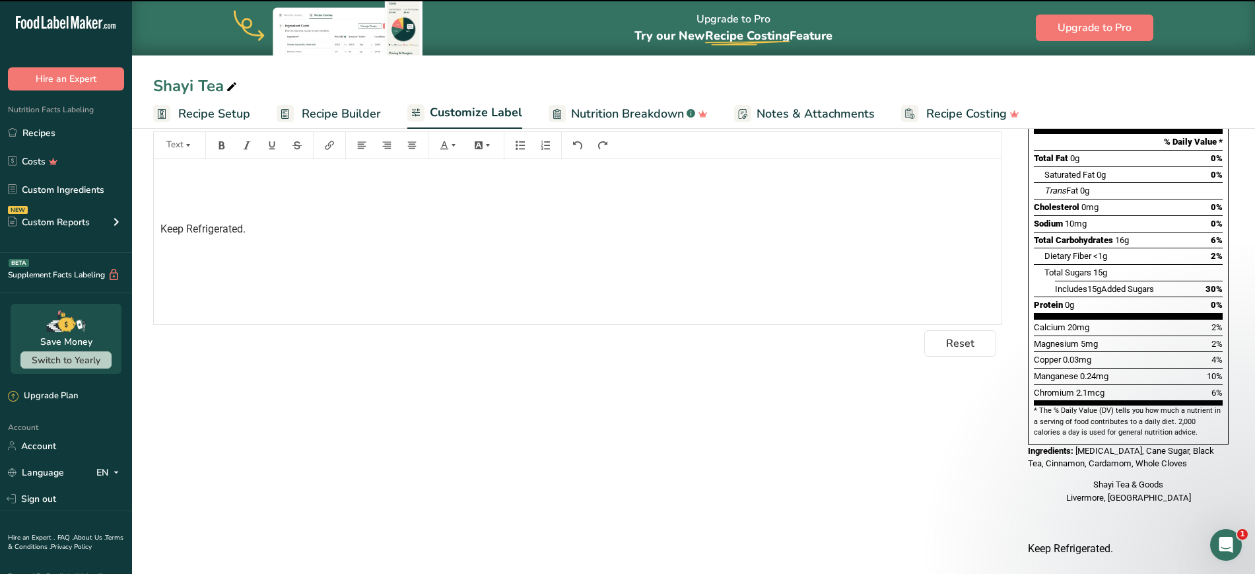
scroll to position [259, 0]
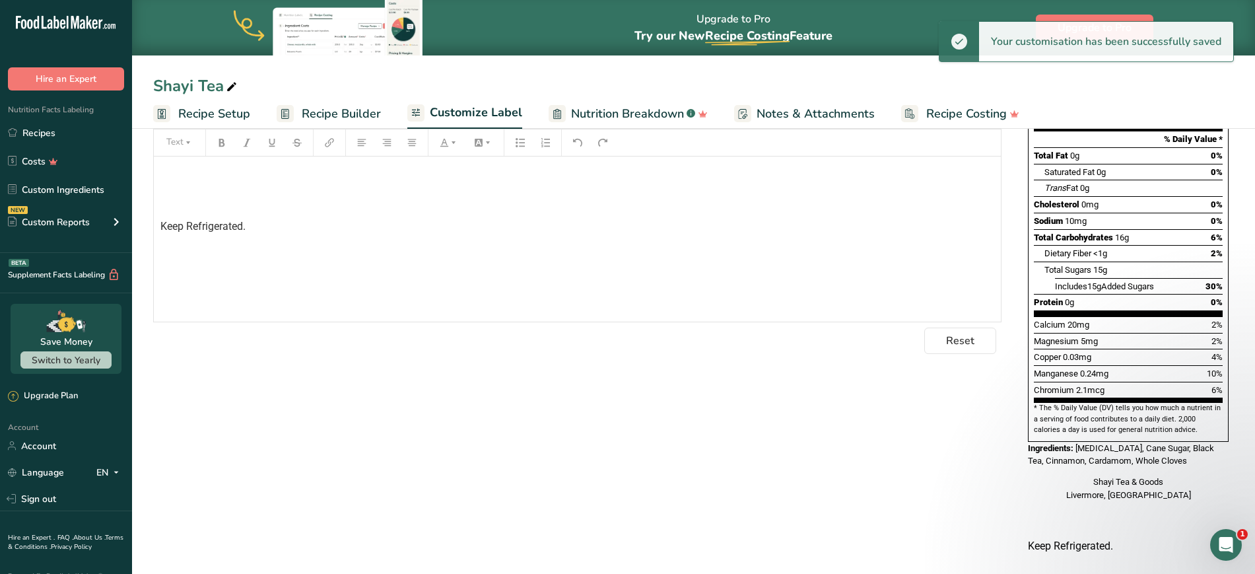
click at [217, 220] on span "Keep Refrigerated." at bounding box center [202, 226] width 85 height 13
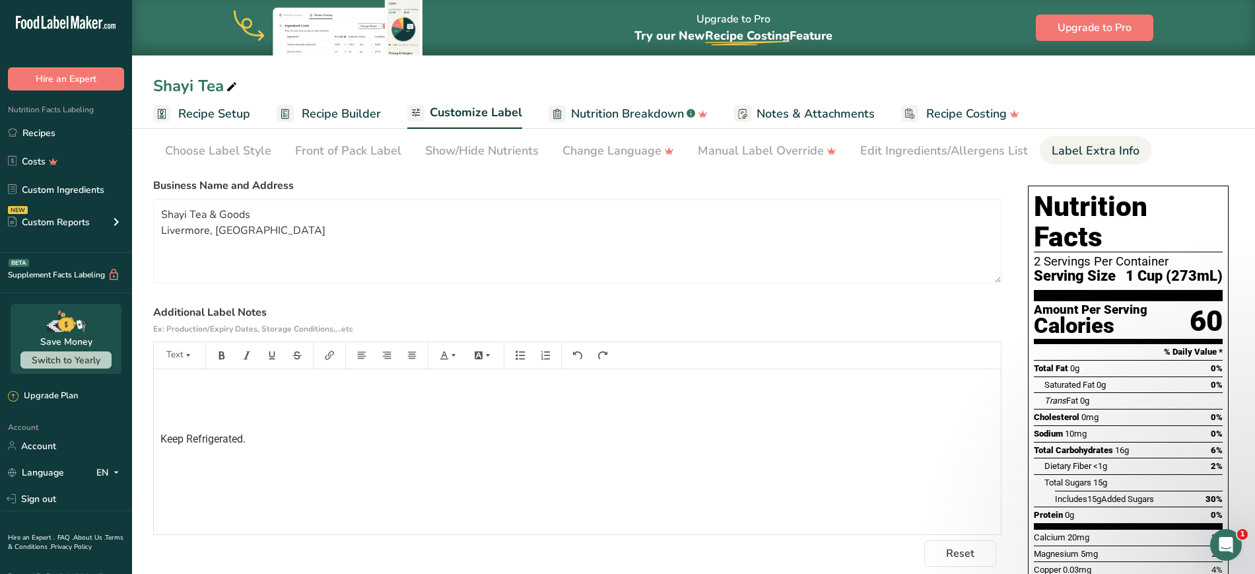
scroll to position [0, 0]
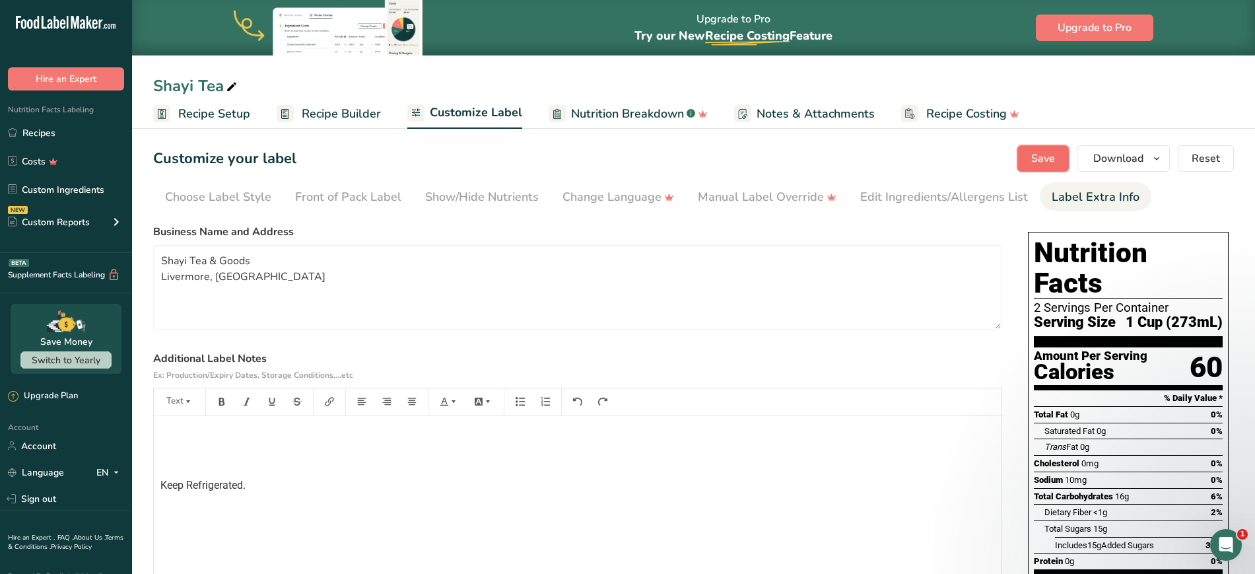
click at [1039, 161] on span "Save" at bounding box center [1043, 159] width 24 height 16
click at [1142, 154] on span "Download" at bounding box center [1118, 159] width 50 height 16
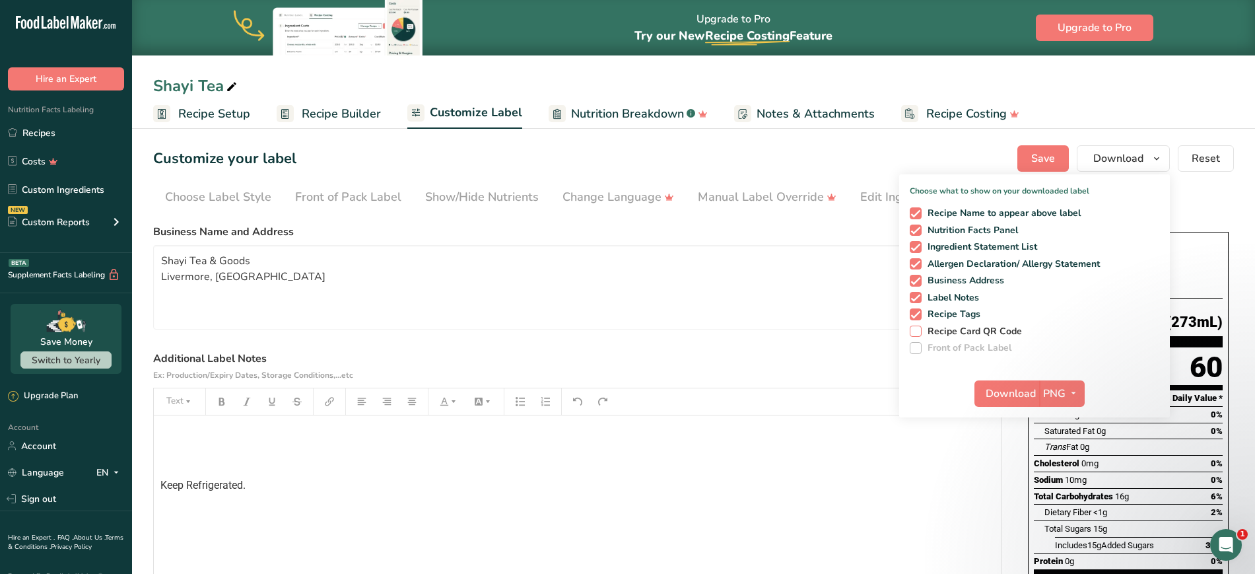
click at [918, 329] on span at bounding box center [916, 331] width 12 height 12
click at [918, 329] on input "Recipe Card QR Code" at bounding box center [914, 331] width 9 height 9
checkbox input "true"
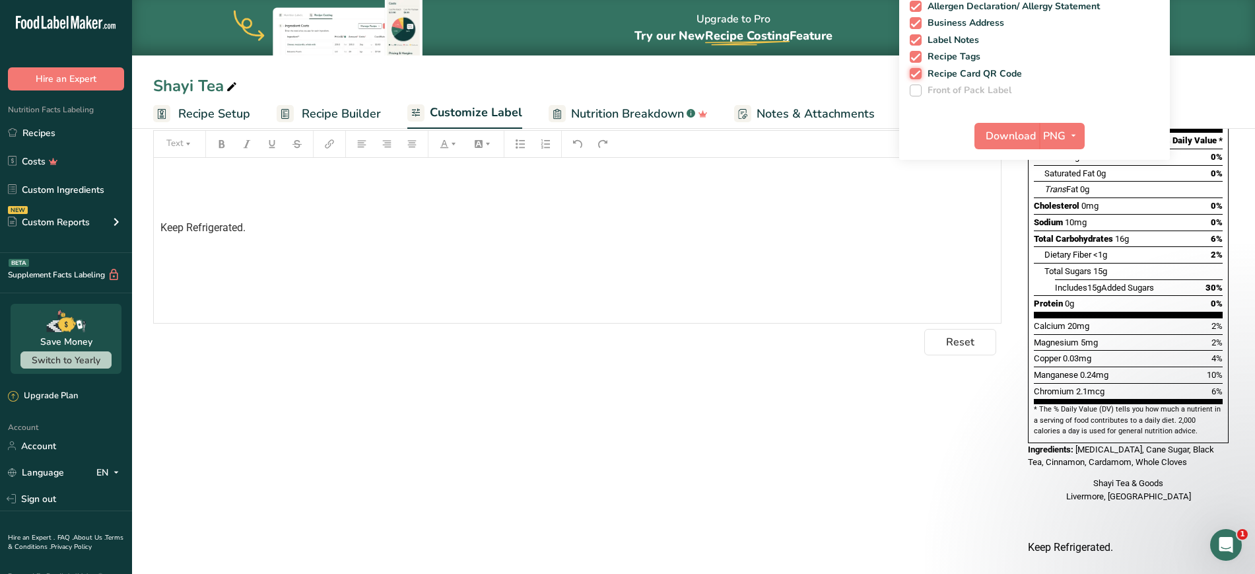
scroll to position [259, 0]
click at [1061, 139] on span "PNG" at bounding box center [1054, 135] width 22 height 16
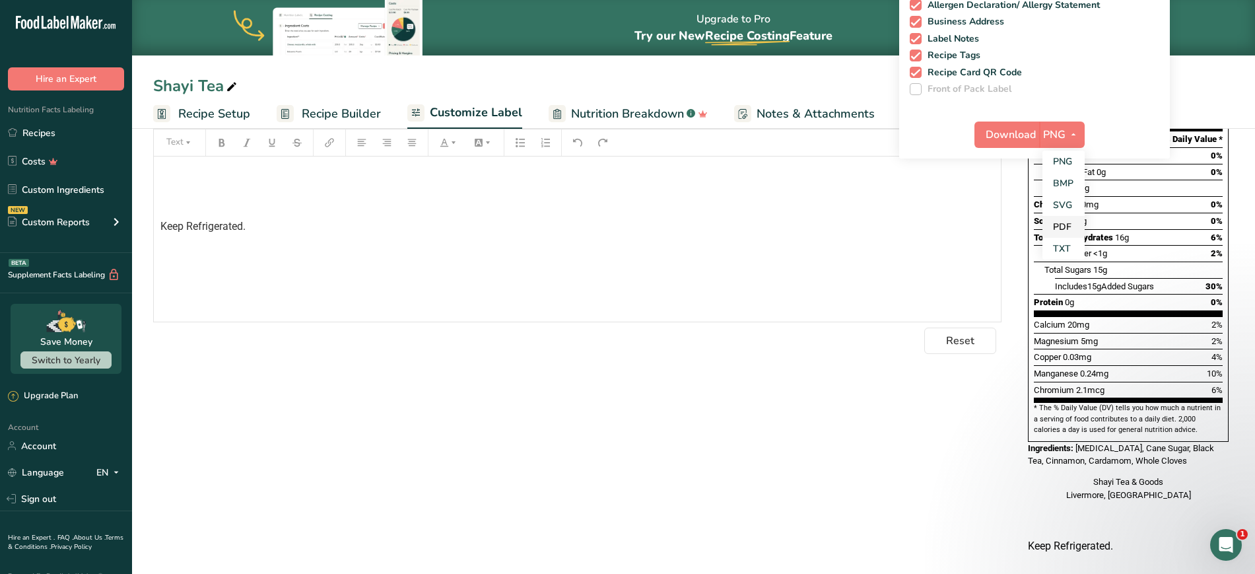
click at [1060, 223] on link "PDF" at bounding box center [1063, 227] width 42 height 22
click at [1016, 128] on span "Download" at bounding box center [1011, 135] width 50 height 16
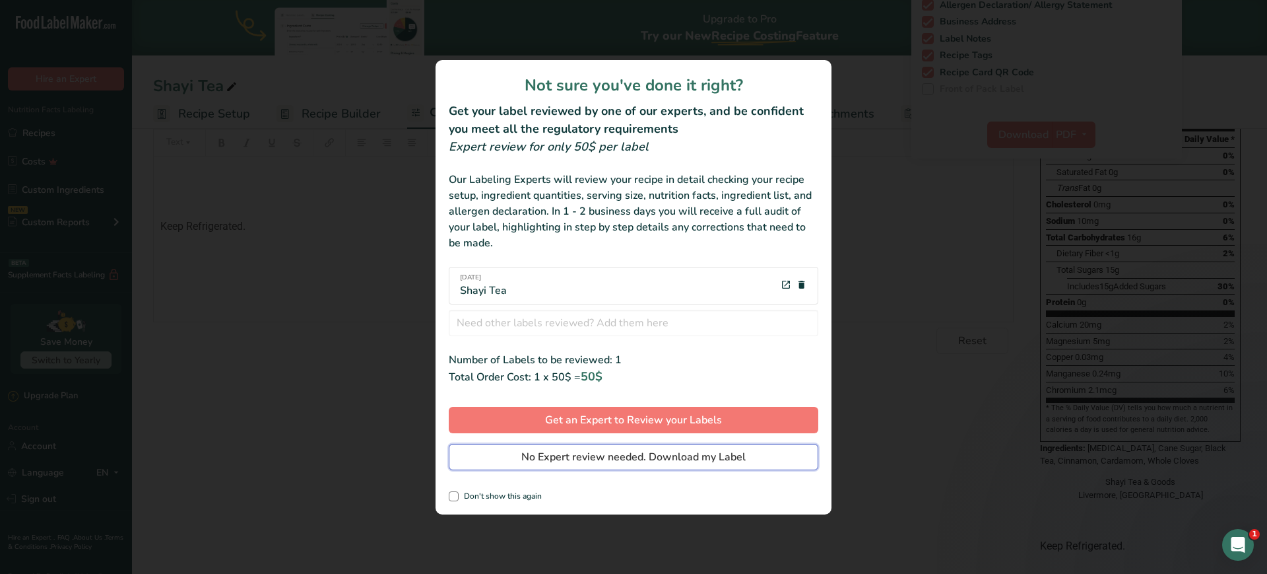
click at [642, 455] on span "No Expert review needed. Download my Label" at bounding box center [633, 457] width 224 height 16
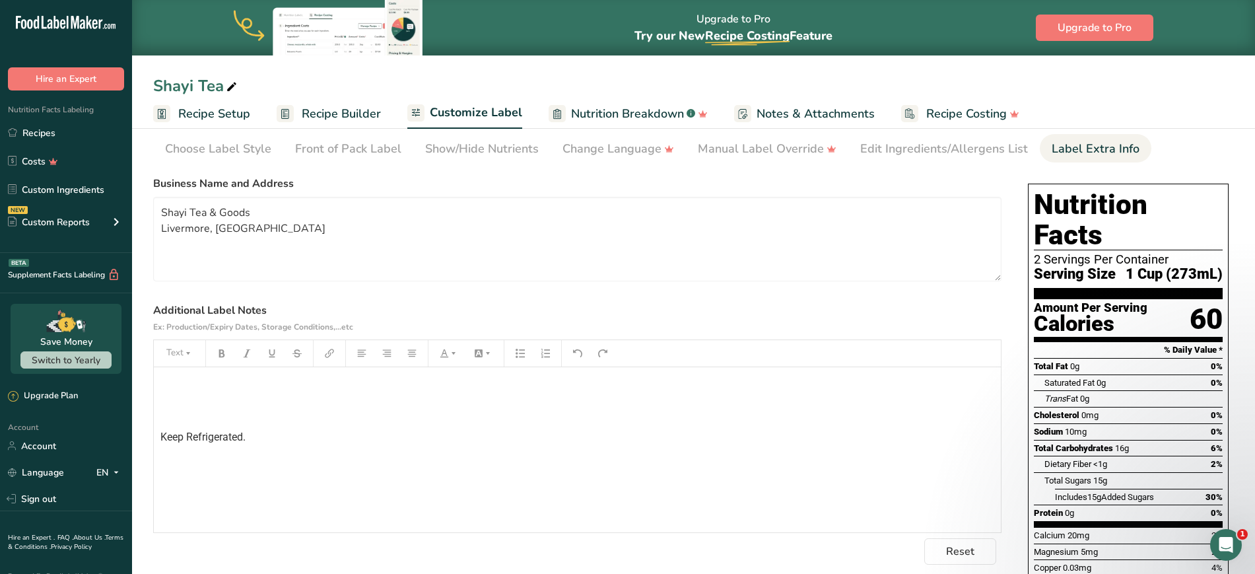
scroll to position [0, 0]
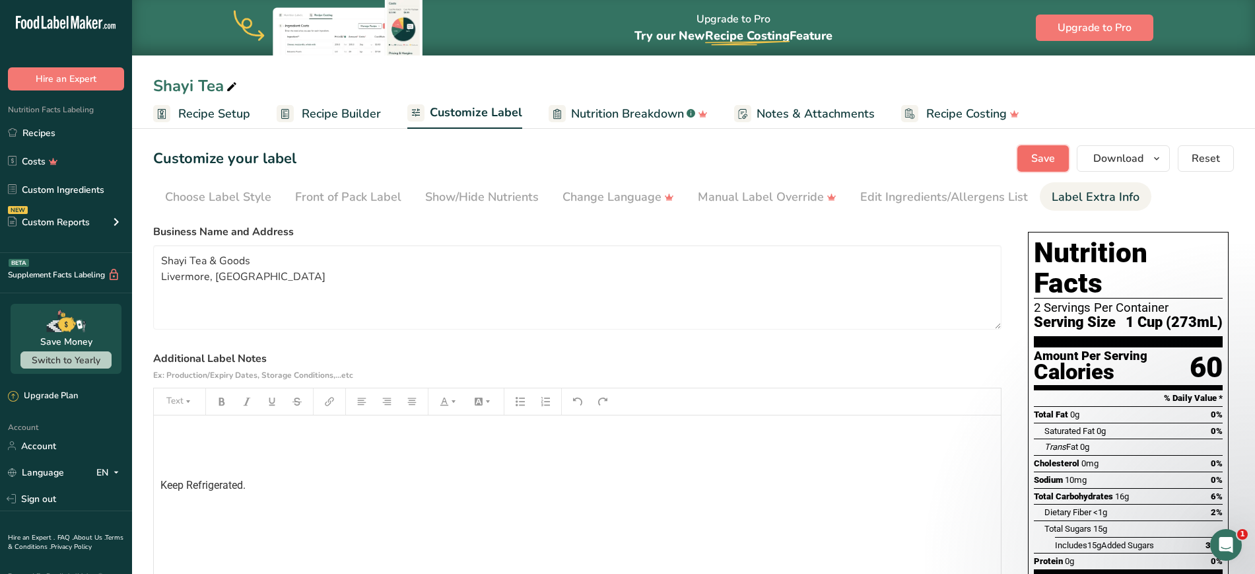
click at [1041, 151] on span "Save" at bounding box center [1043, 159] width 24 height 16
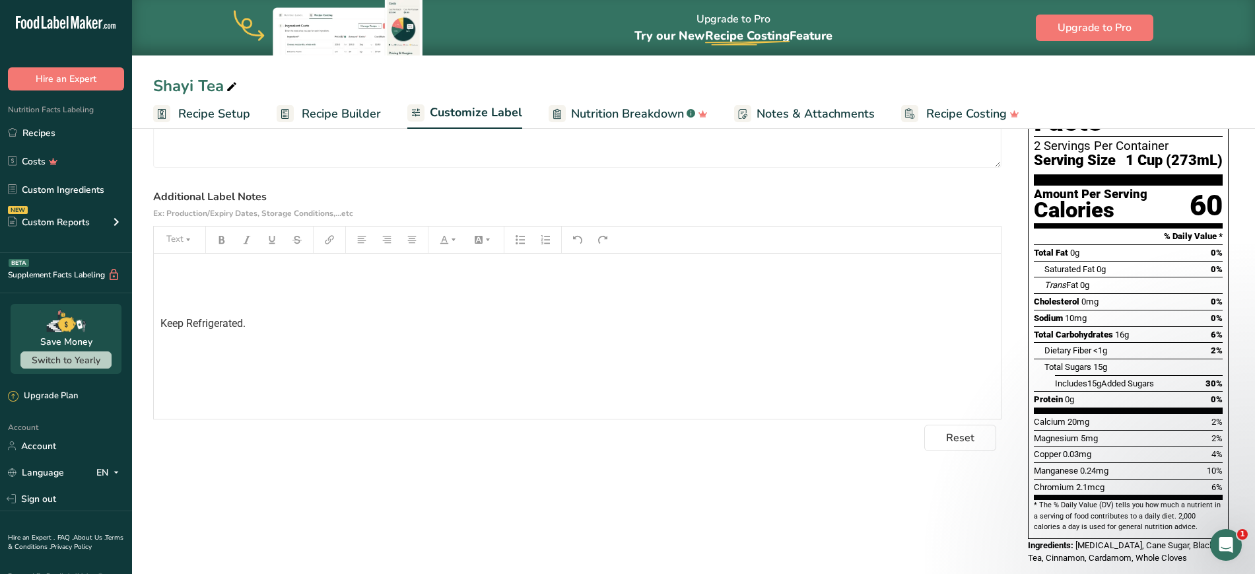
scroll to position [259, 0]
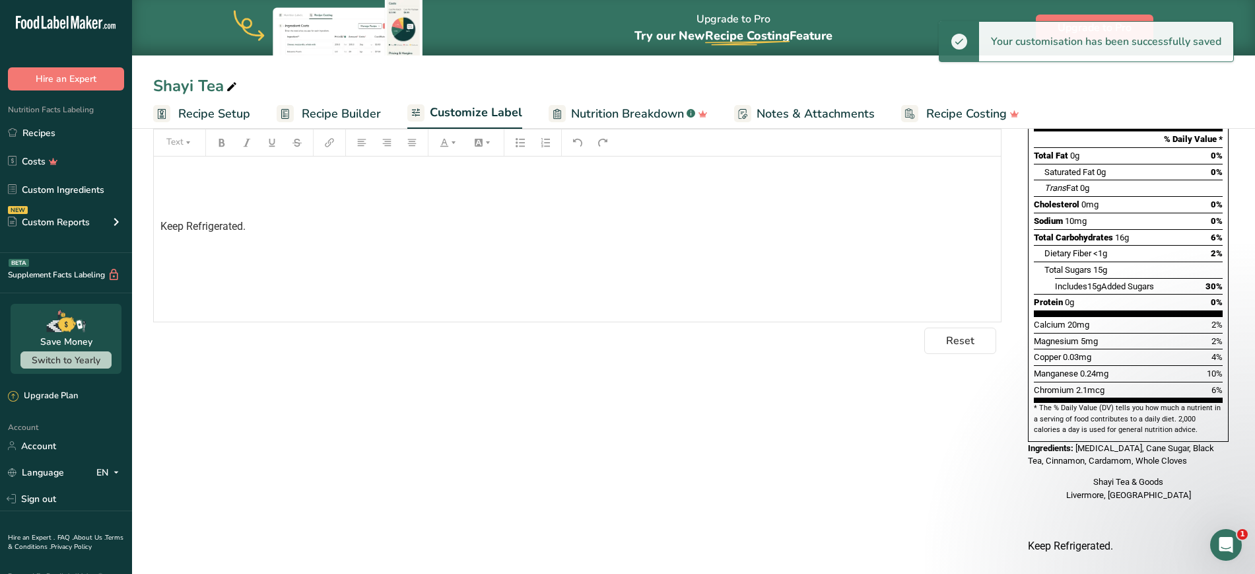
click at [70, 20] on icon ".a-20{fill:#fff;}" at bounding box center [80, 26] width 129 height 20
click at [564, 16] on div "Upgrade to Pro Try our New Recipe Costing .a-29{fill:none;stroke-linecap:round;…" at bounding box center [693, 27] width 1123 height 55
